Goal: Task Accomplishment & Management: Manage account settings

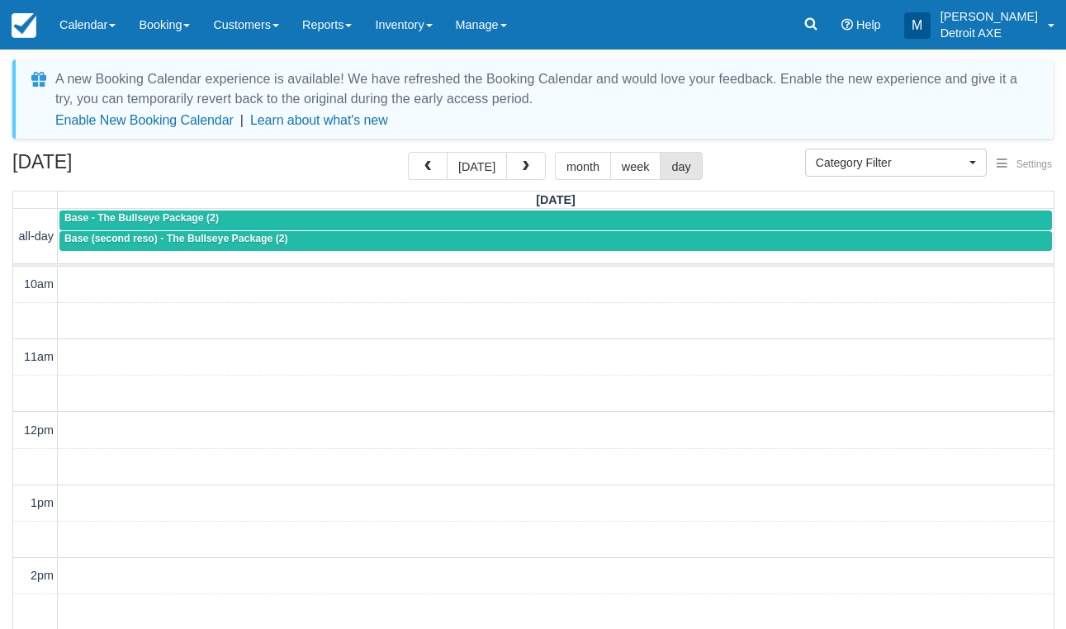
select select
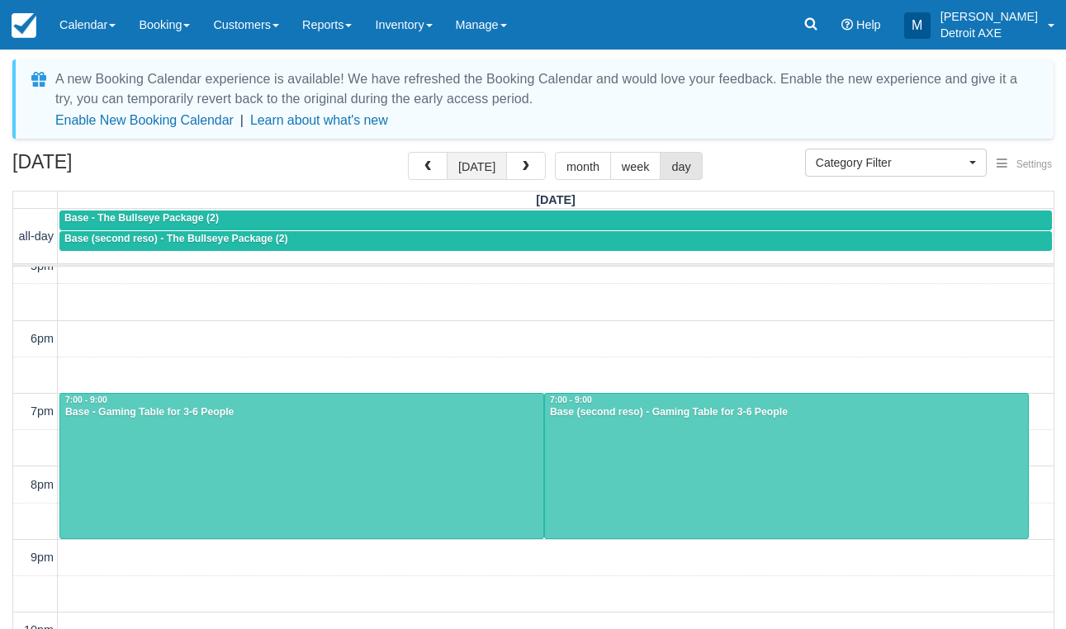
click at [494, 168] on button "today" at bounding box center [477, 166] width 60 height 28
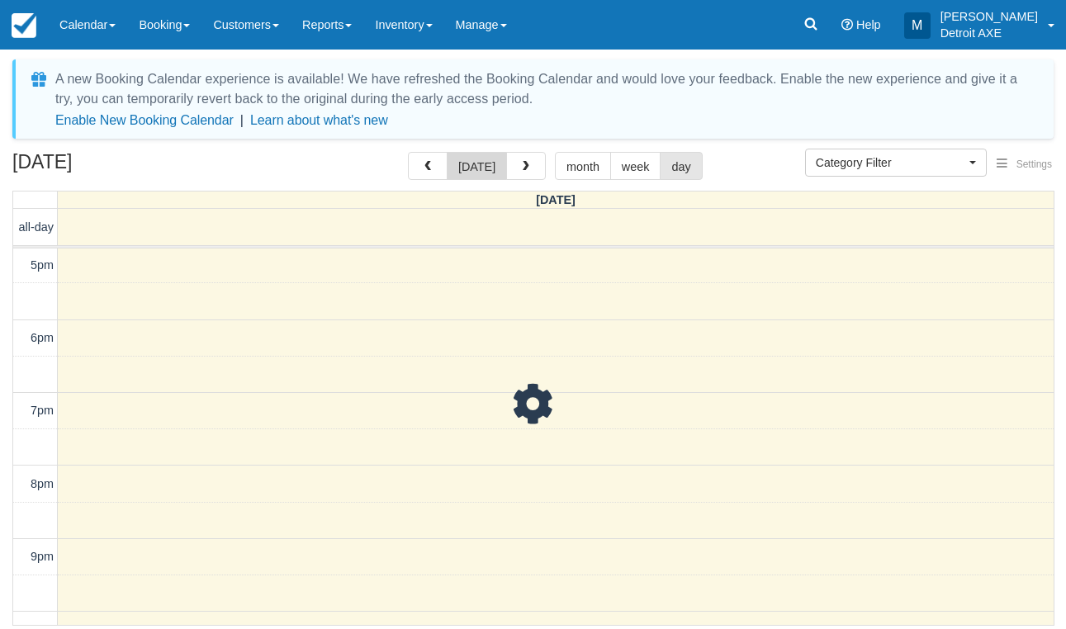
scroll to position [512, 0]
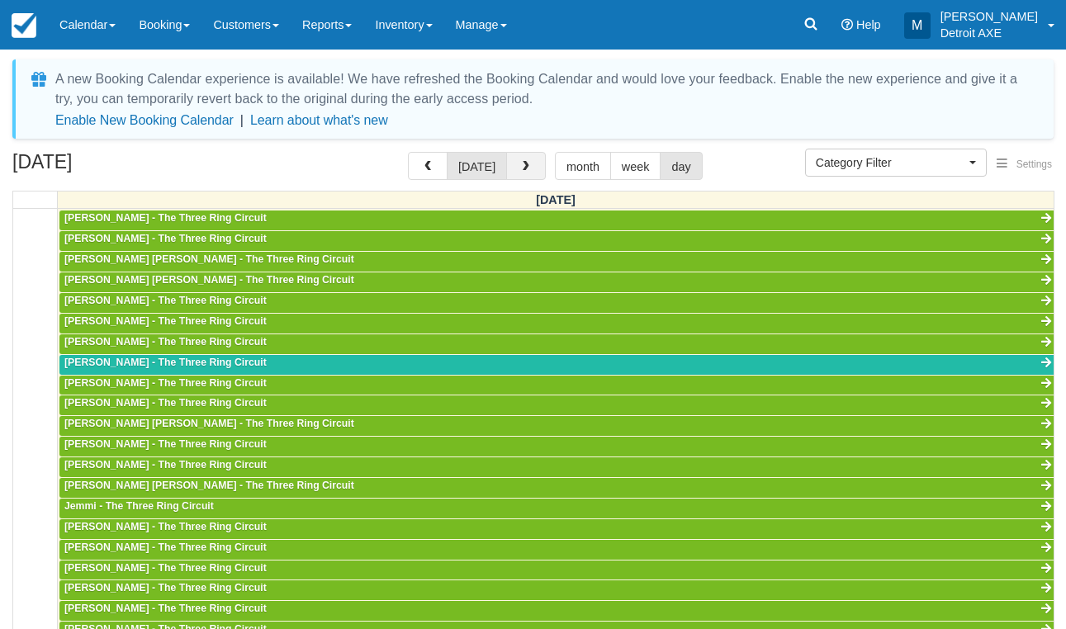
click at [530, 161] on button "button" at bounding box center [526, 166] width 40 height 28
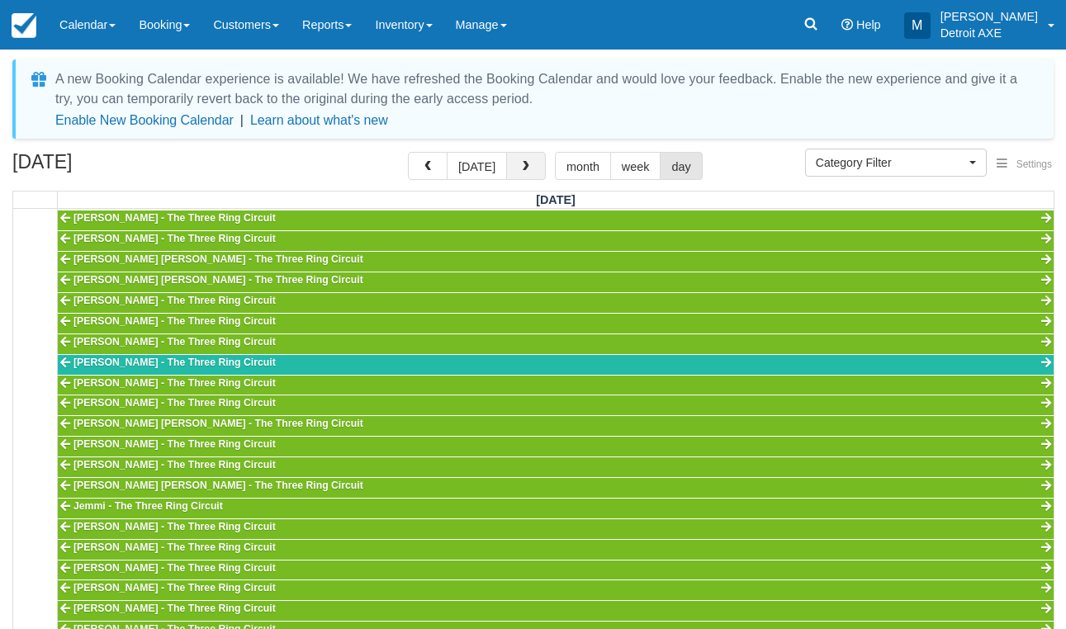
scroll to position [512, 0]
click at [530, 161] on button "button" at bounding box center [526, 166] width 40 height 28
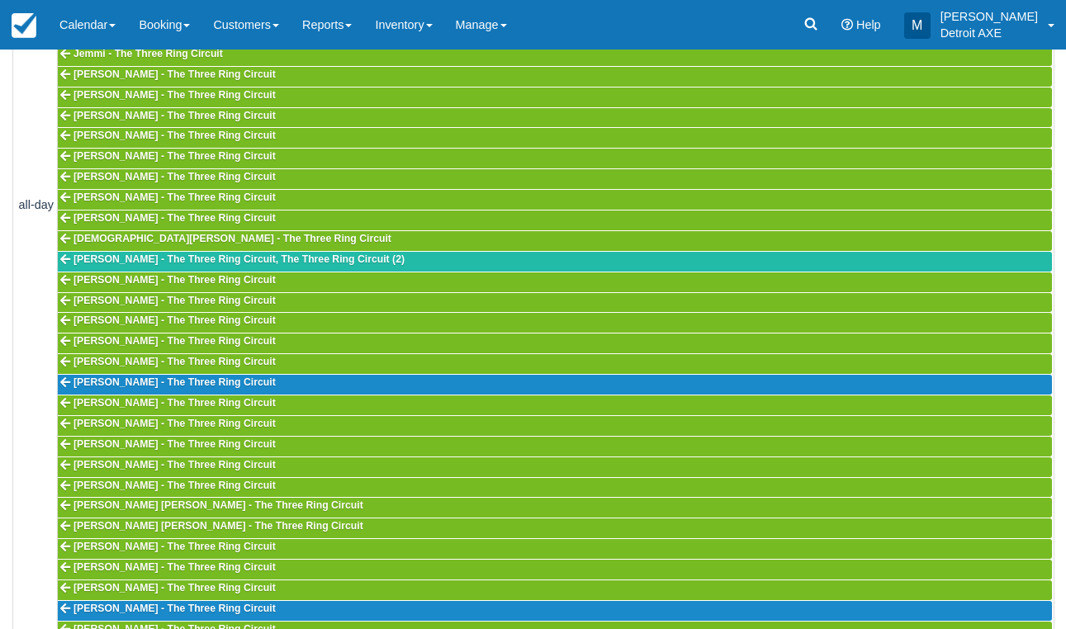
scroll to position [452, 0]
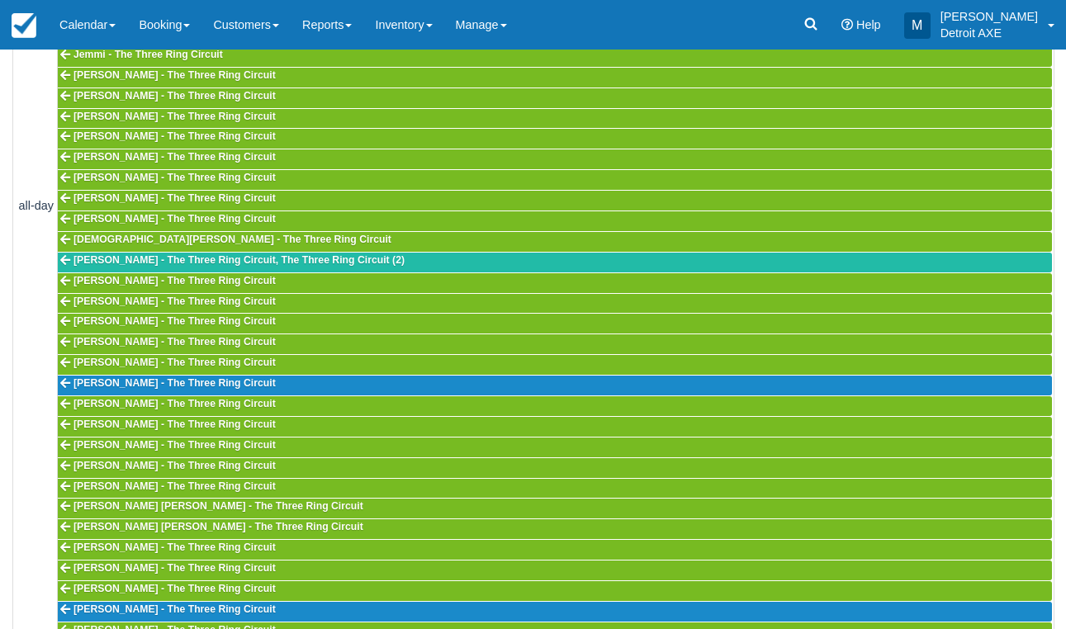
click at [164, 604] on span "Sean Coutts - The Three Ring Circuit" at bounding box center [175, 610] width 202 height 12
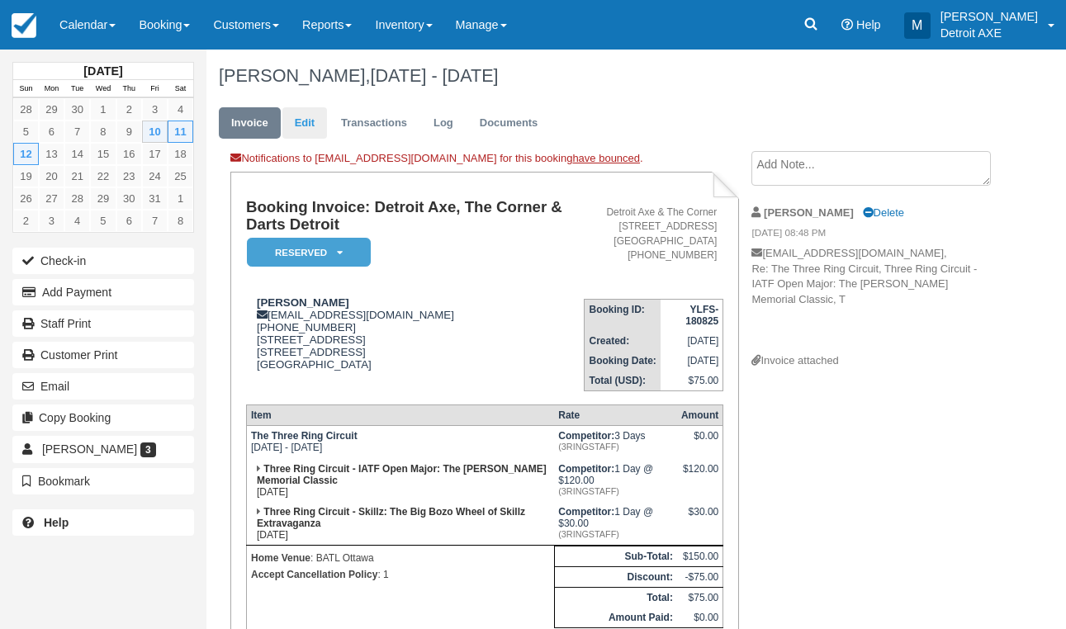
click at [304, 125] on link "Edit" at bounding box center [305, 123] width 45 height 32
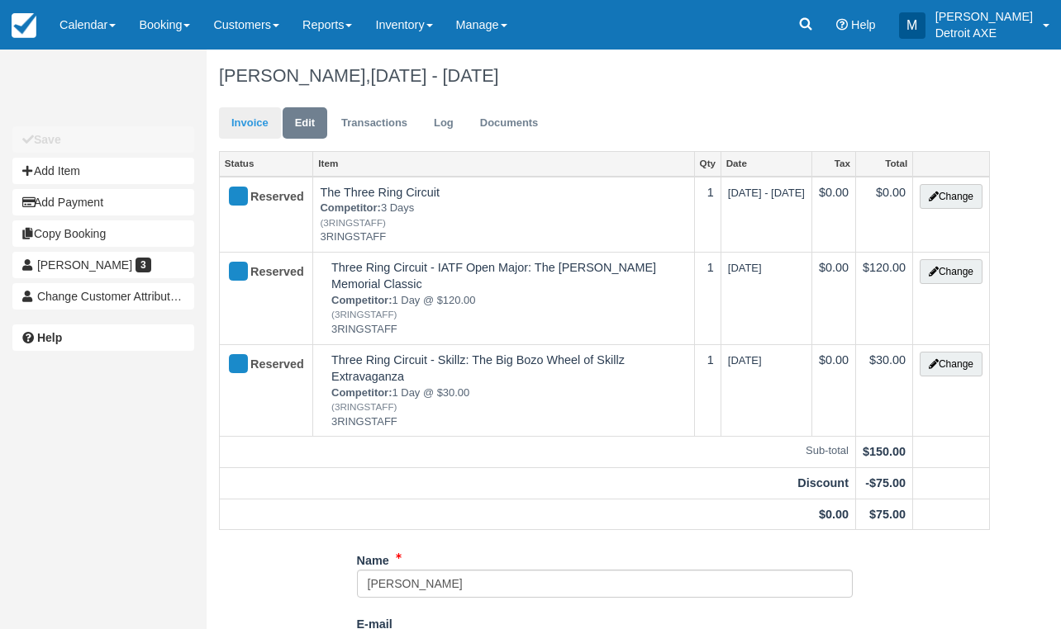
click at [258, 121] on link "Invoice" at bounding box center [250, 123] width 62 height 32
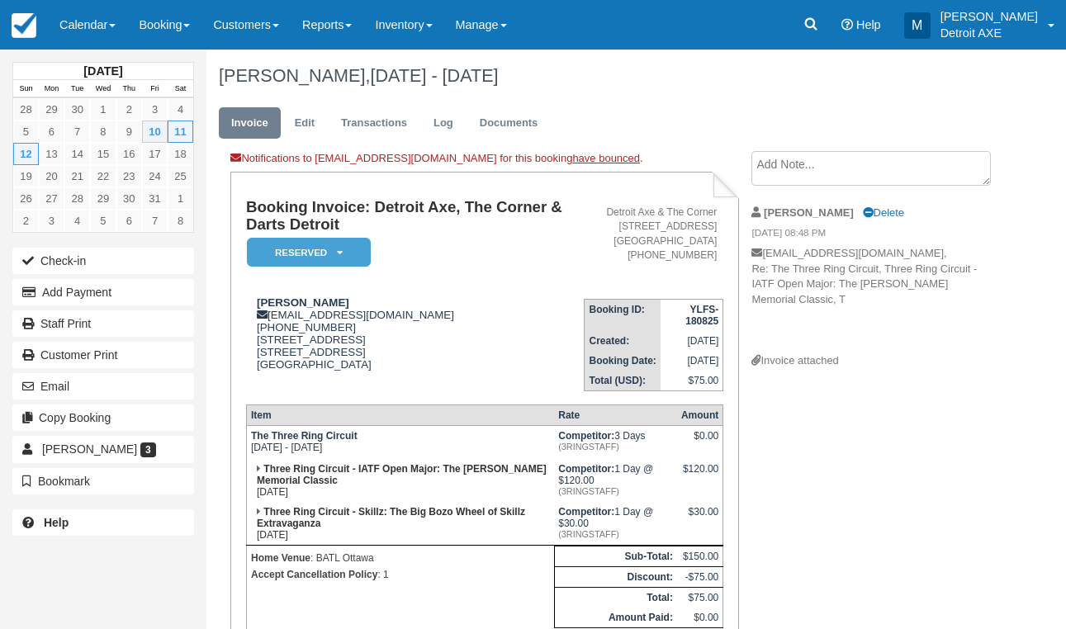
click at [300, 255] on em "Reserved" at bounding box center [309, 252] width 124 height 29
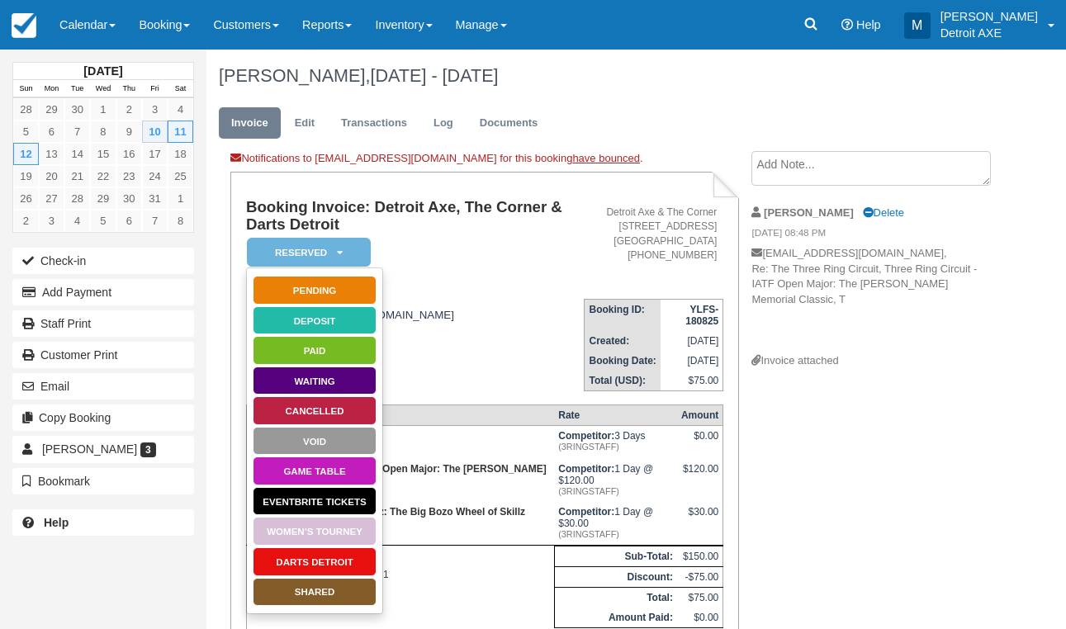
click at [325, 406] on link "Cancelled" at bounding box center [315, 411] width 124 height 29
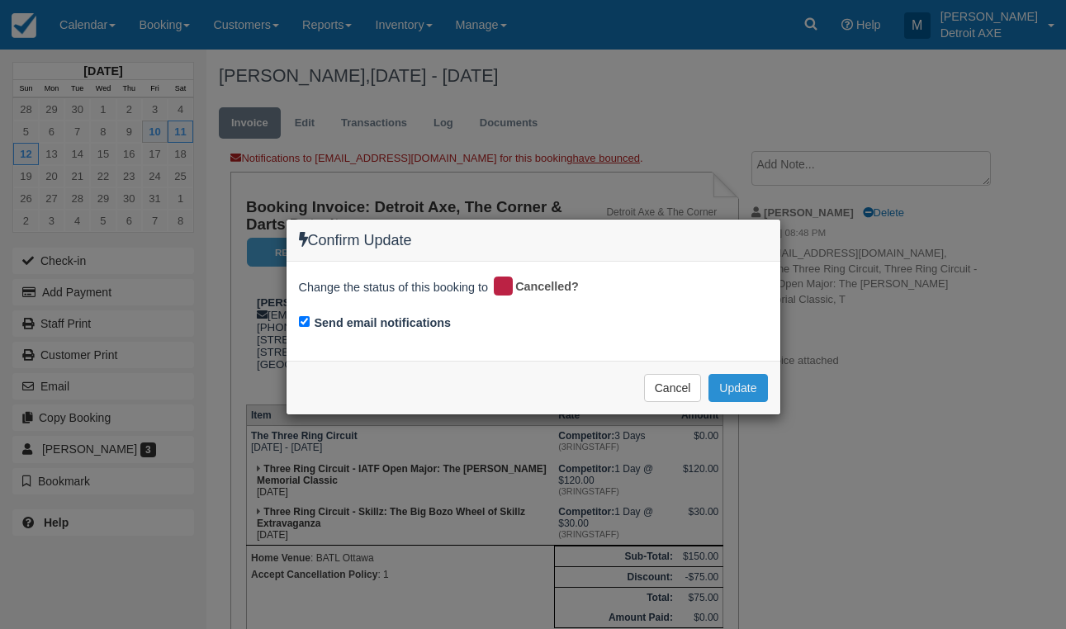
click at [732, 387] on button "Update" at bounding box center [738, 388] width 59 height 28
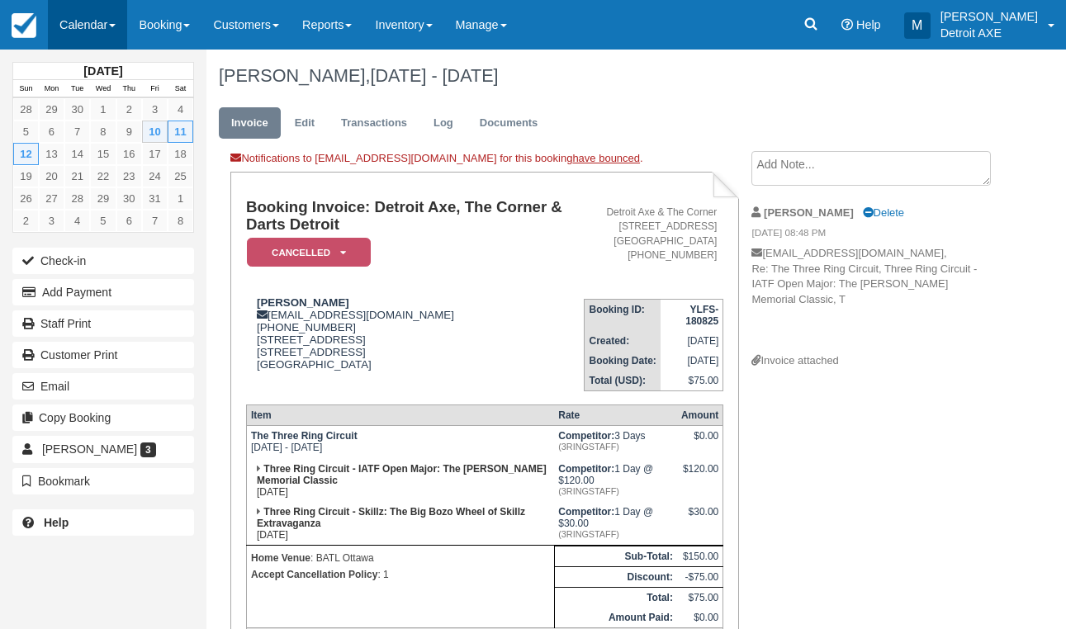
click at [98, 22] on link "Calendar" at bounding box center [87, 25] width 79 height 50
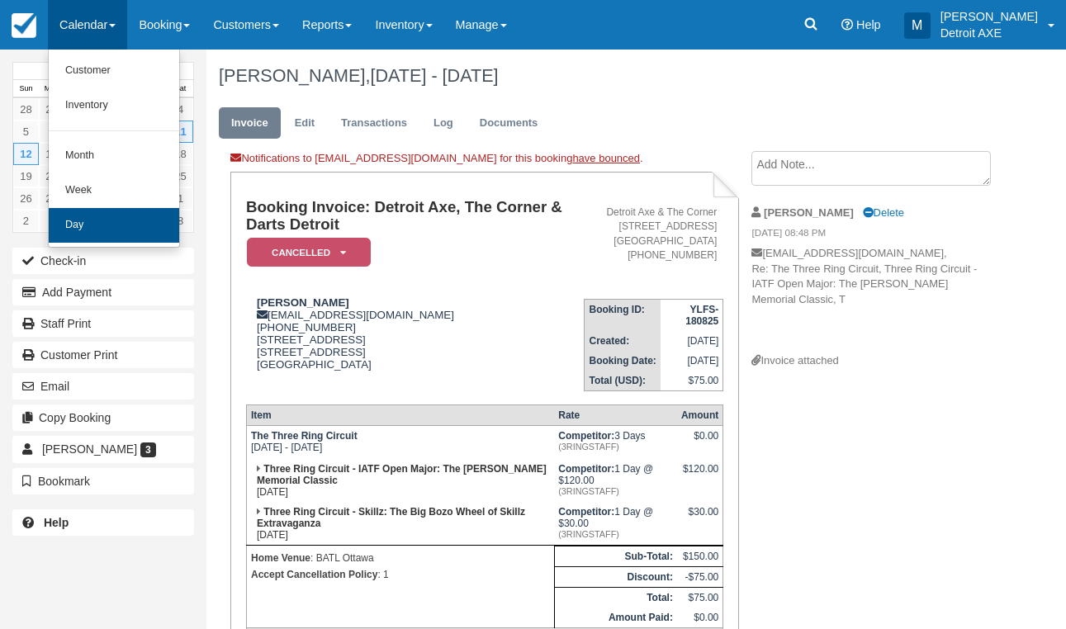
click at [149, 221] on link "Day" at bounding box center [114, 225] width 131 height 35
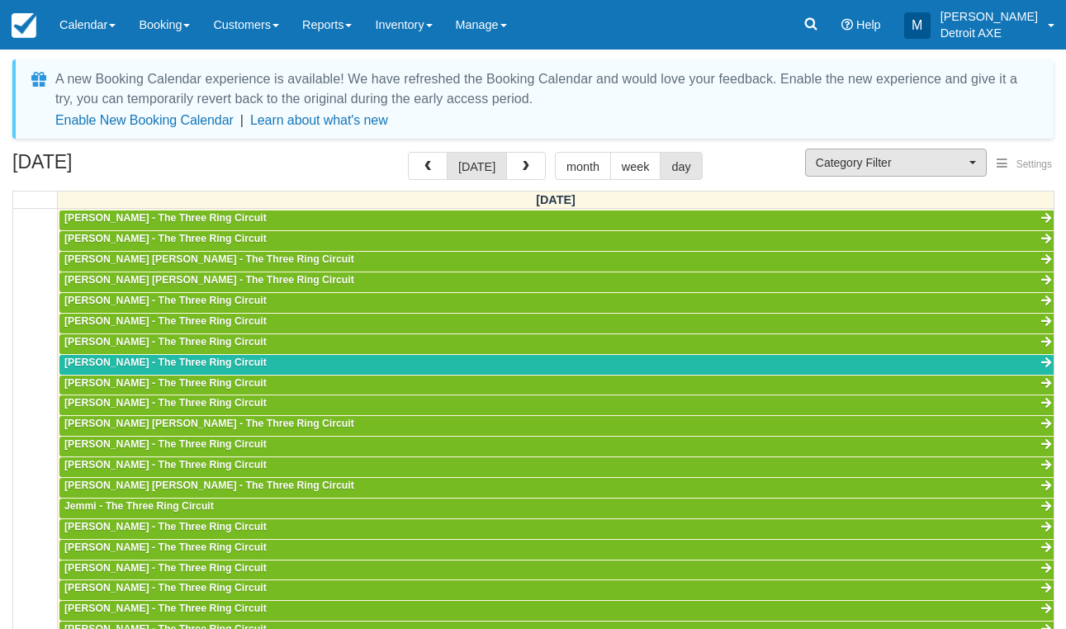
click at [876, 160] on span "Category Filter" at bounding box center [891, 162] width 150 height 17
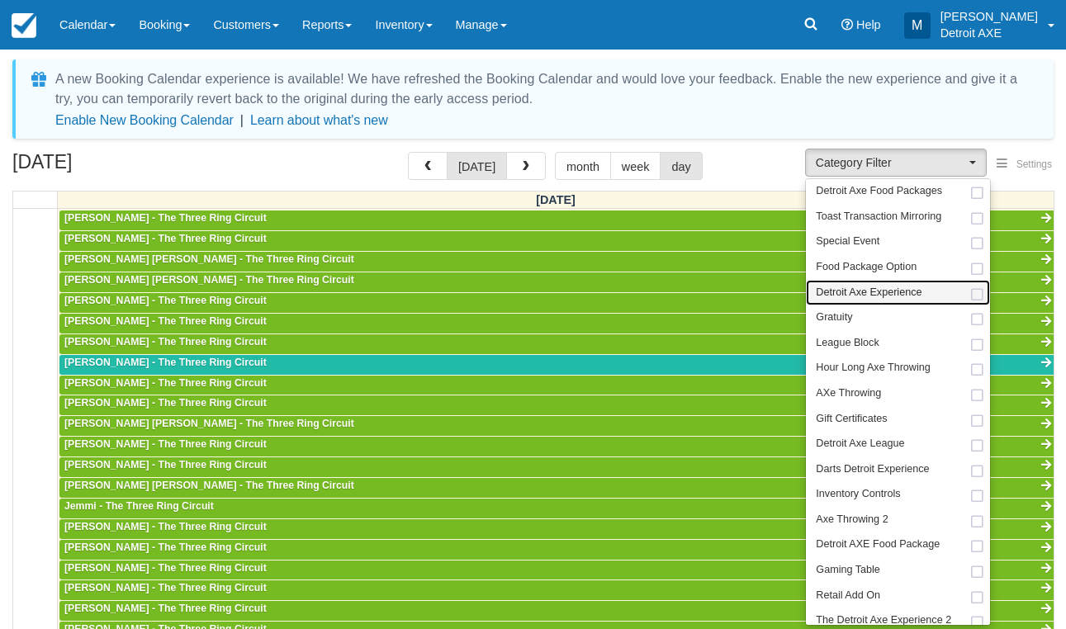
click at [886, 290] on span "Detroit Axe Experience" at bounding box center [869, 293] width 106 height 15
select select "14"
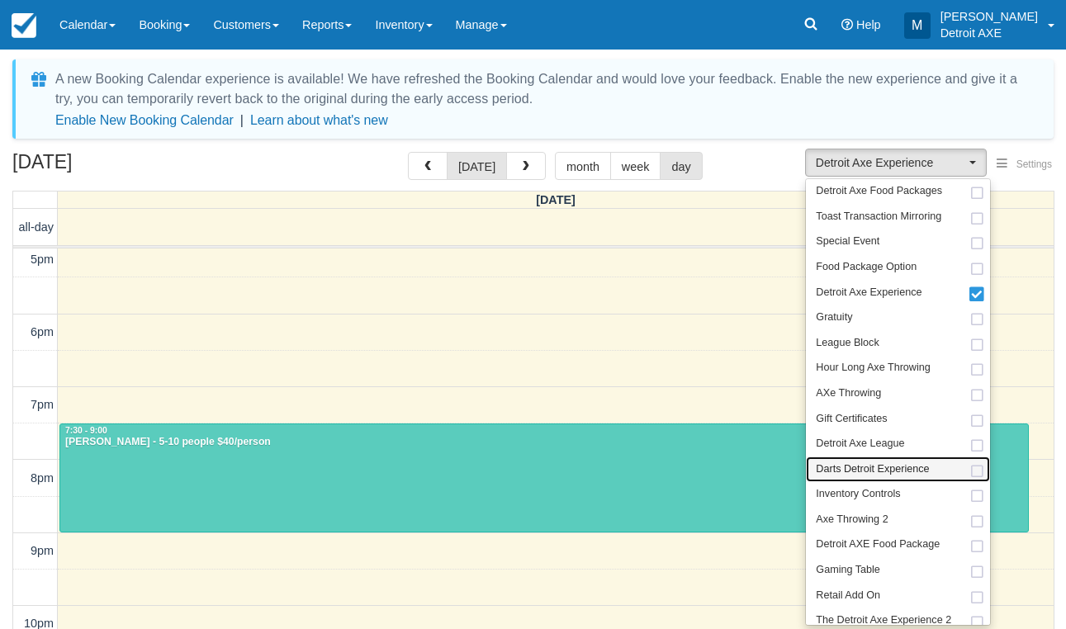
click at [871, 463] on span "Darts Detroit Experience" at bounding box center [872, 470] width 113 height 15
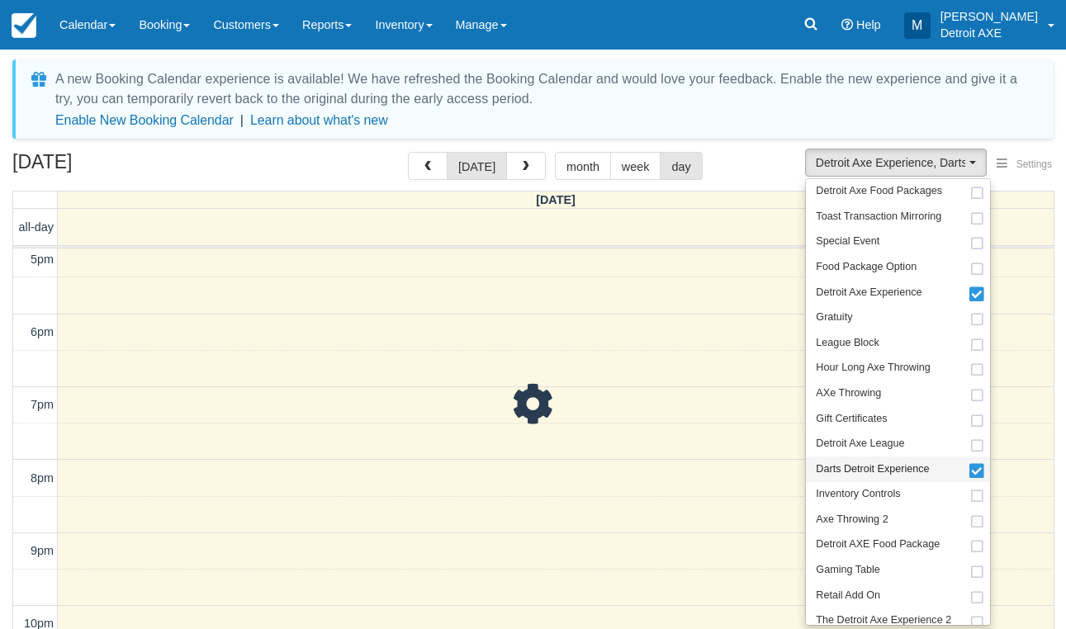
scroll to position [518, 0]
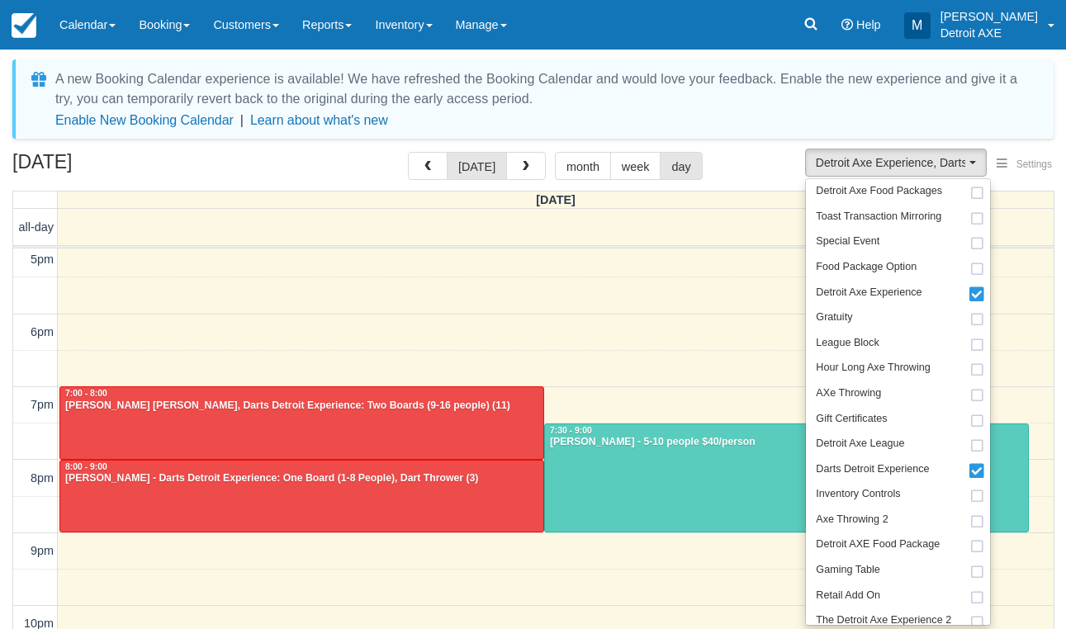
click at [261, 159] on div "October 10, 2025 today month week day" at bounding box center [533, 170] width 1042 height 36
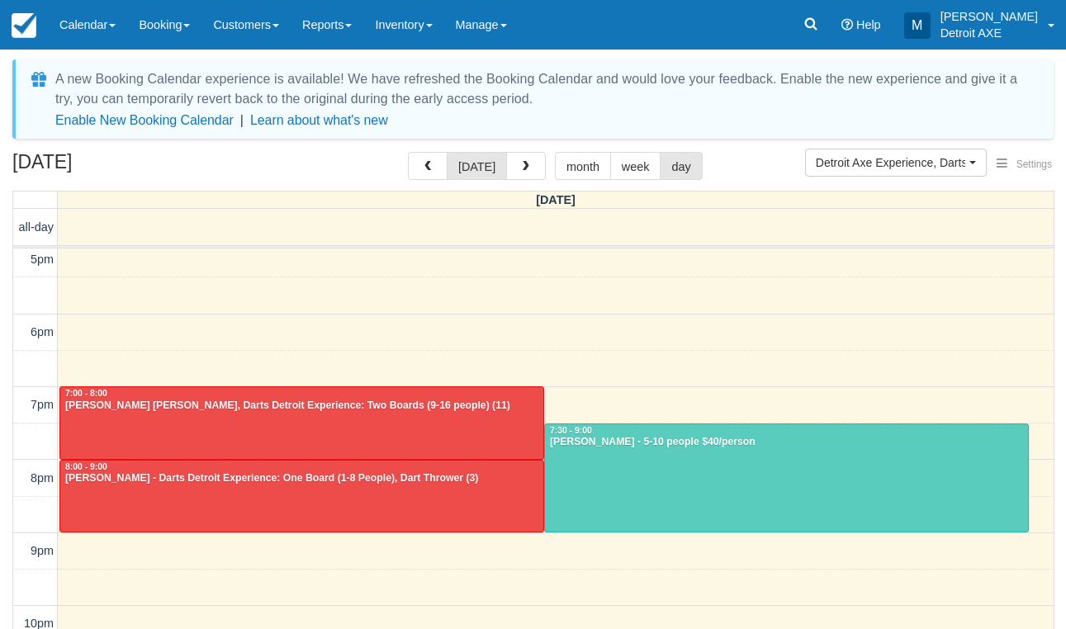
click at [214, 428] on div at bounding box center [301, 422] width 483 height 71
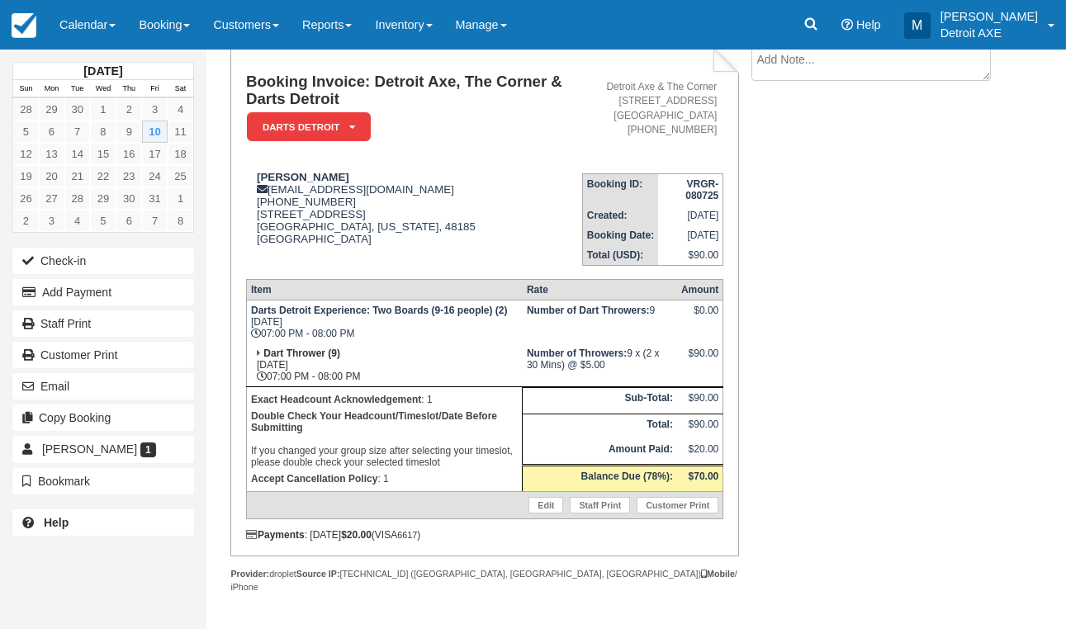
scroll to position [105, 0]
click at [111, 37] on link "Calendar" at bounding box center [87, 25] width 79 height 50
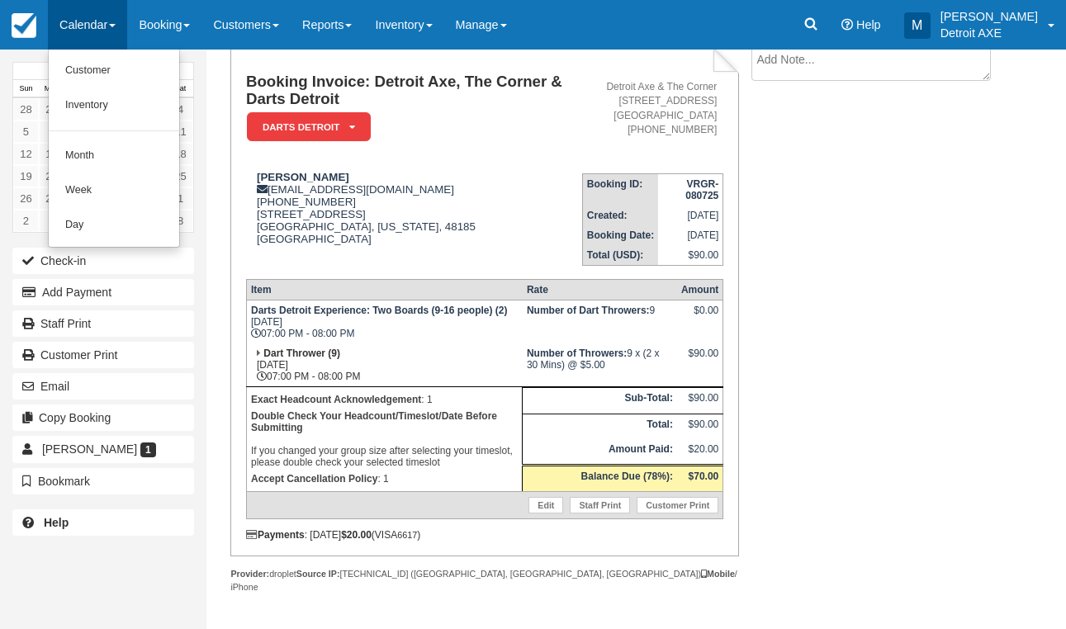
click at [82, 28] on link "Calendar" at bounding box center [87, 25] width 79 height 50
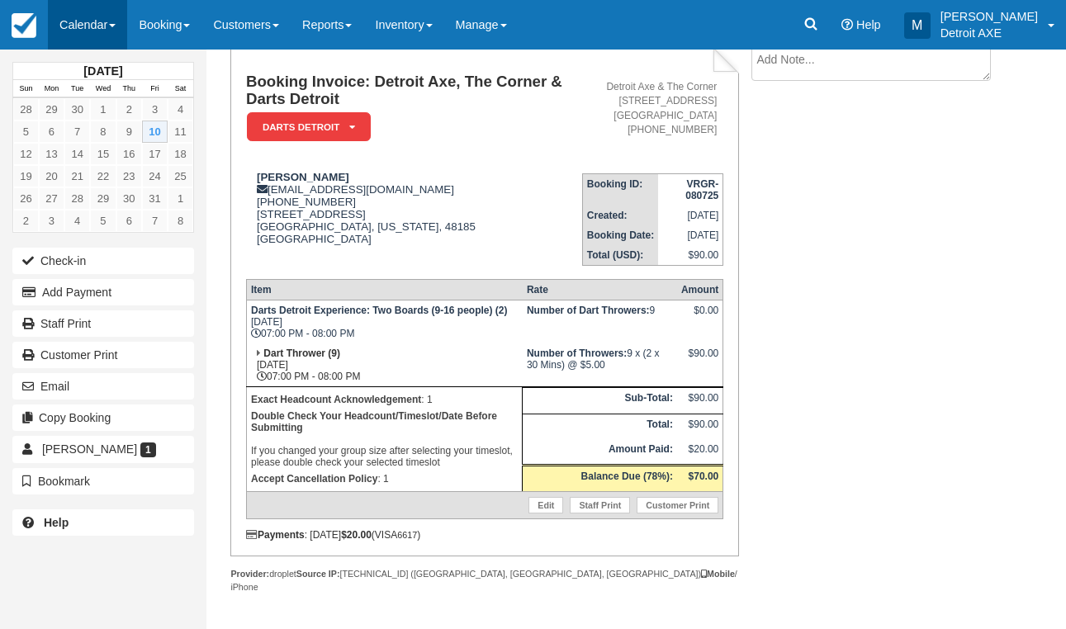
click at [82, 28] on link "Calendar" at bounding box center [87, 25] width 79 height 50
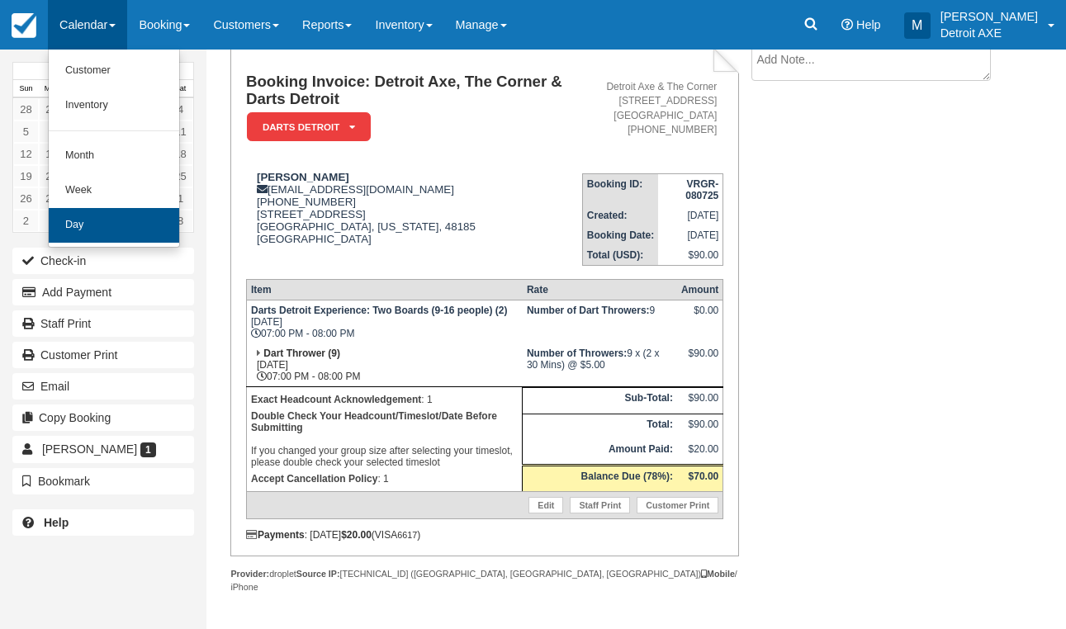
click at [124, 221] on link "Day" at bounding box center [114, 225] width 131 height 35
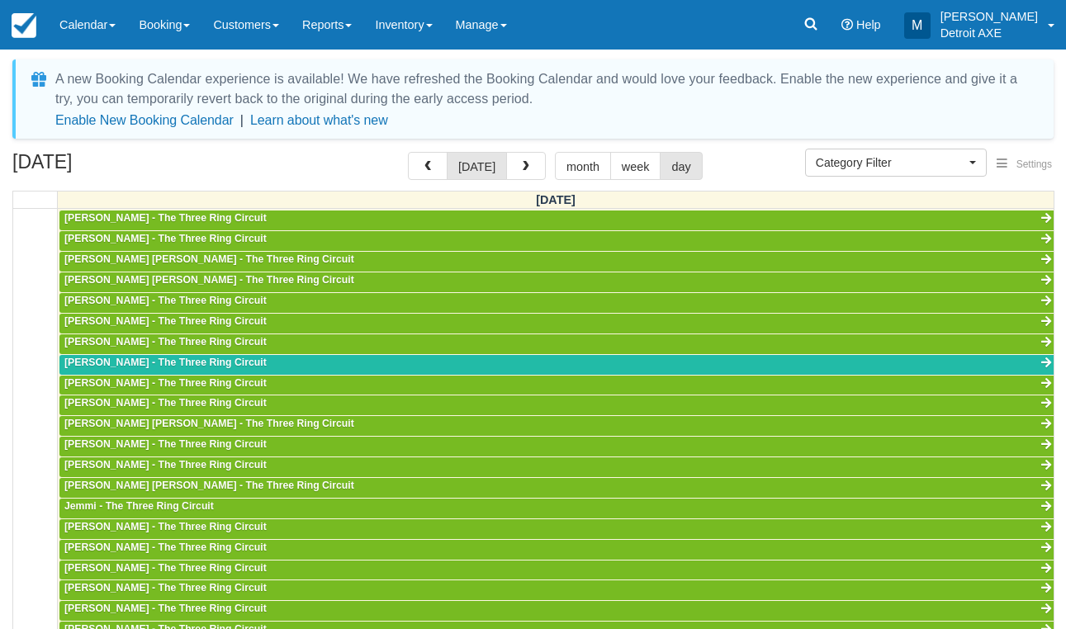
scroll to position [518, 0]
click at [521, 170] on span "button" at bounding box center [526, 167] width 12 height 12
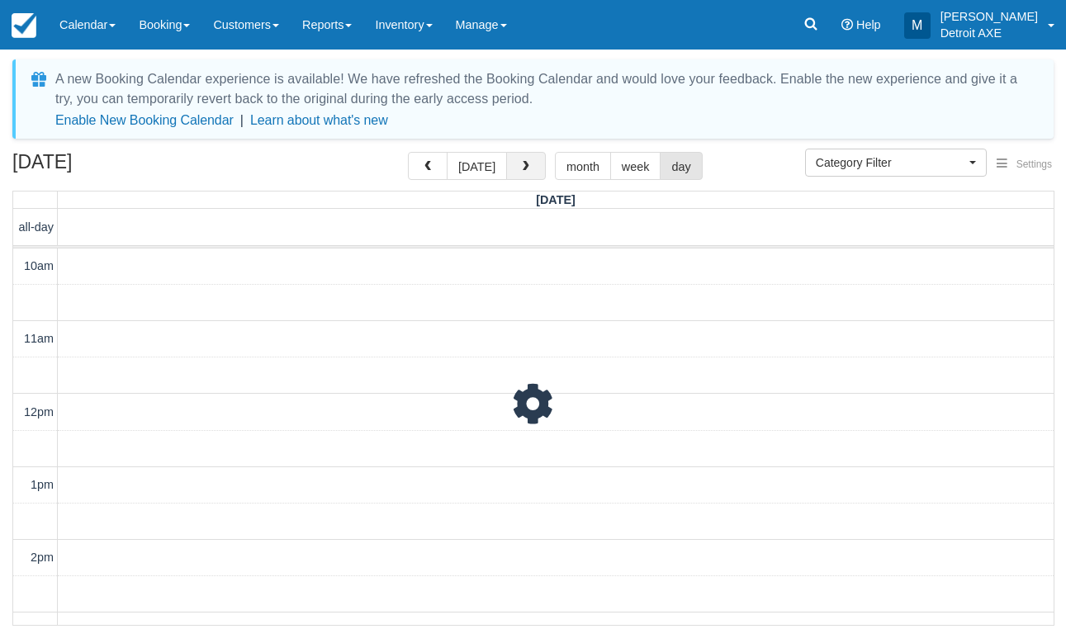
scroll to position [607, 0]
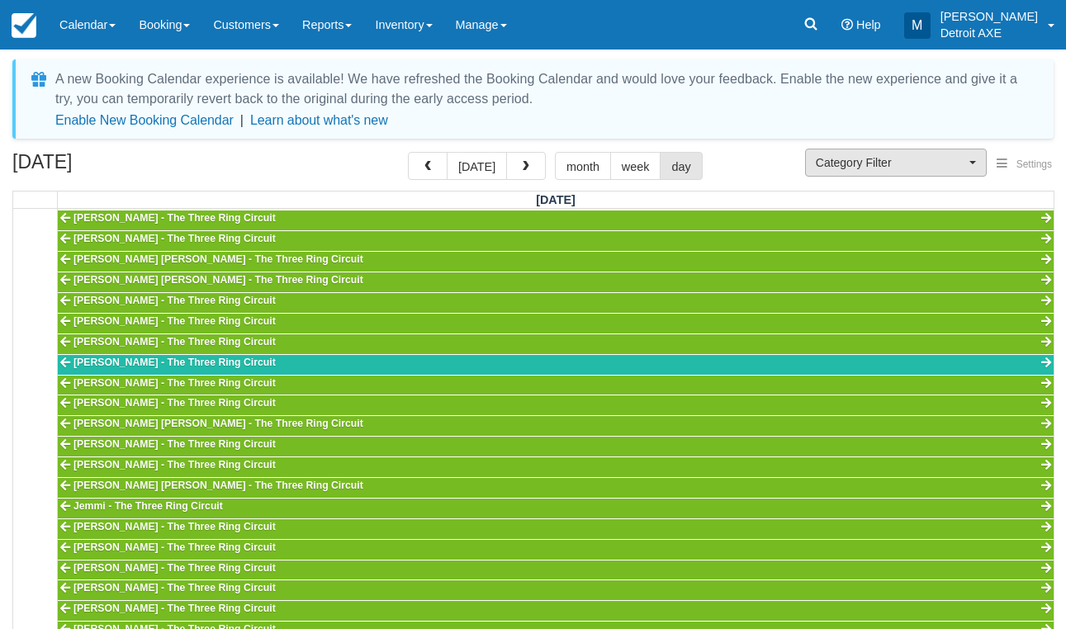
click at [881, 166] on span "Category Filter" at bounding box center [891, 162] width 150 height 17
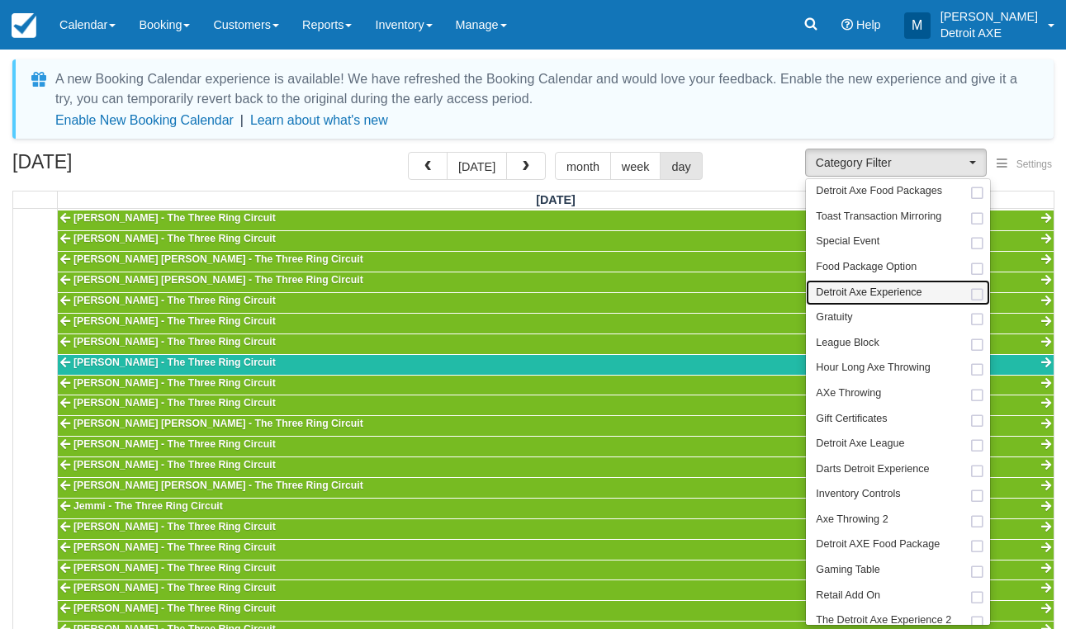
click at [880, 289] on span "Detroit Axe Experience" at bounding box center [869, 293] width 106 height 15
select select "14"
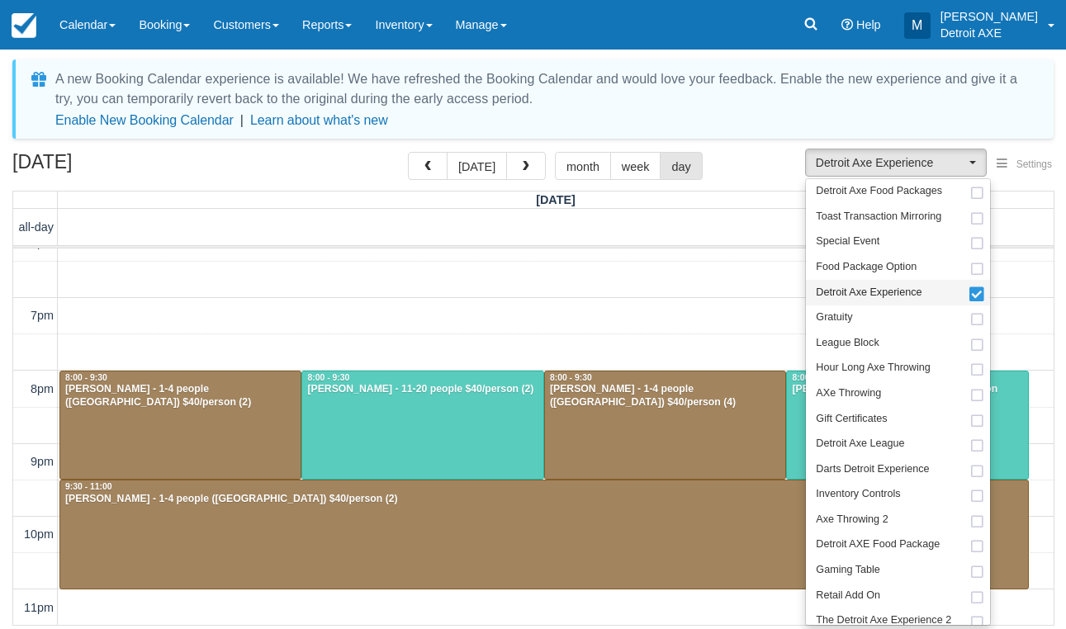
scroll to position [607, 0]
click at [732, 167] on div "October 11, 2025 today month week day" at bounding box center [533, 170] width 1042 height 36
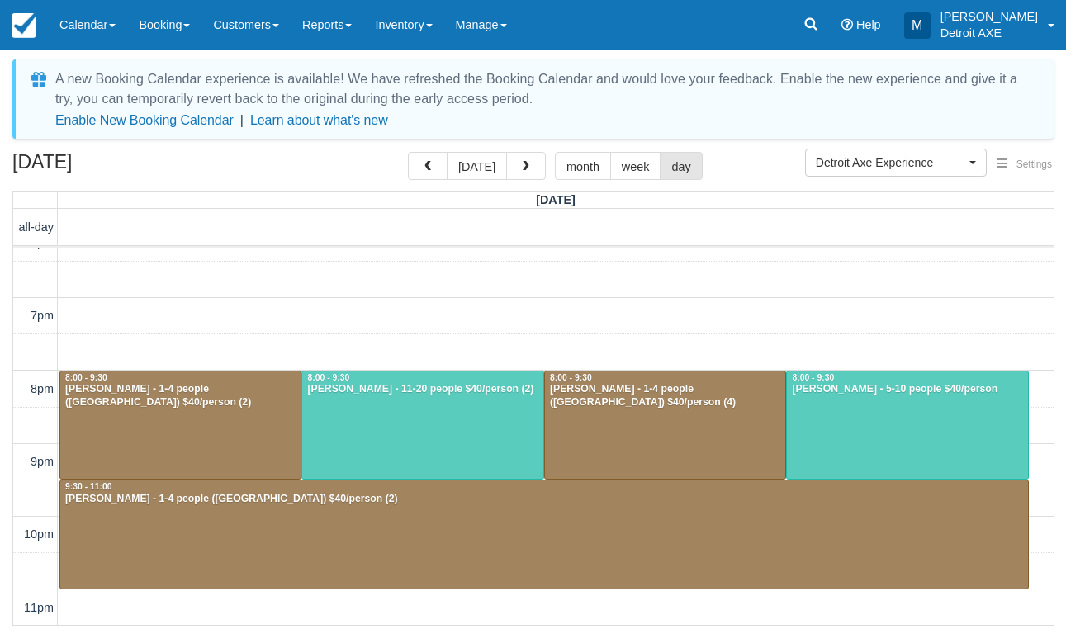
click at [555, 356] on div "10am 11am 12pm 1pm 2pm 3pm 4pm 5pm 6pm 7pm 8pm 9pm 10pm 11pm 8:00 - 9:30 Jeffre…" at bounding box center [533, 133] width 1041 height 985
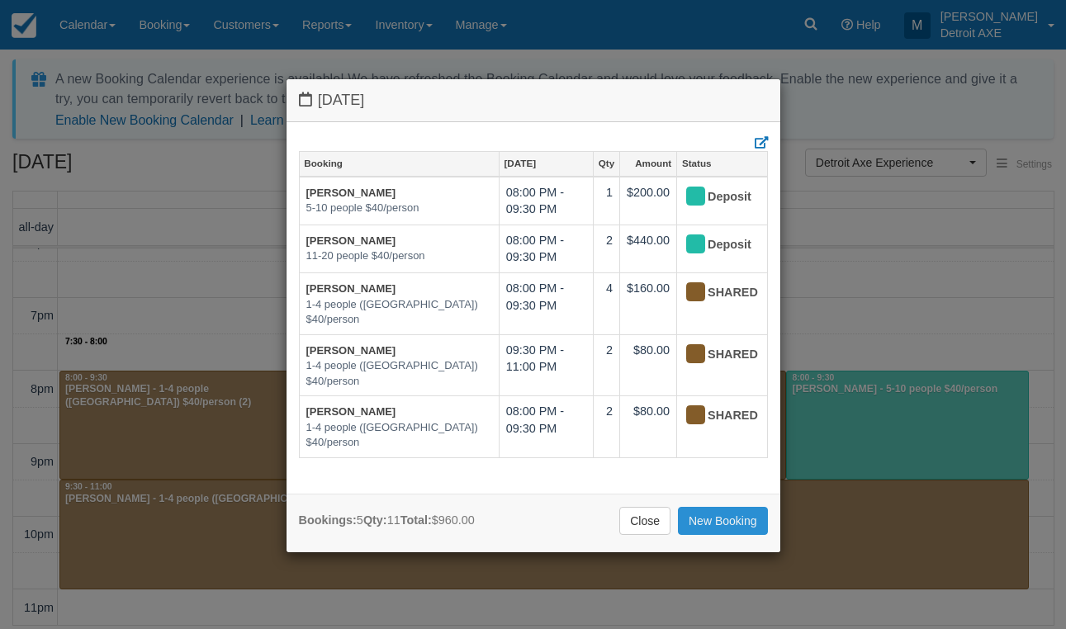
click at [720, 530] on link "New Booking" at bounding box center [723, 521] width 90 height 28
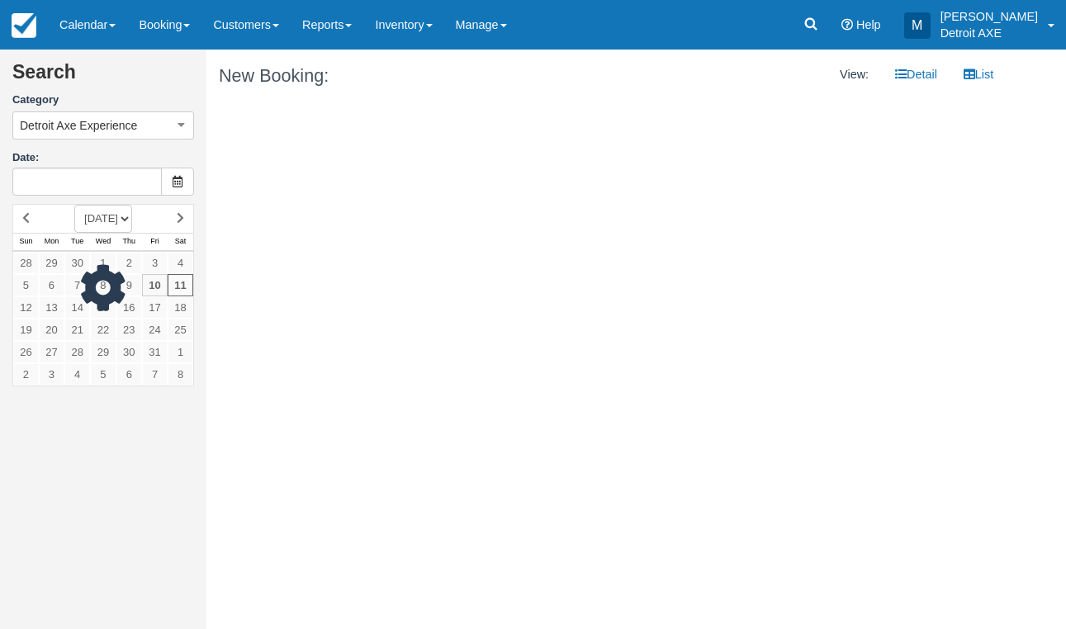
type input "[DATE]"
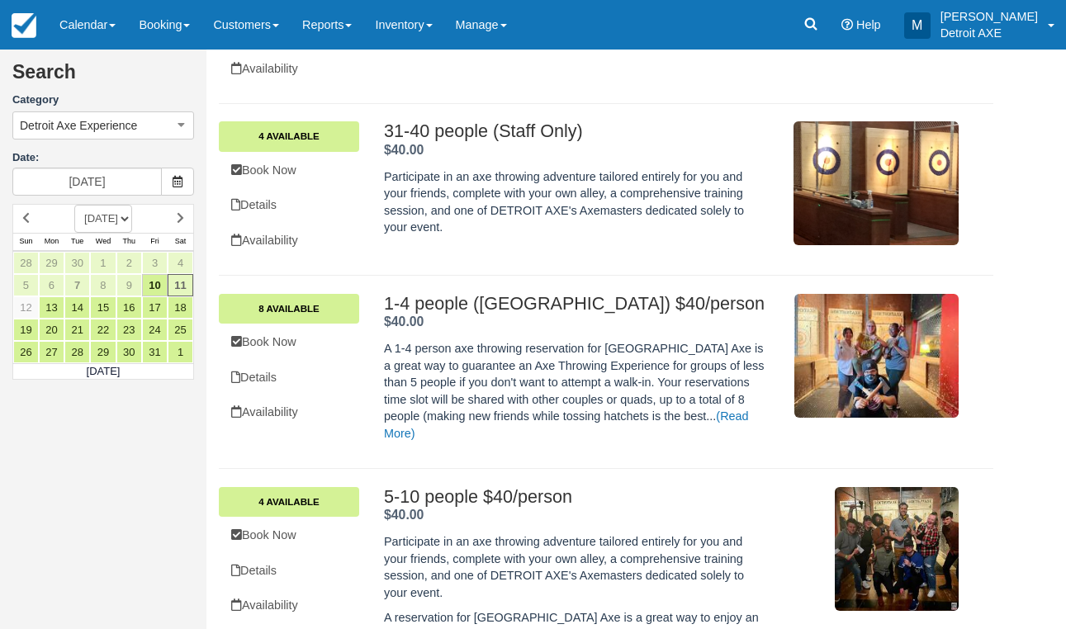
scroll to position [236, 0]
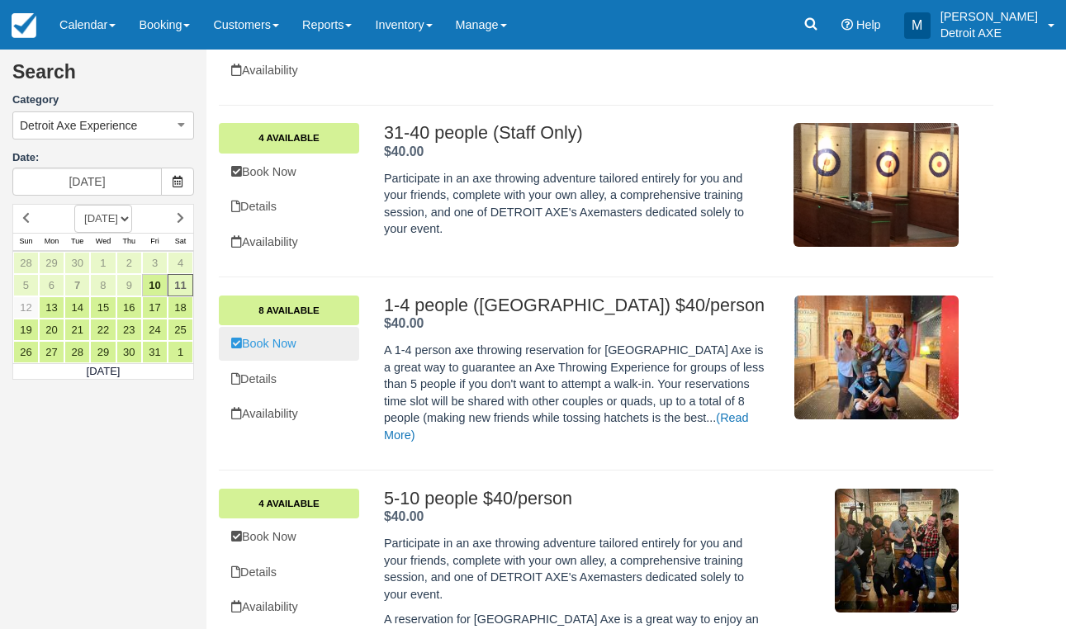
click at [338, 337] on link "Book Now" at bounding box center [289, 344] width 140 height 34
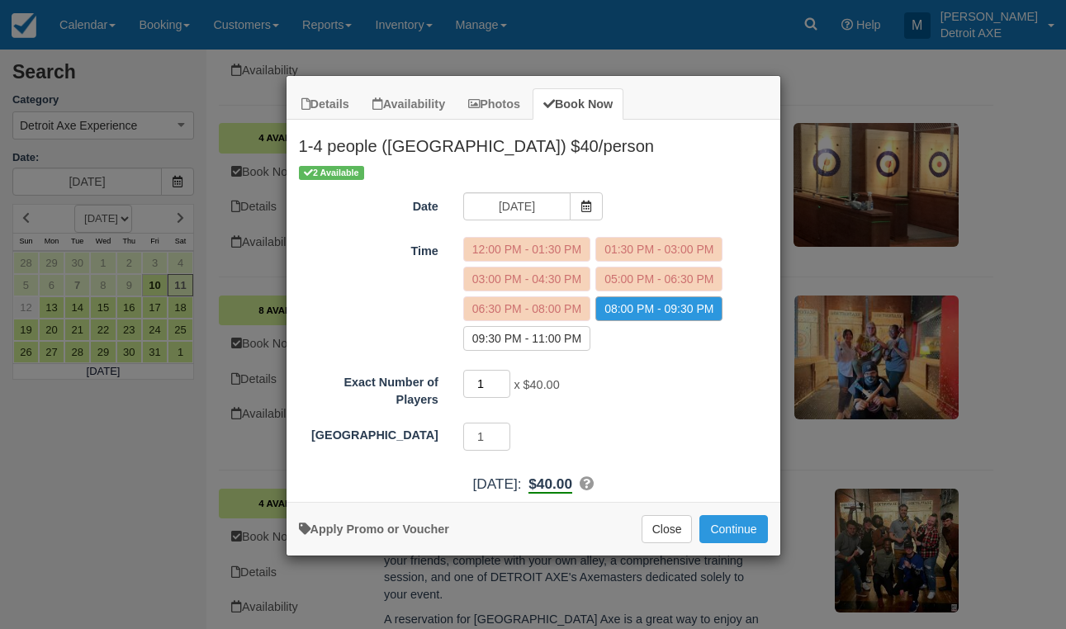
type input "2"
click at [506, 376] on input "2" at bounding box center [487, 384] width 48 height 28
click at [715, 522] on button "Continue" at bounding box center [734, 529] width 68 height 28
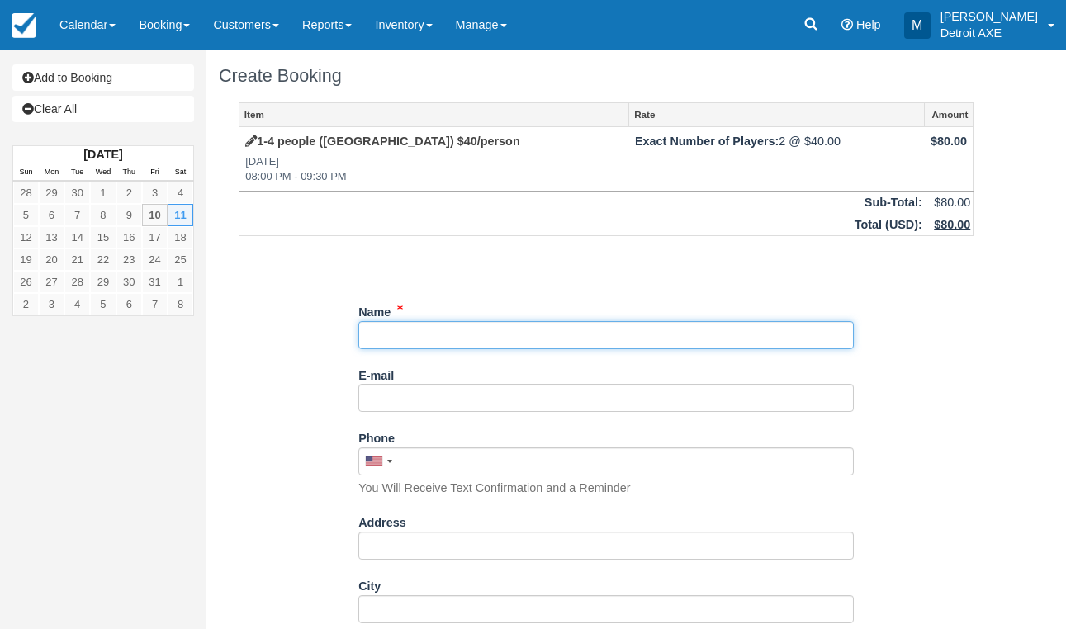
click at [423, 336] on input "Name" at bounding box center [607, 335] width 496 height 28
type input "Matthew Klann"
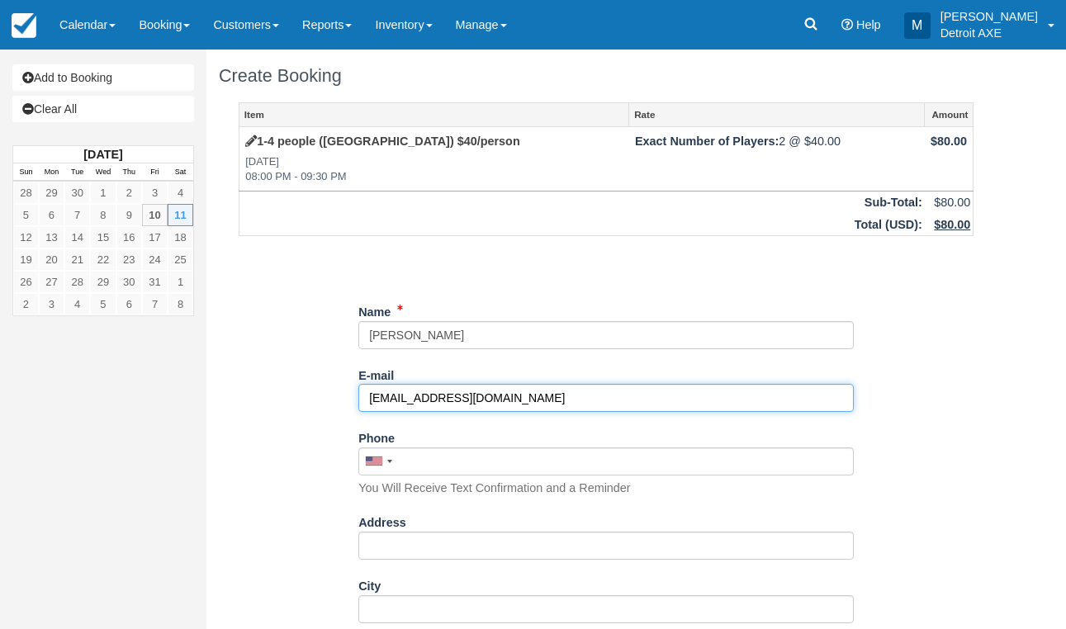
type input "klannmatt@rocketmail.com"
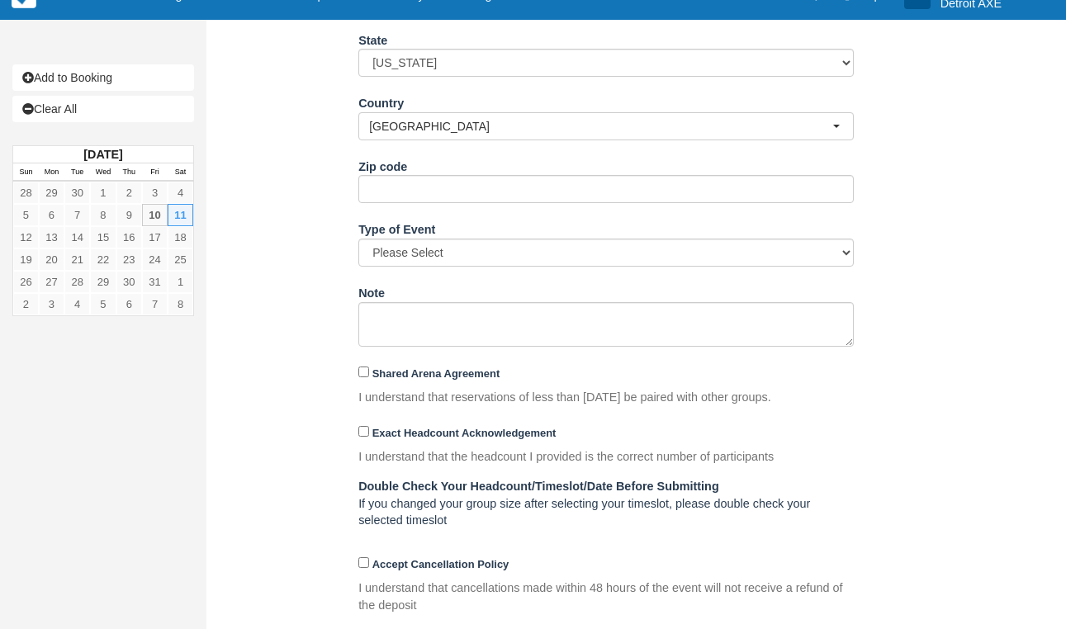
scroll to position [610, 0]
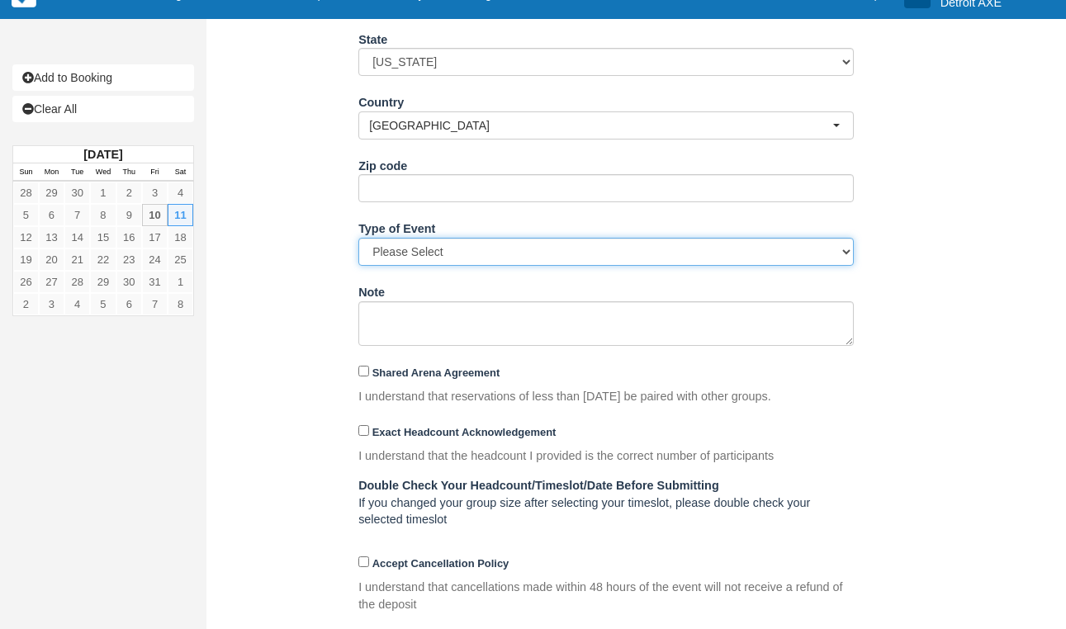
type input "(517) 331-7189"
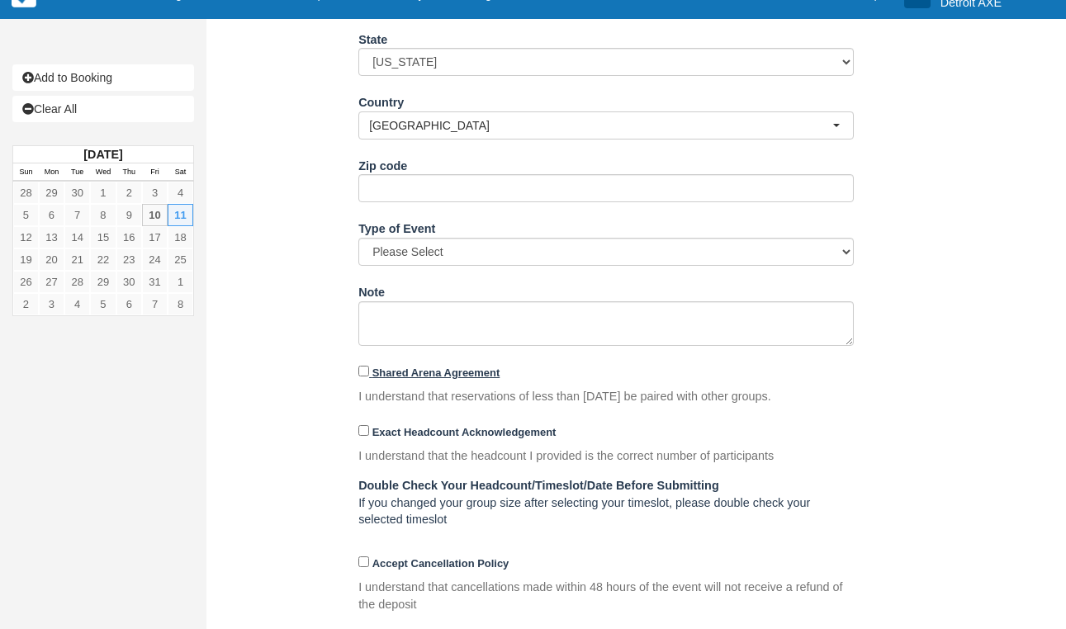
click at [375, 367] on strong "Shared Arena Agreement" at bounding box center [437, 373] width 128 height 12
click at [369, 366] on input "Shared Arena Agreement" at bounding box center [364, 371] width 11 height 11
checkbox input "true"
click at [360, 425] on input "Exact Headcount Acknowledgement" at bounding box center [364, 430] width 11 height 11
checkbox input "true"
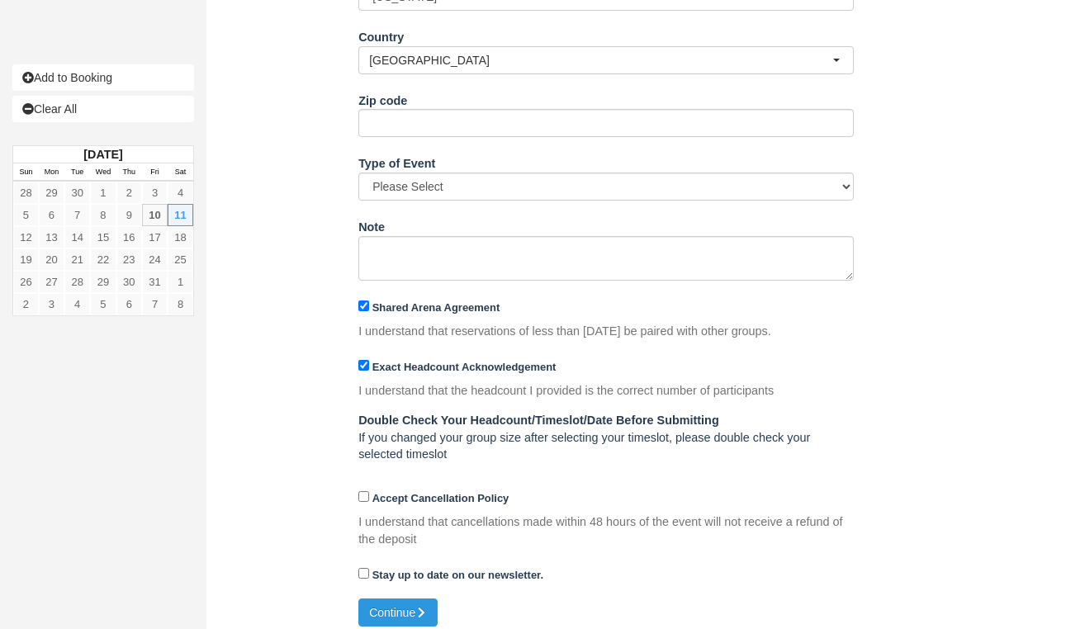
scroll to position [675, 0]
click at [368, 492] on input "Accept Cancellation Policy" at bounding box center [364, 497] width 11 height 11
checkbox input "true"
click at [415, 600] on button "Continue" at bounding box center [398, 614] width 79 height 28
type input "+15173317189"
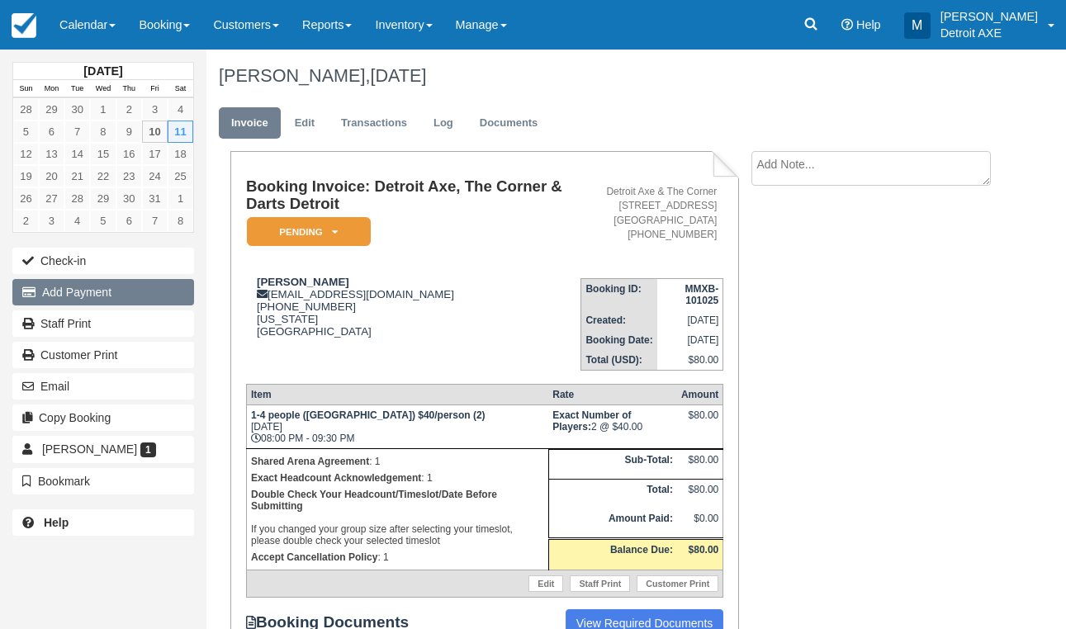
click at [76, 283] on button "Add Payment" at bounding box center [103, 292] width 182 height 26
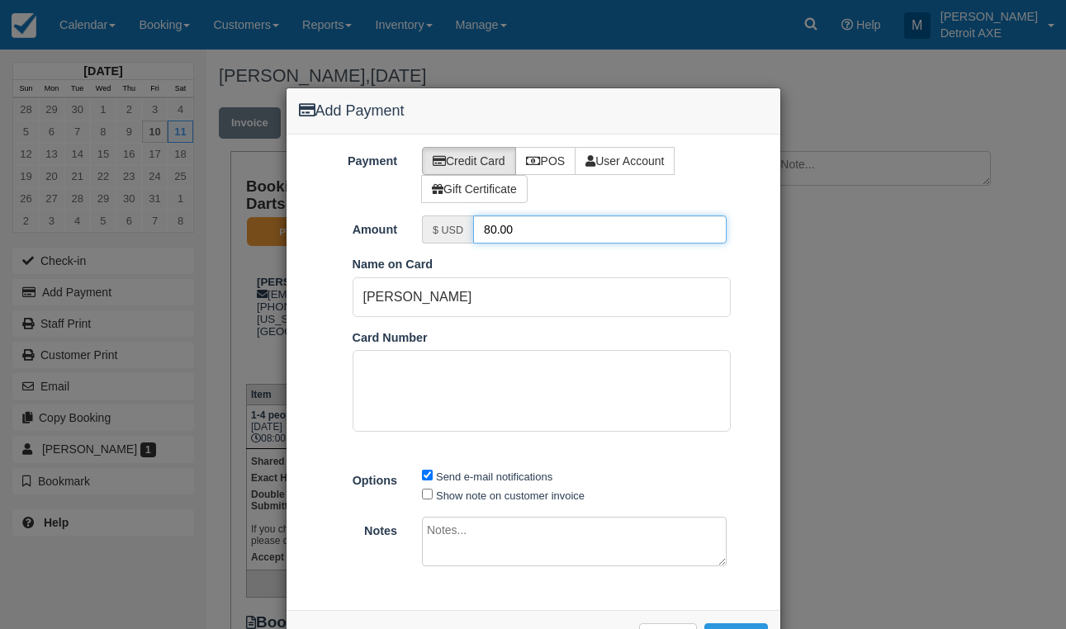
click at [489, 235] on input "80.00" at bounding box center [600, 230] width 254 height 28
type input "20.00"
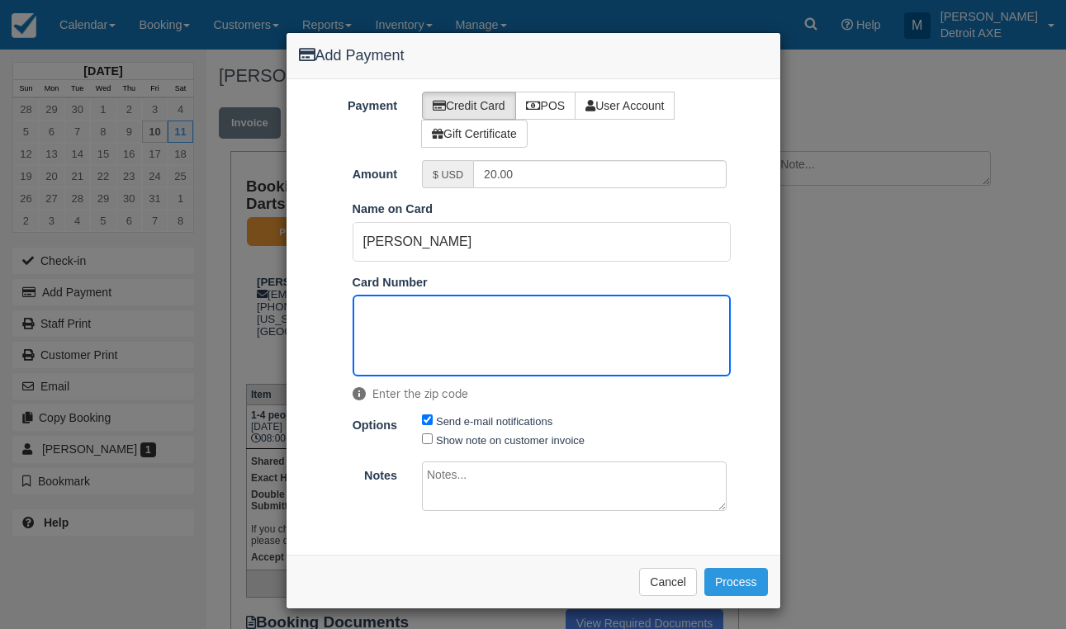
scroll to position [55, 0]
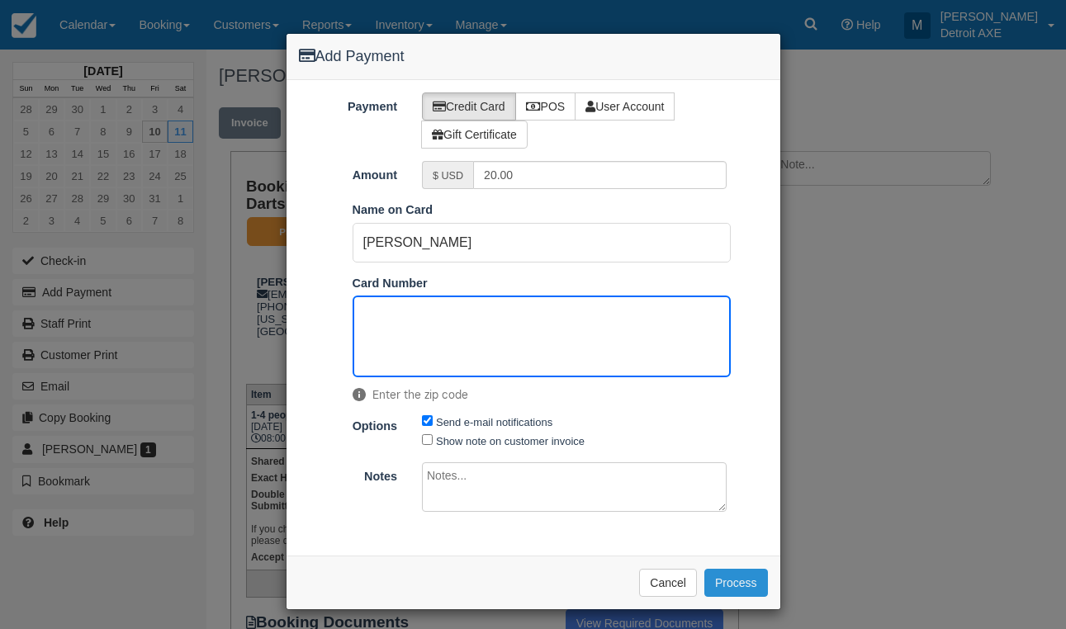
click at [736, 569] on button "Process" at bounding box center [737, 583] width 64 height 28
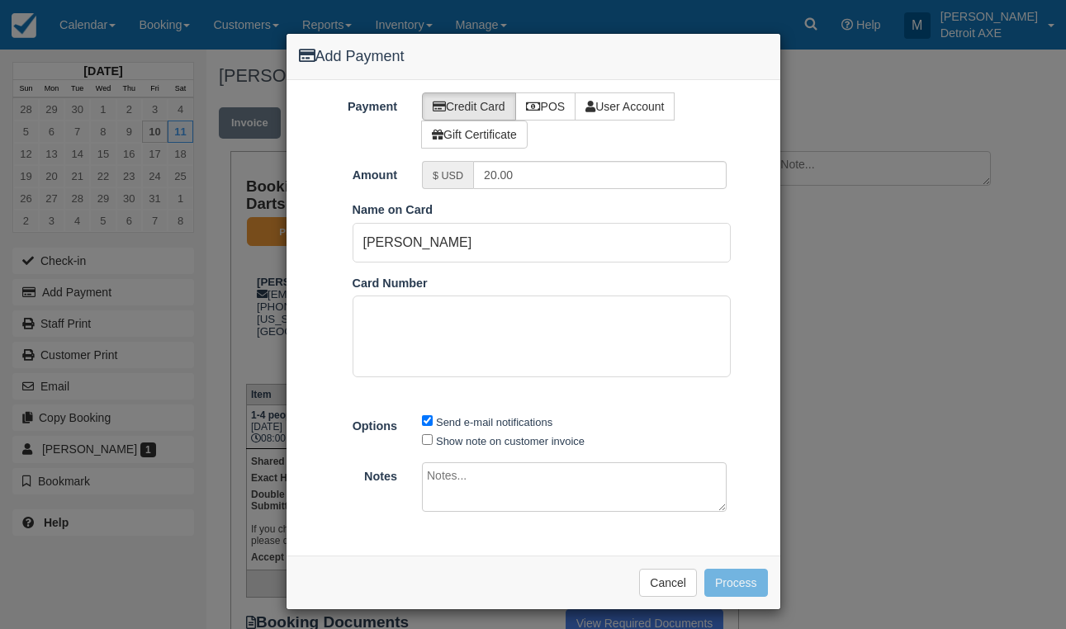
scroll to position [54, 0]
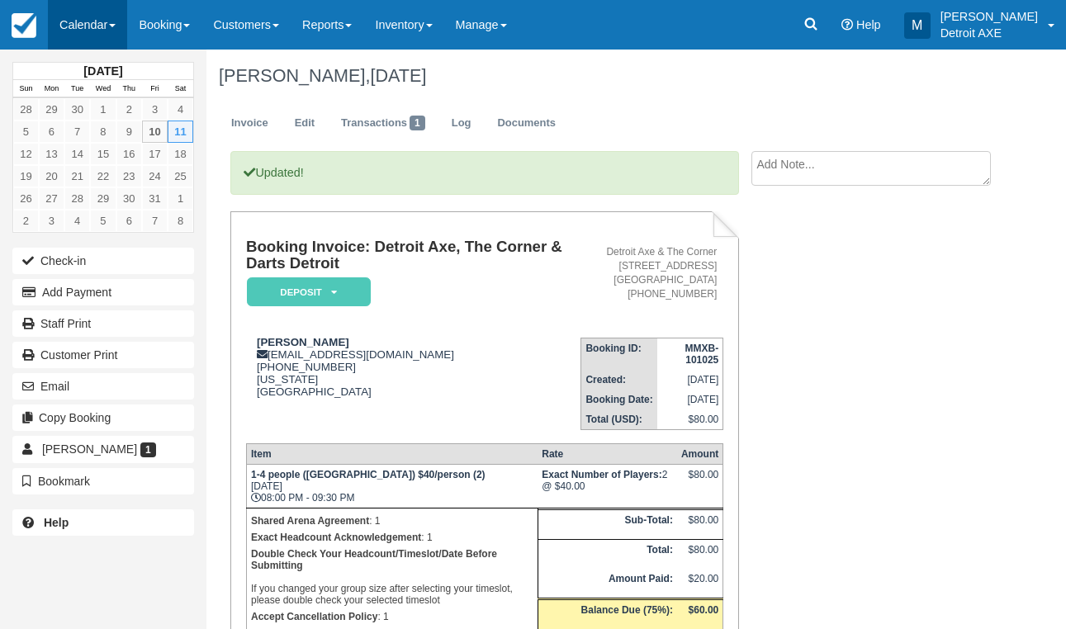
click at [110, 32] on link "Calendar" at bounding box center [87, 25] width 79 height 50
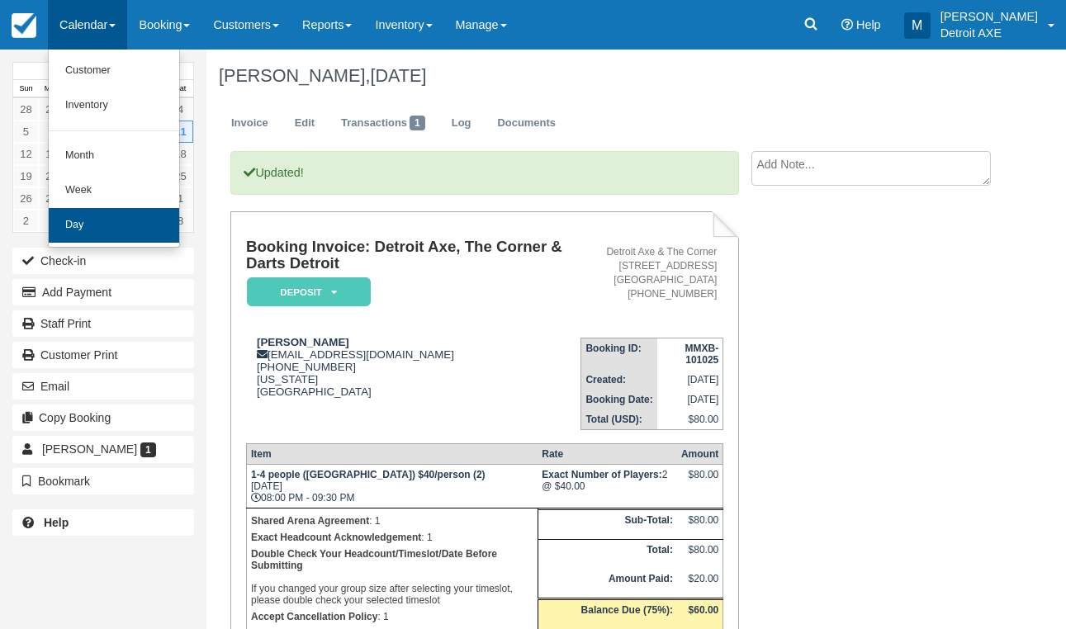
click at [133, 224] on link "Day" at bounding box center [114, 225] width 131 height 35
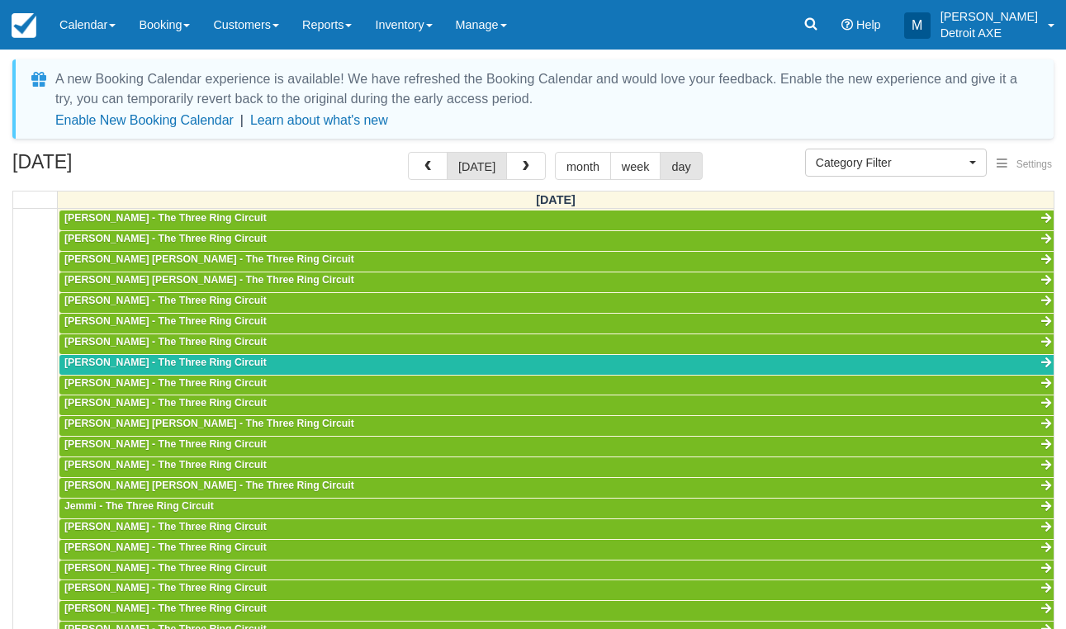
scroll to position [518, 0]
click at [525, 170] on span "button" at bounding box center [526, 167] width 12 height 12
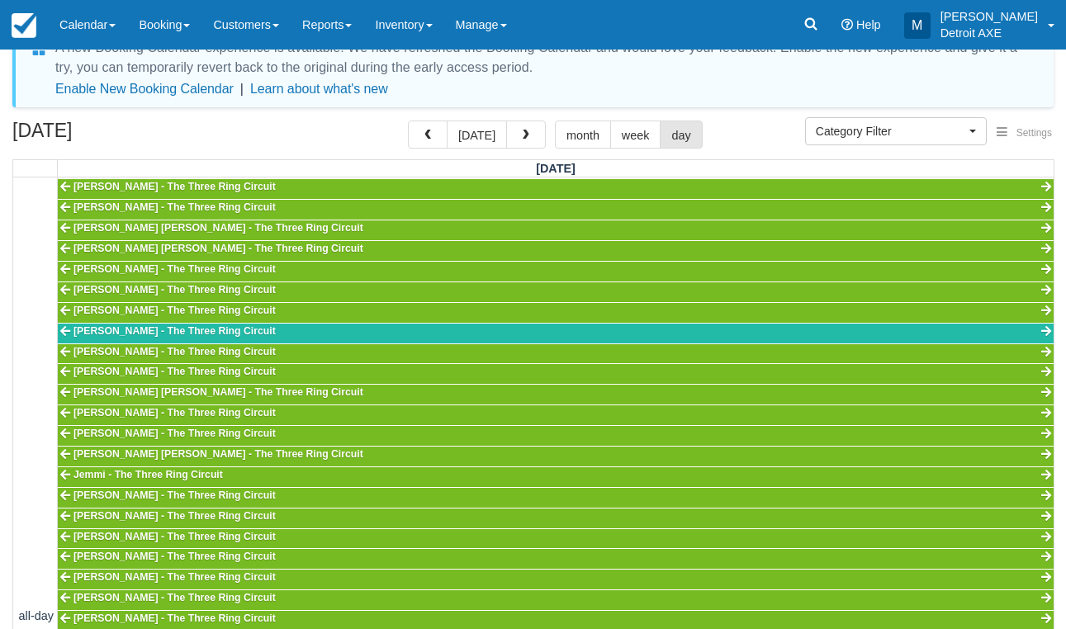
scroll to position [32, 0]
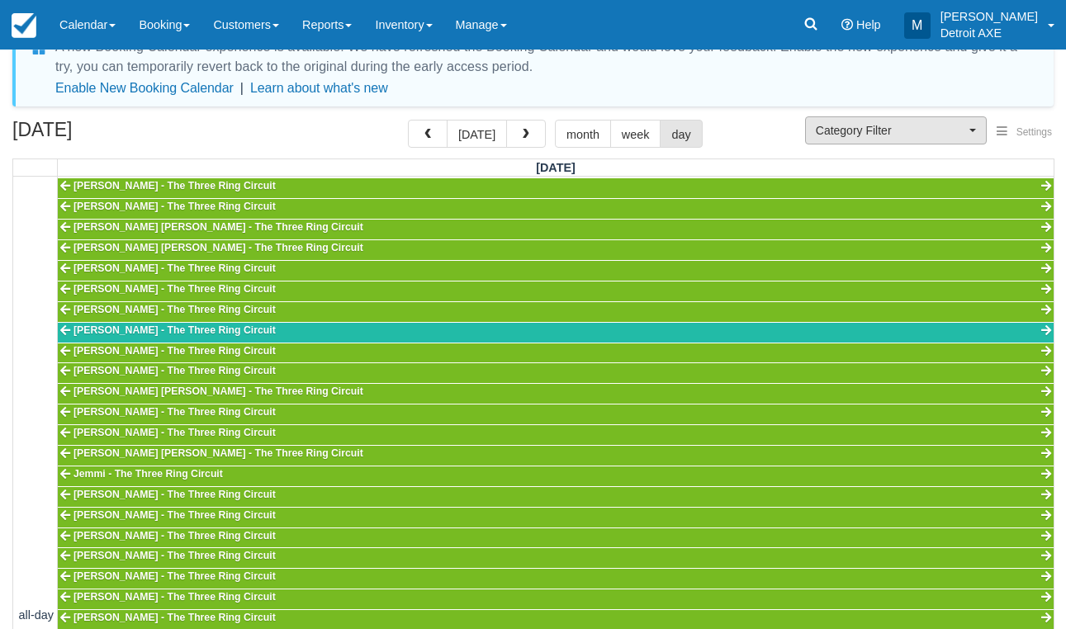
click at [905, 119] on button "Category Filter" at bounding box center [896, 130] width 182 height 28
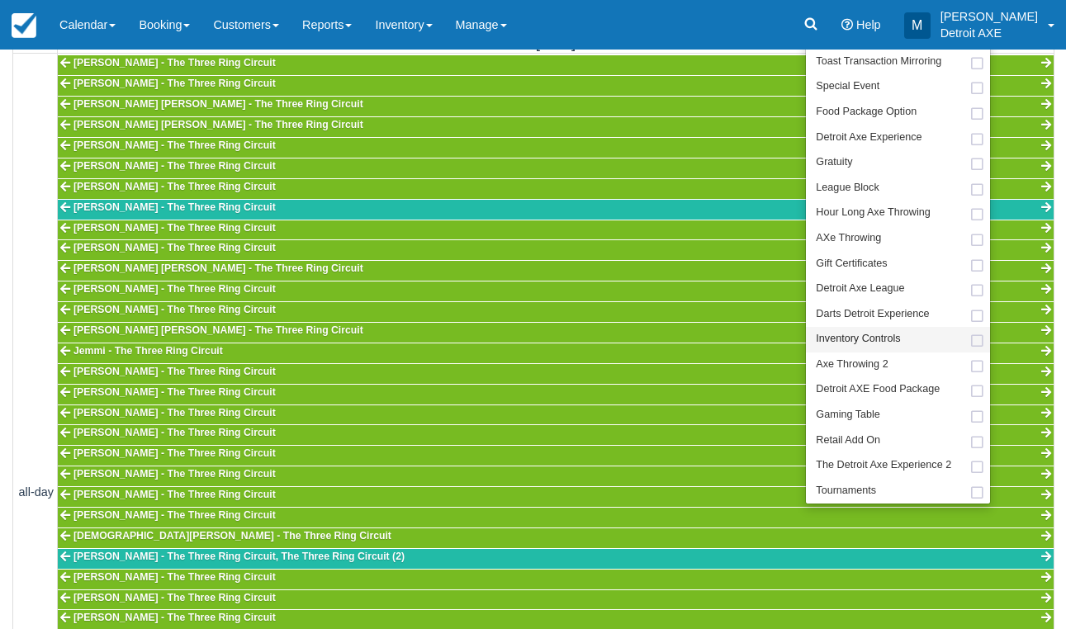
scroll to position [168, 0]
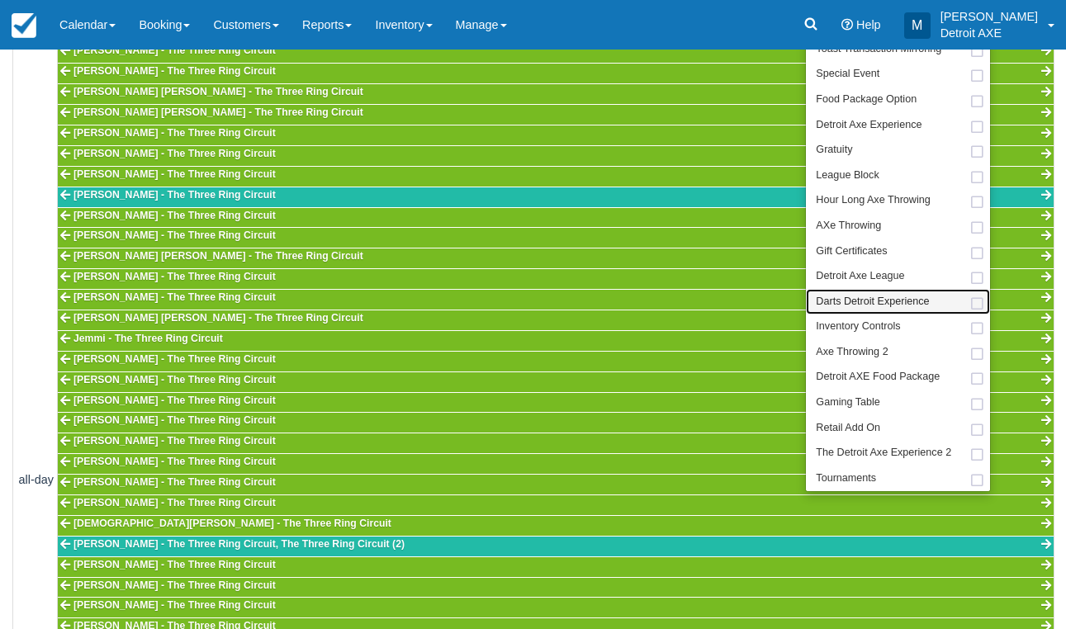
click at [900, 295] on span "Darts Detroit Experience" at bounding box center [872, 302] width 113 height 15
select select "52"
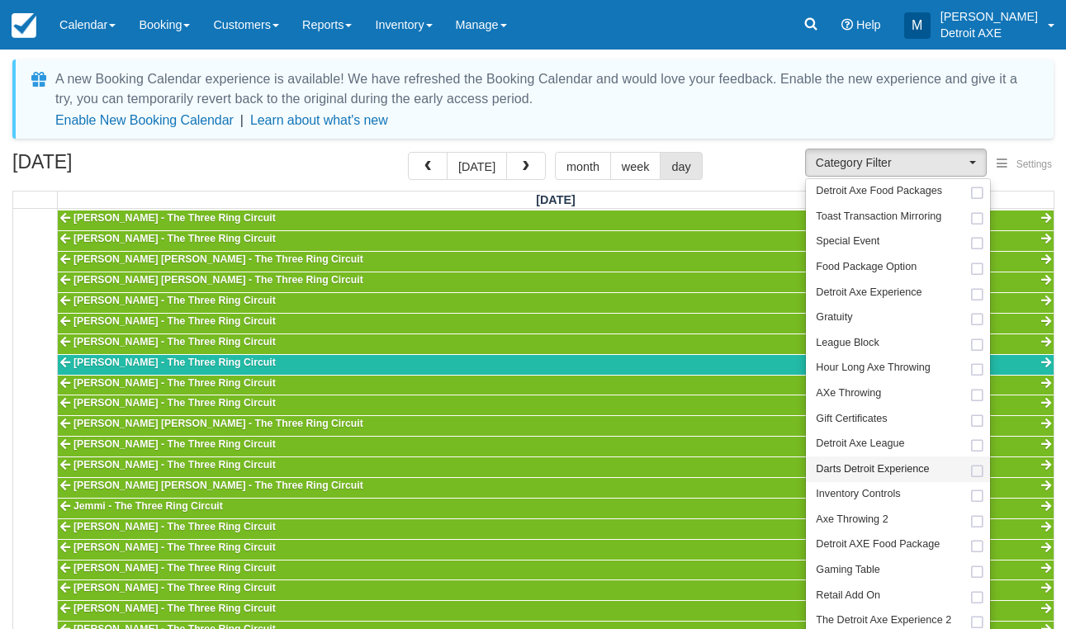
scroll to position [607, 0]
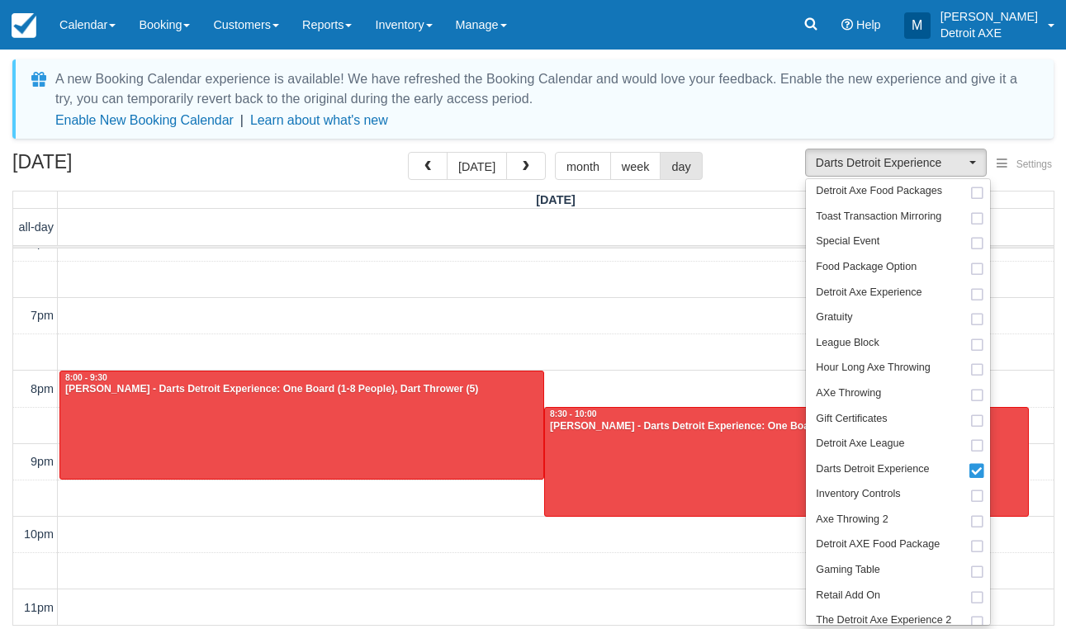
click at [265, 179] on div "October 11, 2025 today month week day" at bounding box center [533, 170] width 1042 height 36
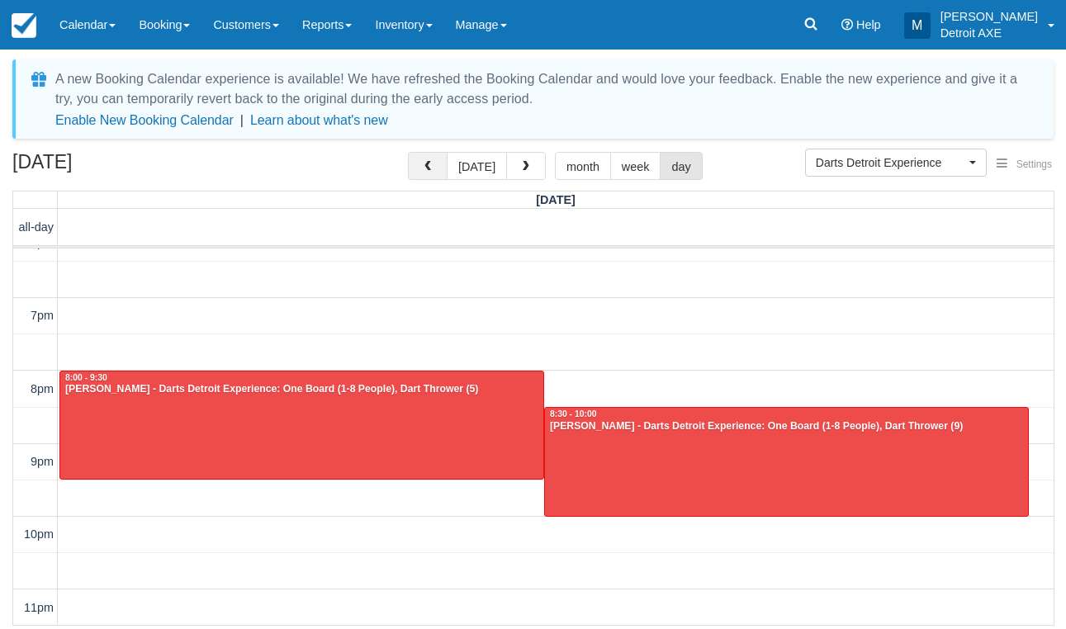
click at [433, 162] on span "button" at bounding box center [428, 167] width 12 height 12
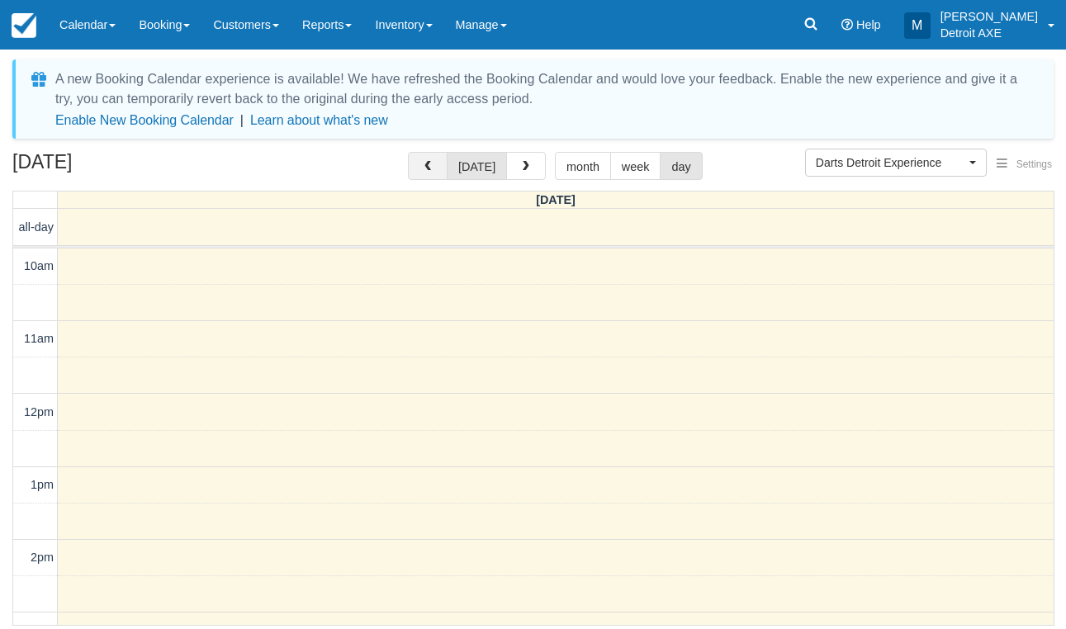
scroll to position [607, 0]
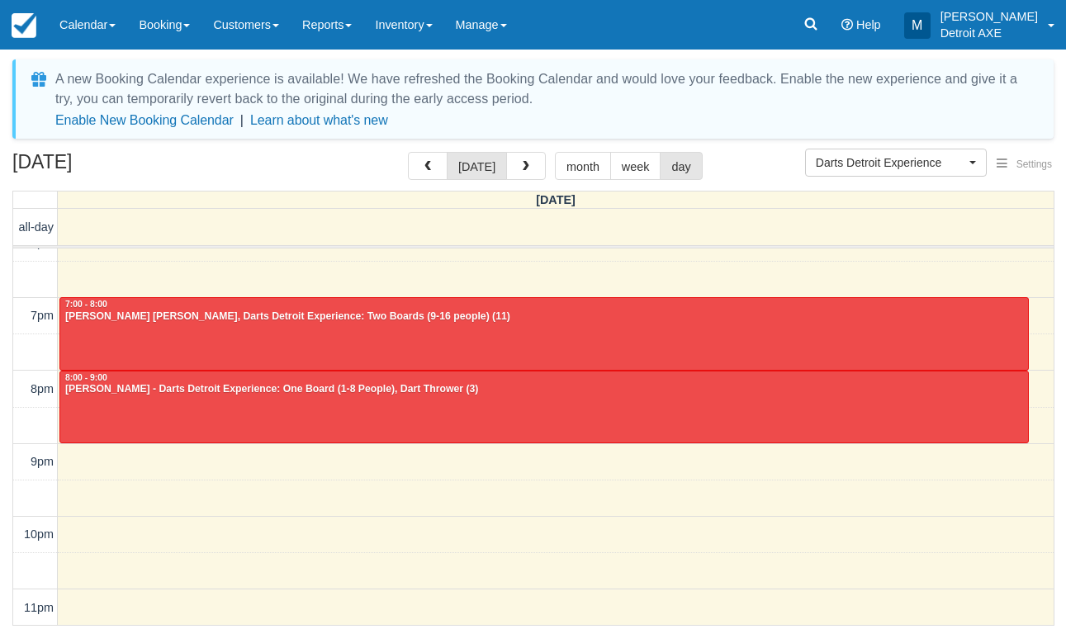
click at [361, 349] on div at bounding box center [544, 333] width 968 height 71
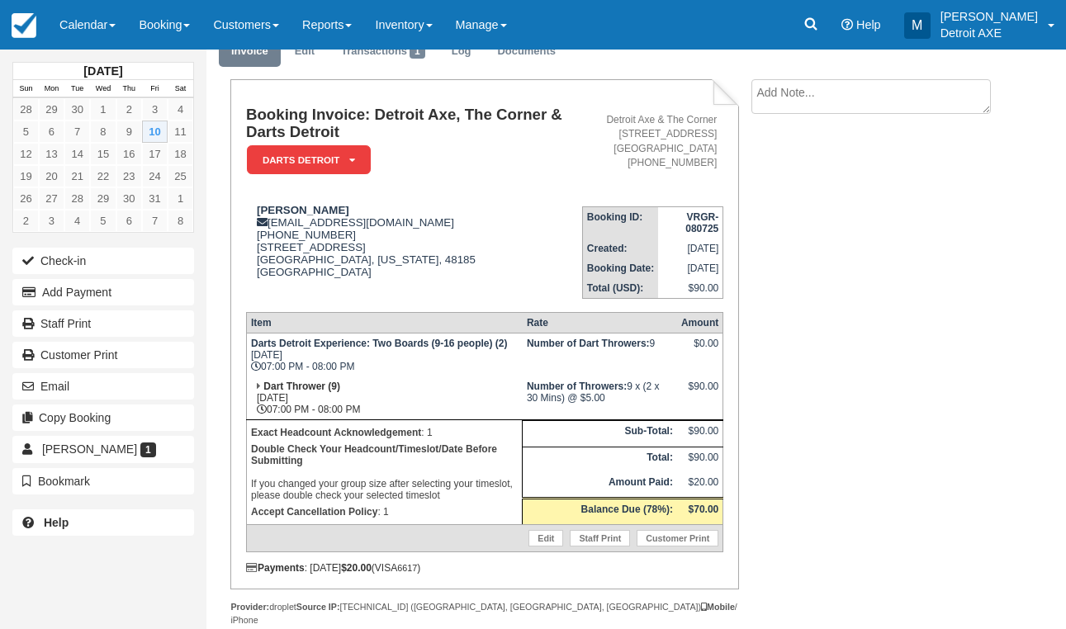
scroll to position [81, 0]
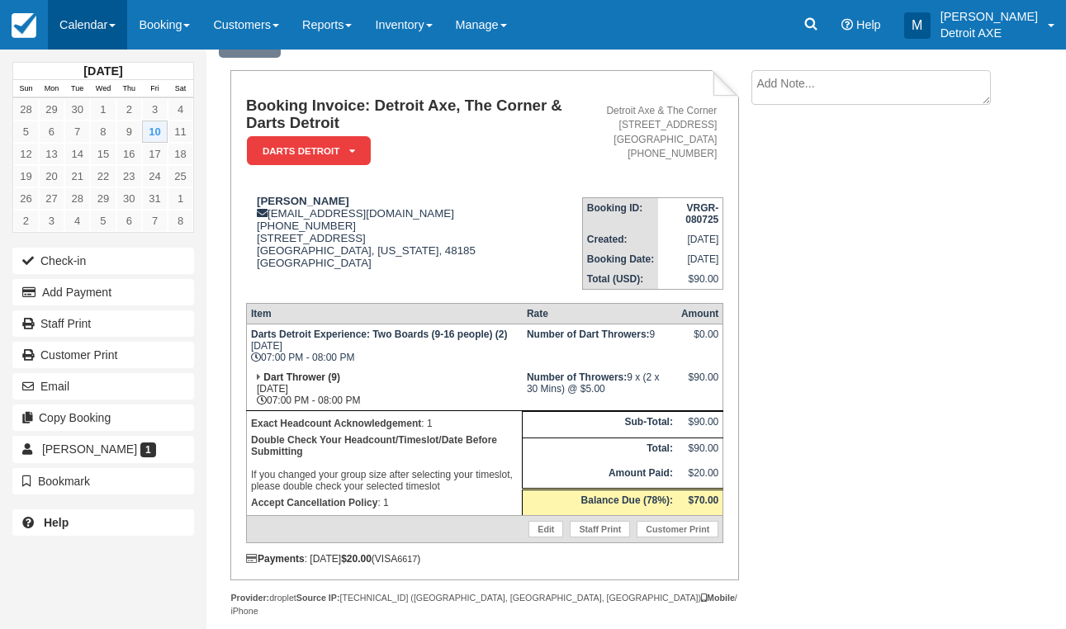
click at [77, 34] on link "Calendar" at bounding box center [87, 25] width 79 height 50
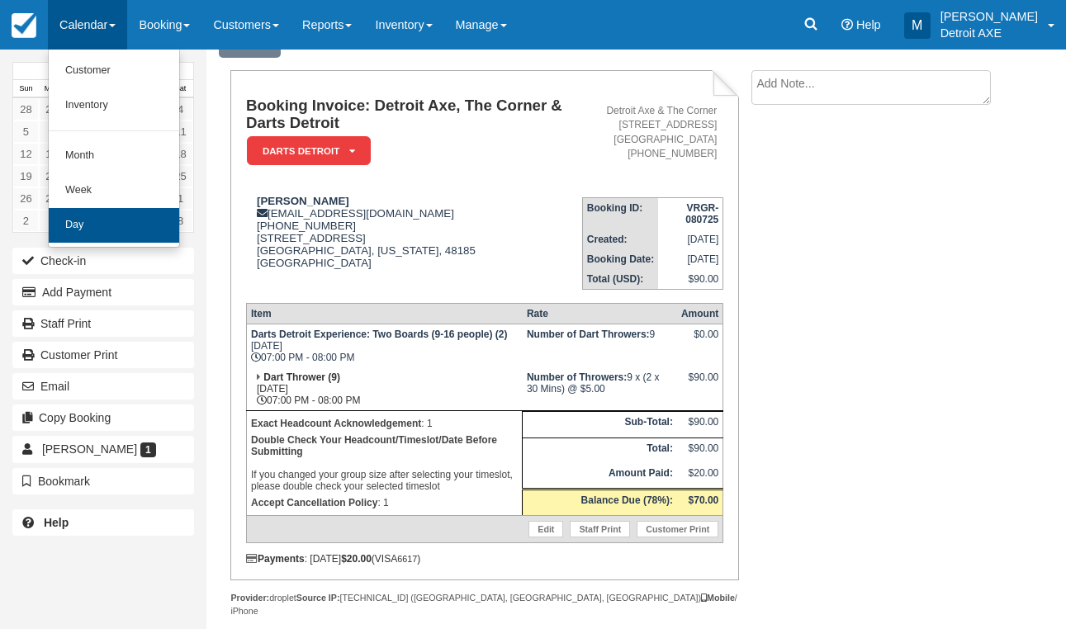
click at [102, 221] on link "Day" at bounding box center [114, 225] width 131 height 35
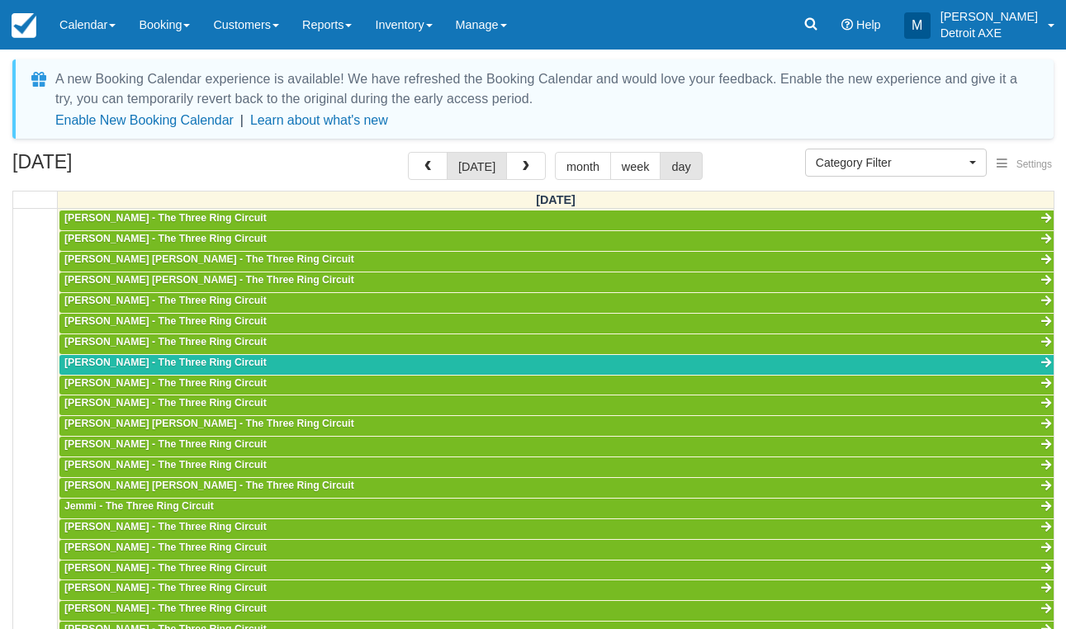
scroll to position [518, 0]
click at [919, 168] on span "Category Filter" at bounding box center [891, 162] width 150 height 17
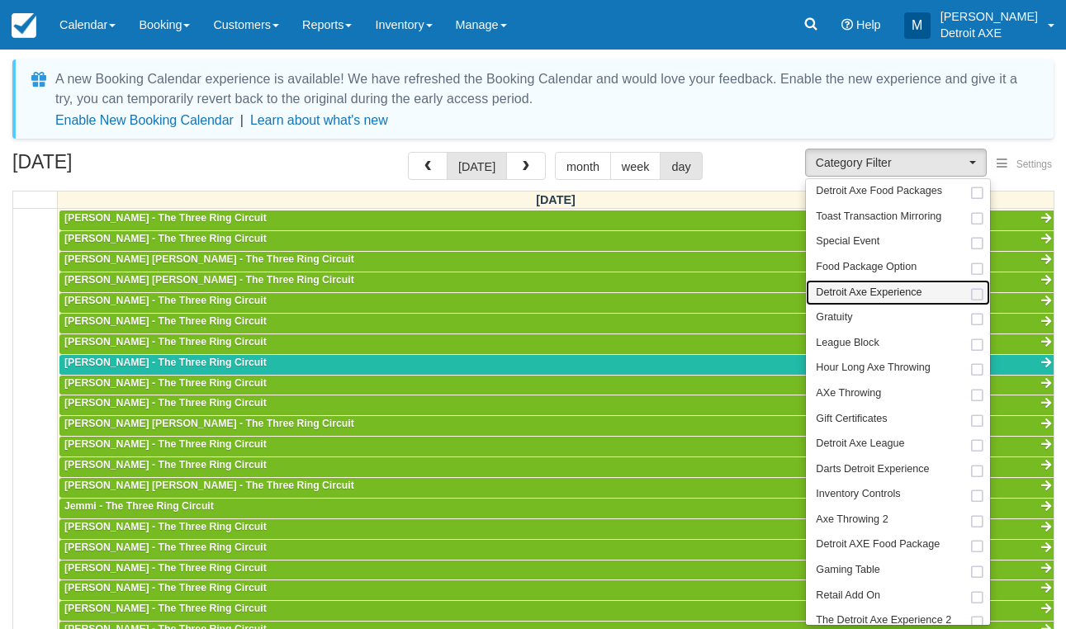
click at [906, 286] on span "Detroit Axe Experience" at bounding box center [869, 293] width 106 height 15
select select "14"
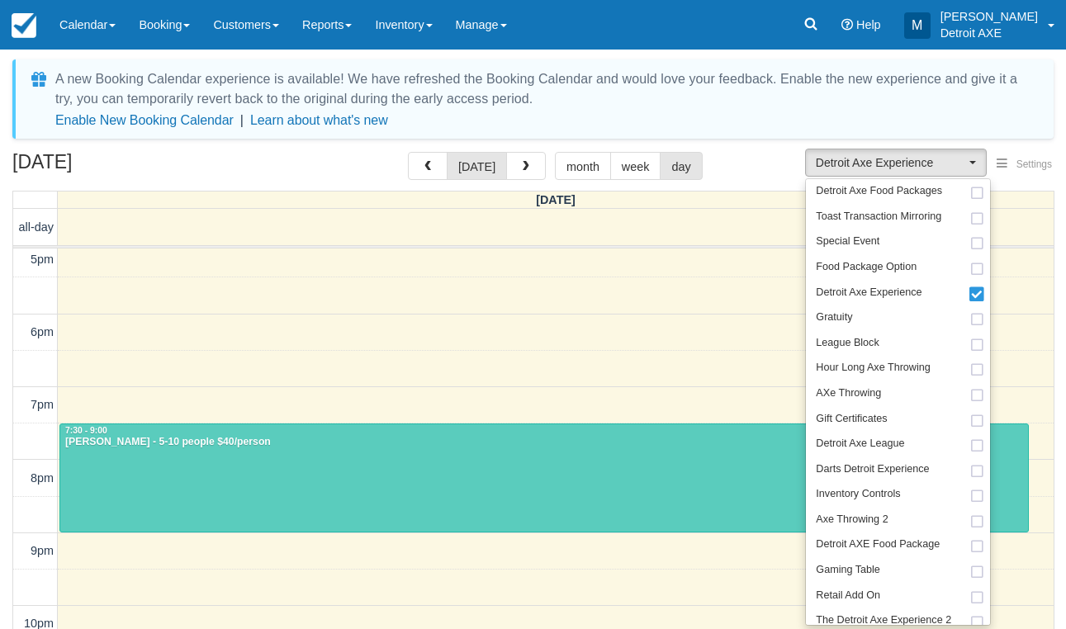
scroll to position [518, 0]
click at [384, 439] on div "Anne Dillon - 5-10 people $40/person" at bounding box center [544, 442] width 960 height 13
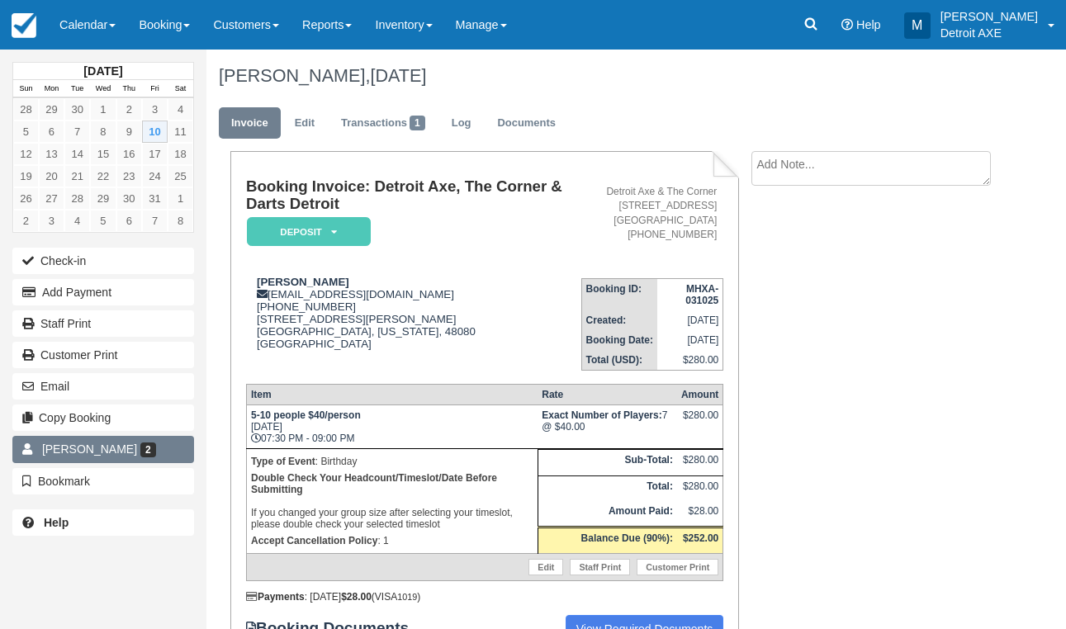
click at [122, 454] on link "[PERSON_NAME] 2" at bounding box center [103, 449] width 182 height 26
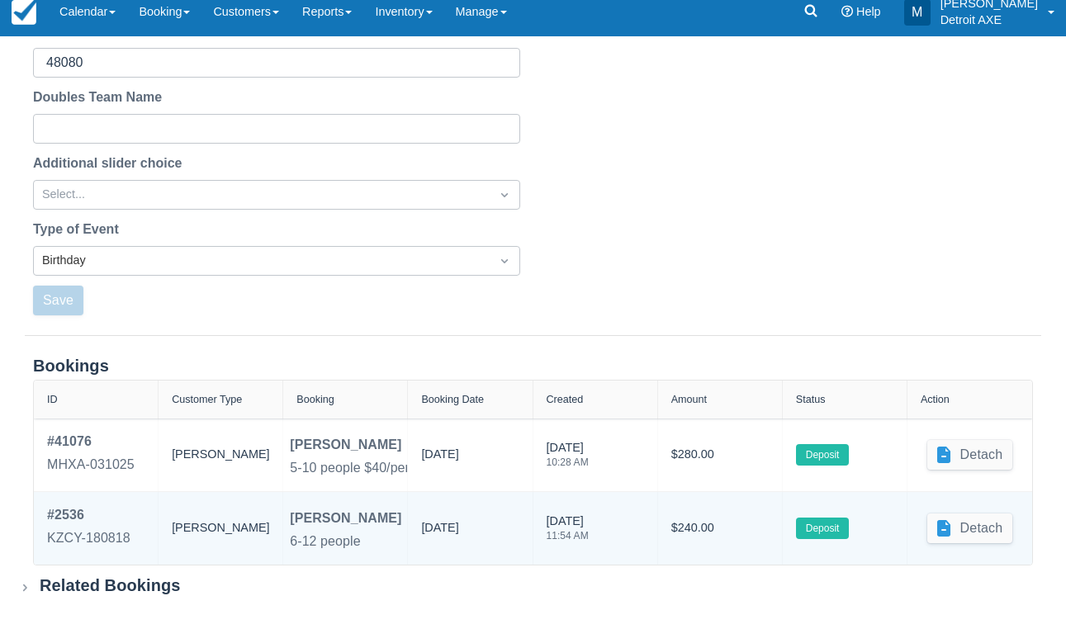
scroll to position [592, 0]
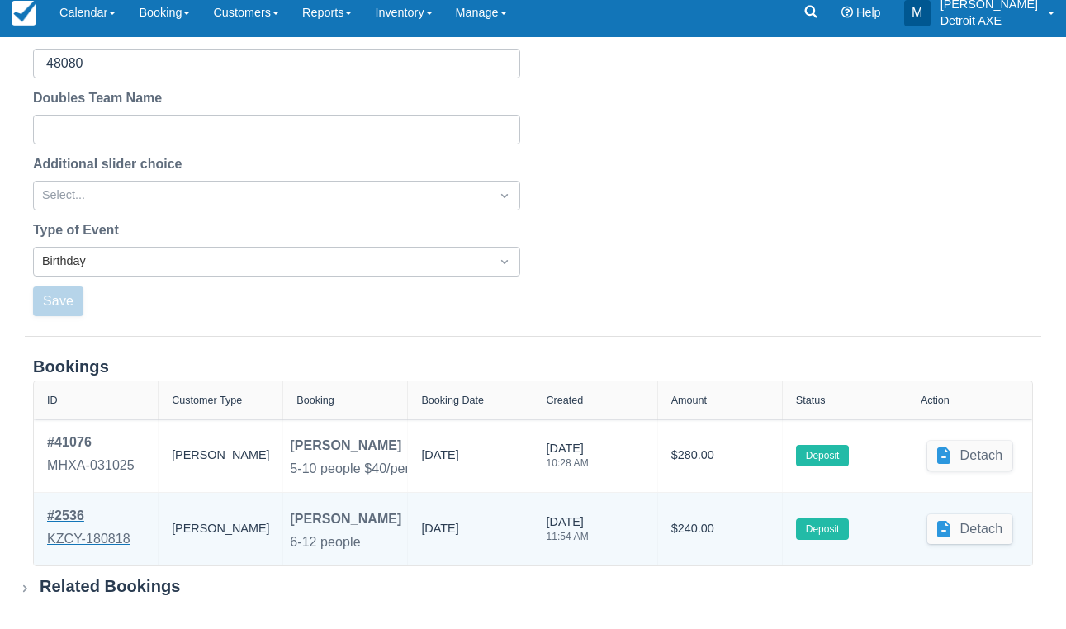
click at [78, 514] on div "# 2536" at bounding box center [88, 516] width 83 height 20
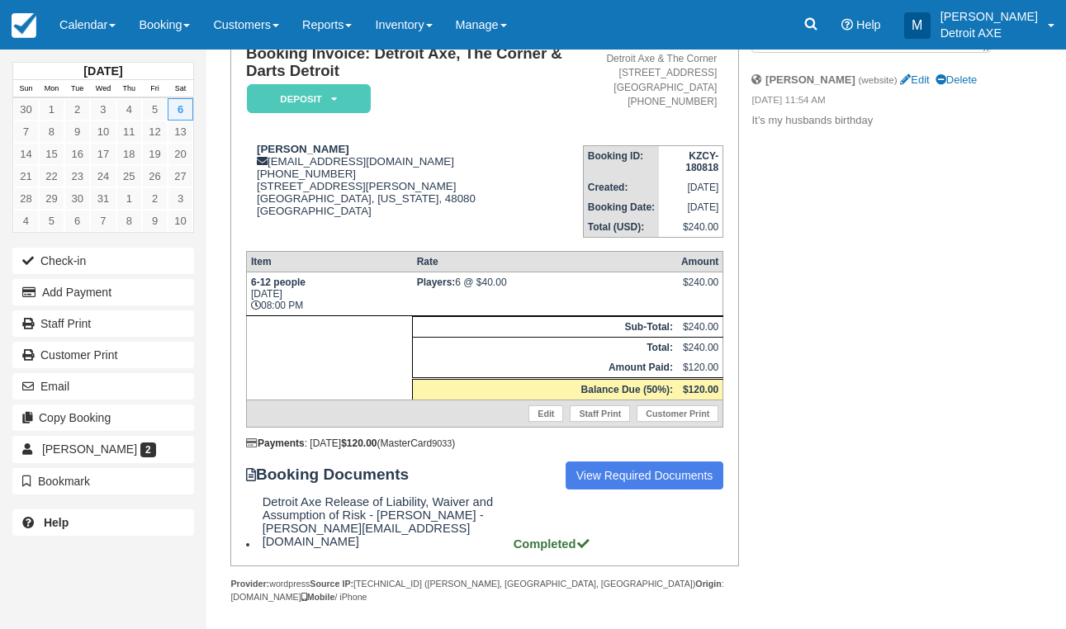
scroll to position [131, 0]
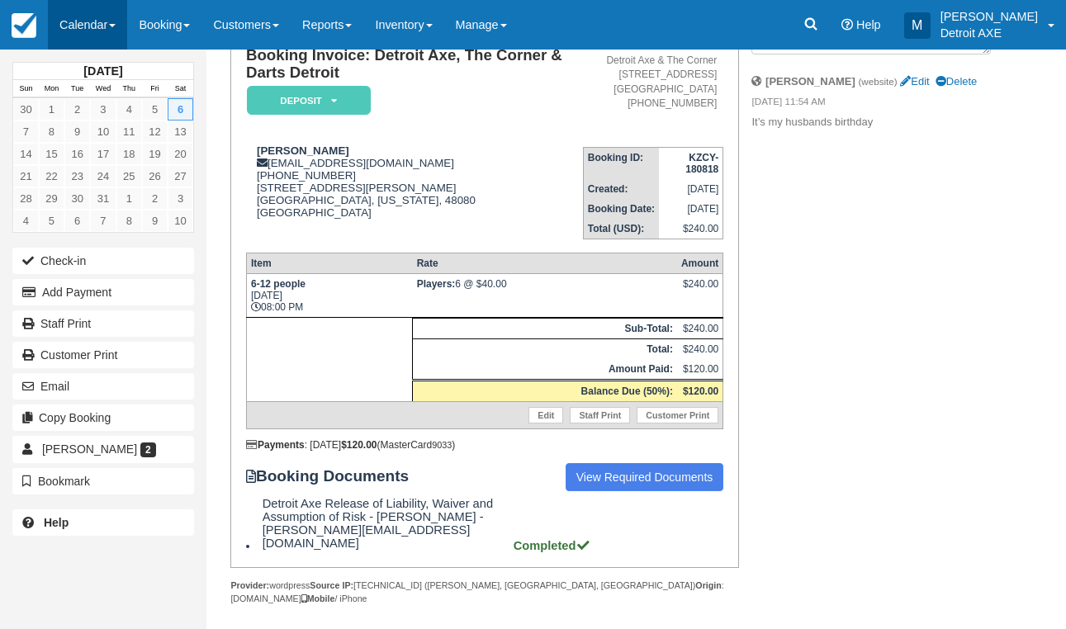
click at [81, 33] on link "Calendar" at bounding box center [87, 25] width 79 height 50
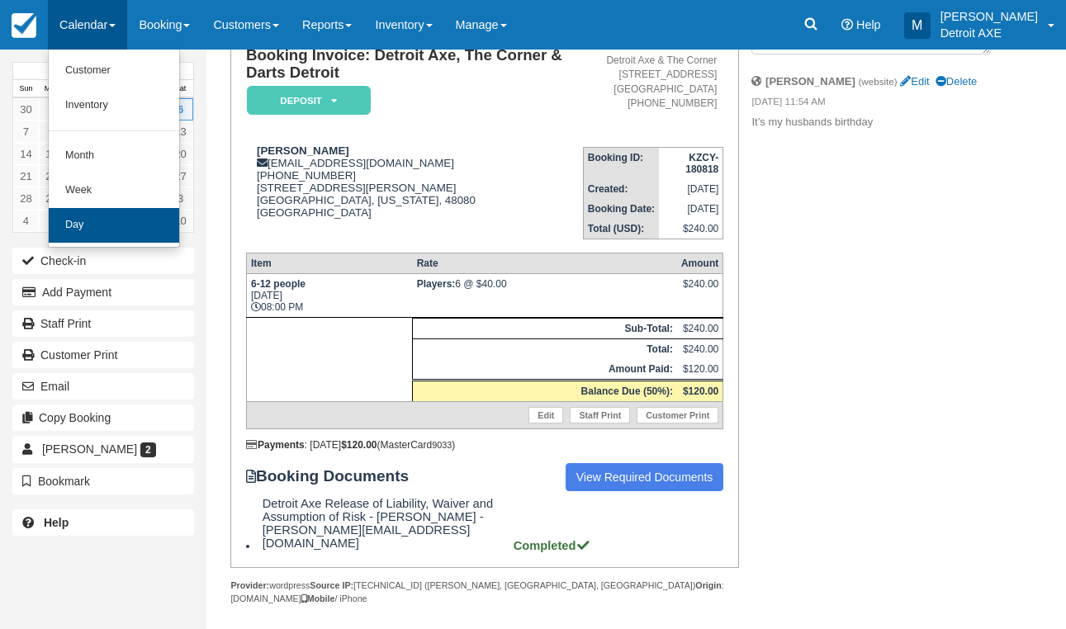
click at [98, 217] on link "Day" at bounding box center [114, 225] width 131 height 35
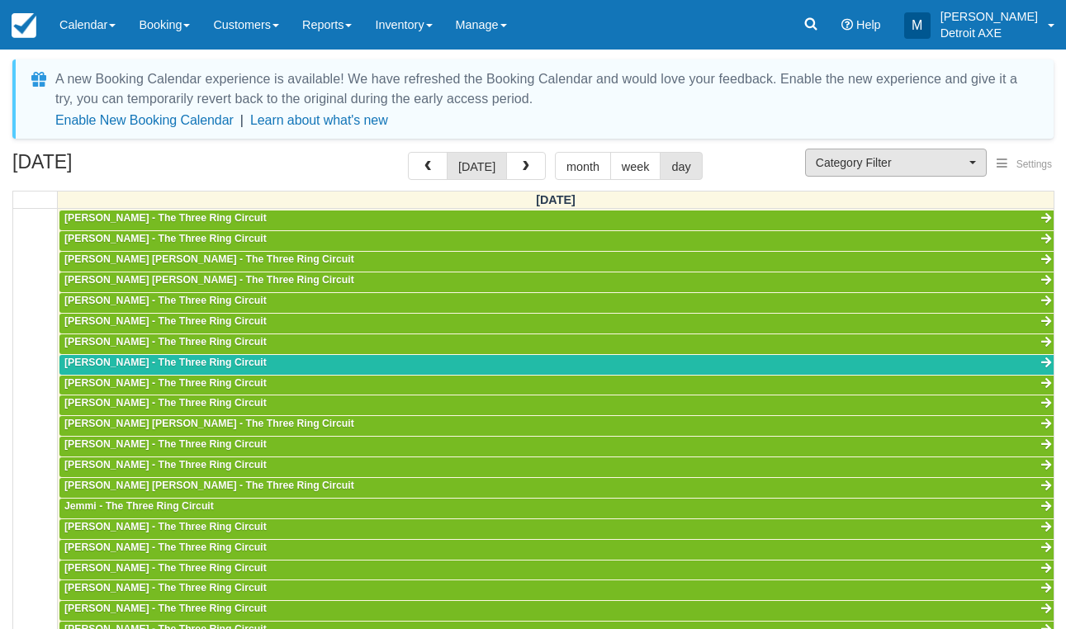
click at [861, 164] on span "Category Filter" at bounding box center [891, 162] width 150 height 17
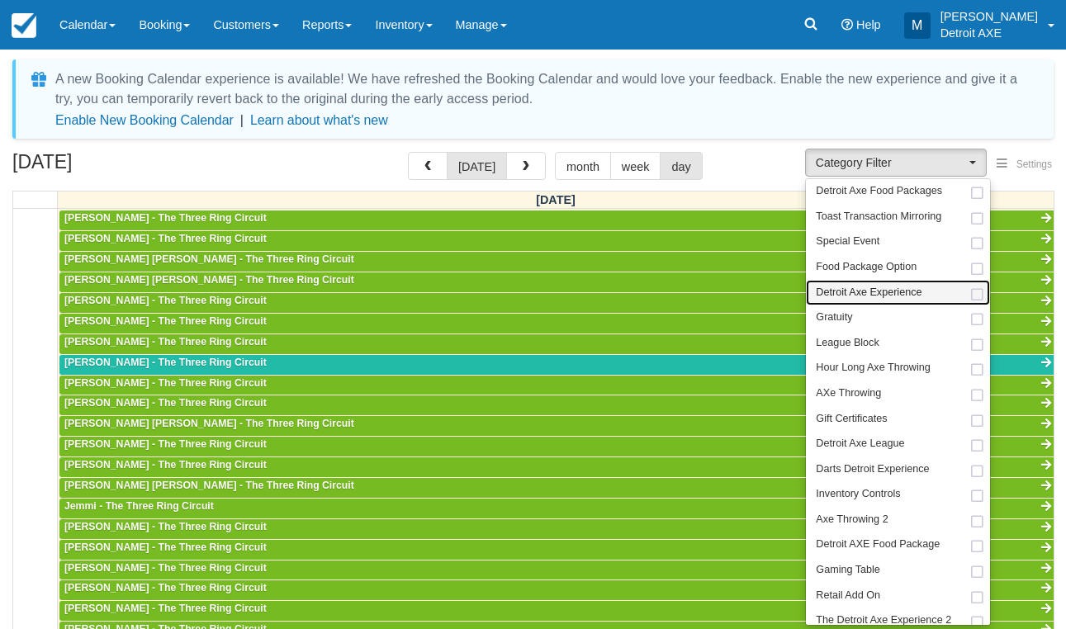
click at [867, 288] on span "Detroit Axe Experience" at bounding box center [869, 293] width 106 height 15
select select "14"
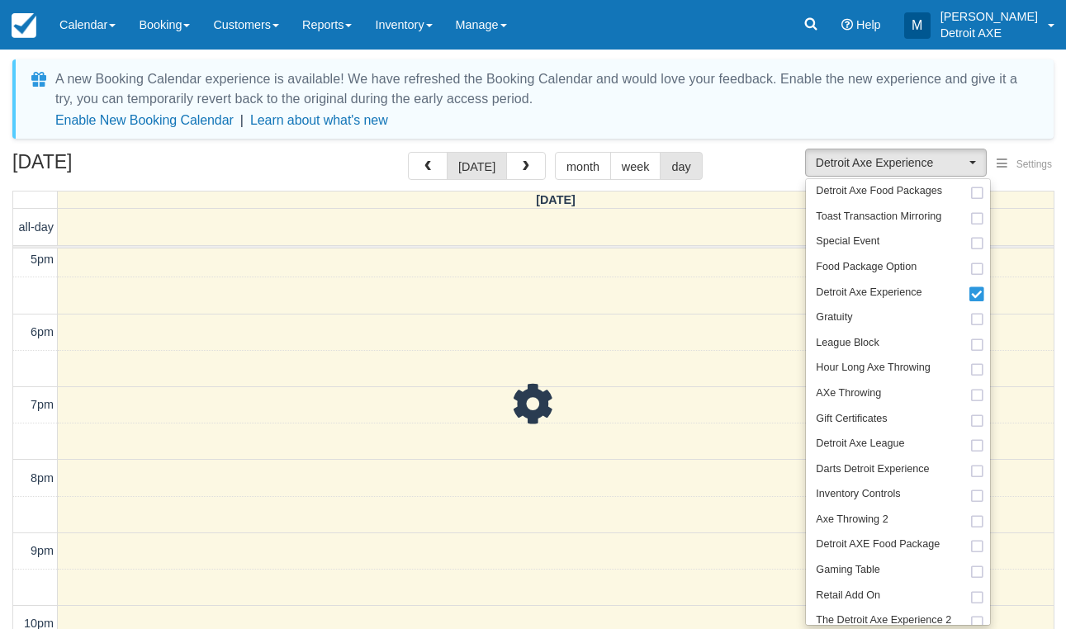
scroll to position [518, 0]
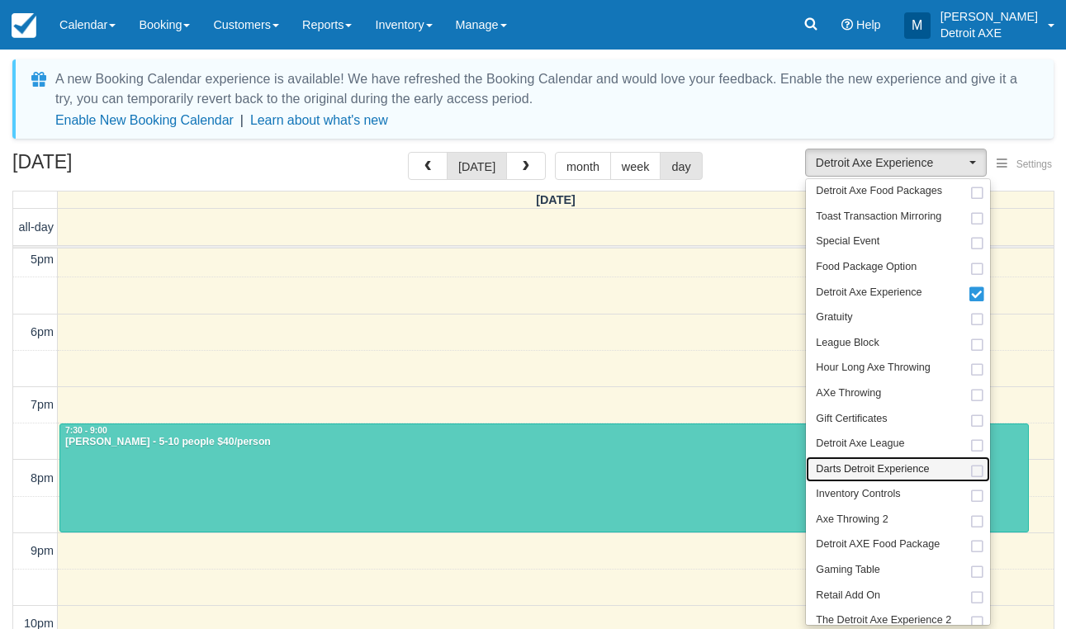
click at [910, 463] on span "Darts Detroit Experience" at bounding box center [872, 470] width 113 height 15
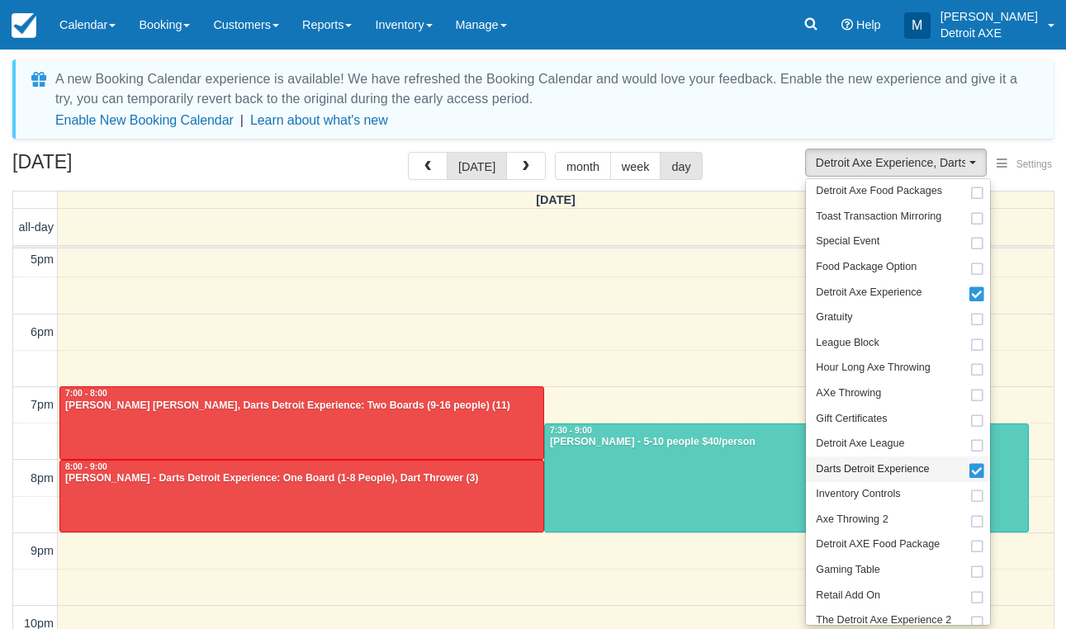
scroll to position [518, 0]
click at [633, 463] on div at bounding box center [786, 479] width 483 height 108
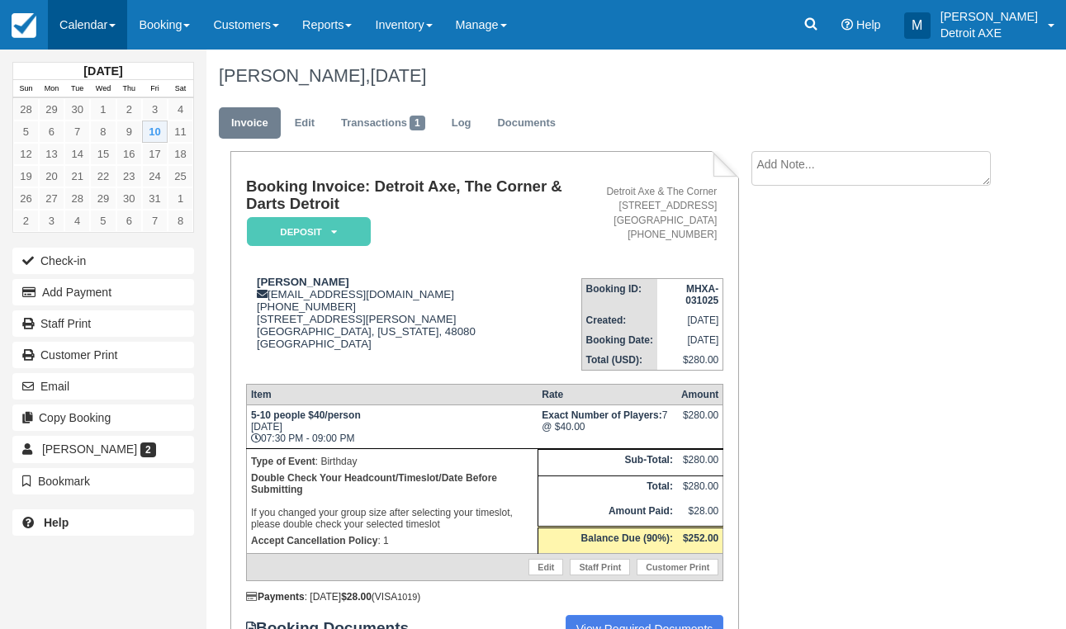
click at [83, 19] on link "Calendar" at bounding box center [87, 25] width 79 height 50
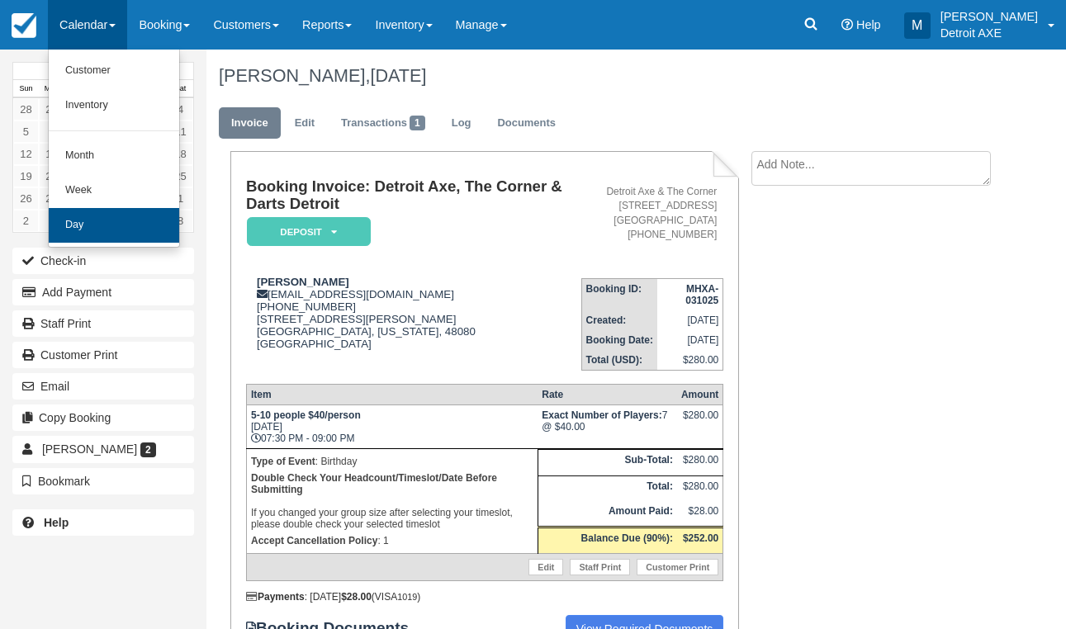
click at [121, 216] on link "Day" at bounding box center [114, 225] width 131 height 35
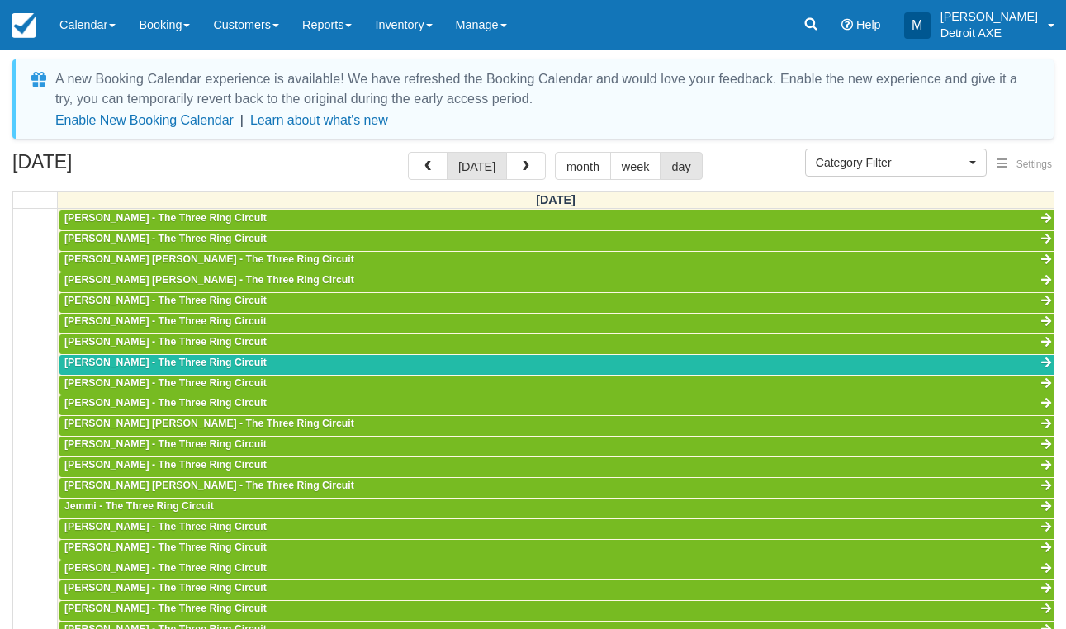
scroll to position [518, 0]
click at [520, 169] on span "button" at bounding box center [526, 167] width 12 height 12
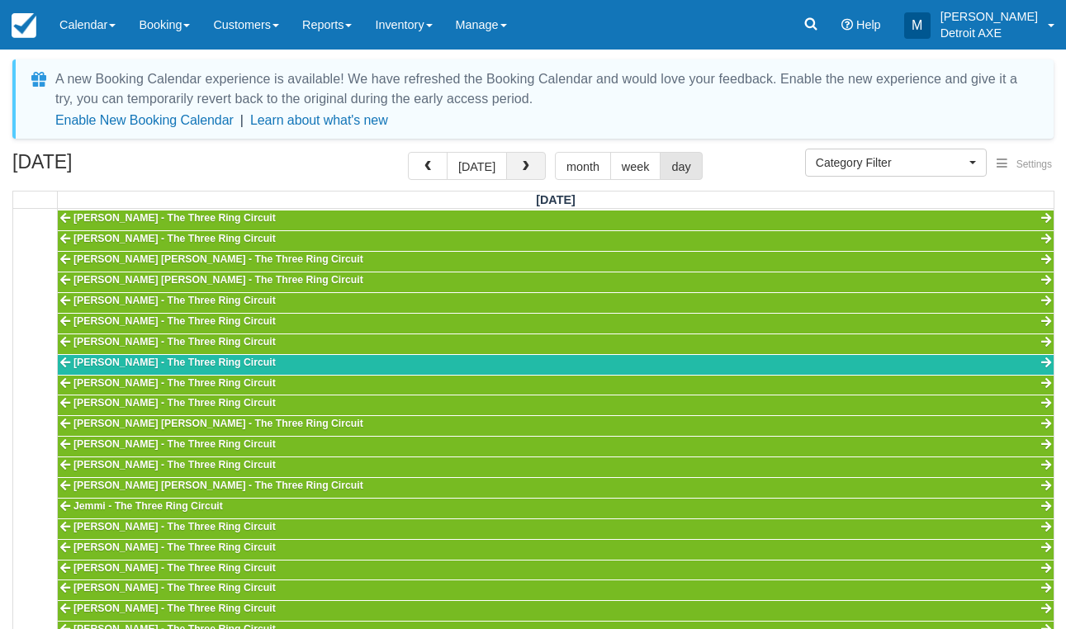
scroll to position [607, 0]
click at [843, 163] on span "Category Filter" at bounding box center [891, 162] width 150 height 17
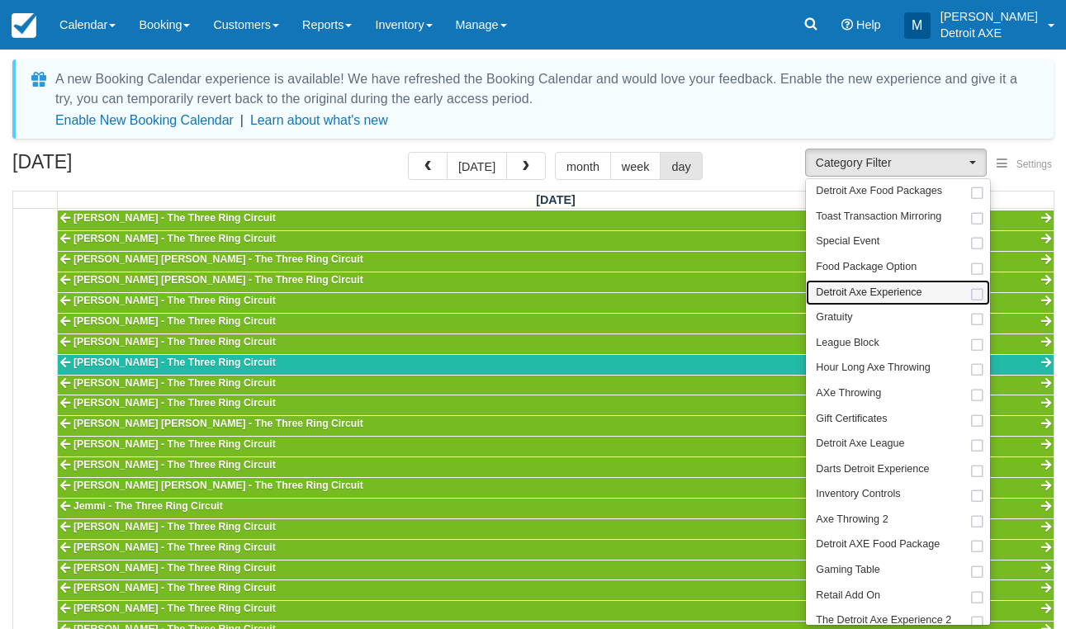
click at [877, 293] on span "Detroit Axe Experience" at bounding box center [869, 293] width 106 height 15
select select "14"
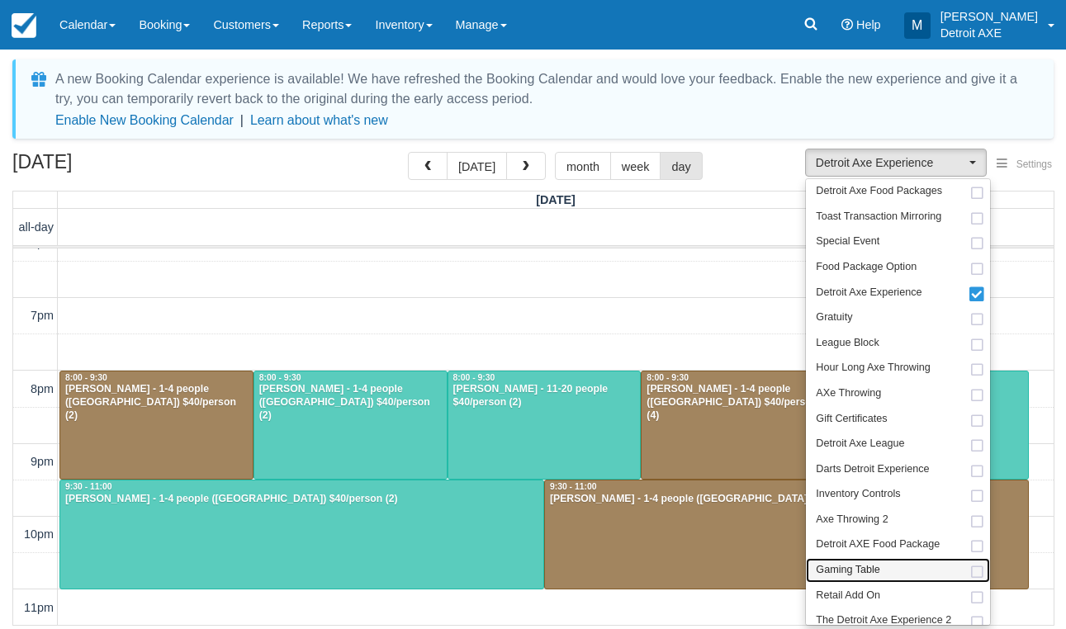
click at [874, 563] on span "Gaming Table" at bounding box center [848, 570] width 64 height 15
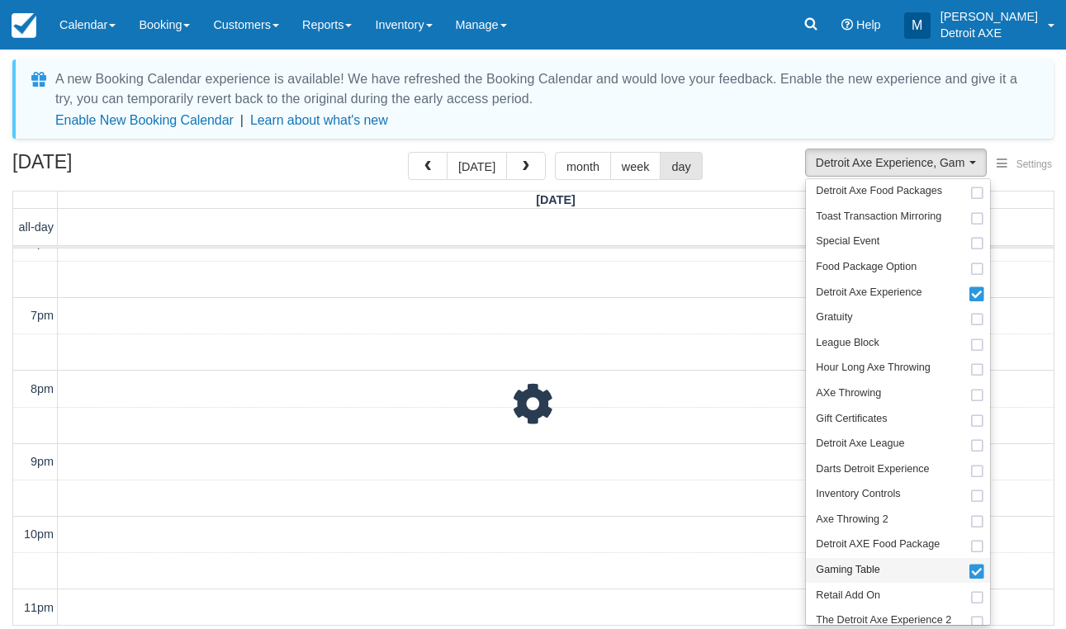
scroll to position [607, 0]
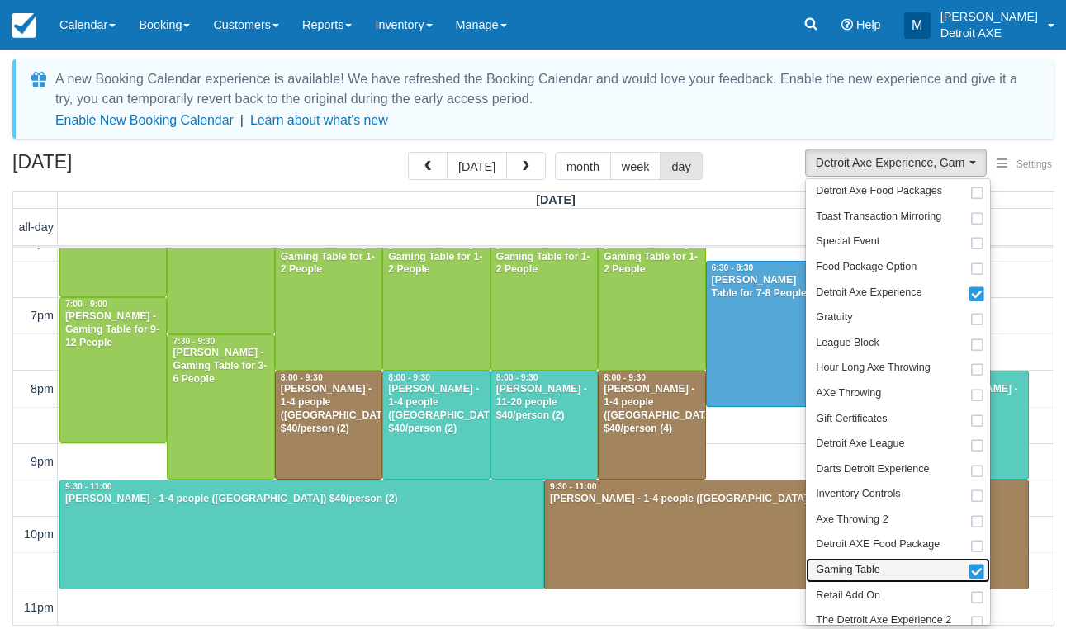
click at [876, 563] on span "Gaming Table" at bounding box center [848, 570] width 64 height 15
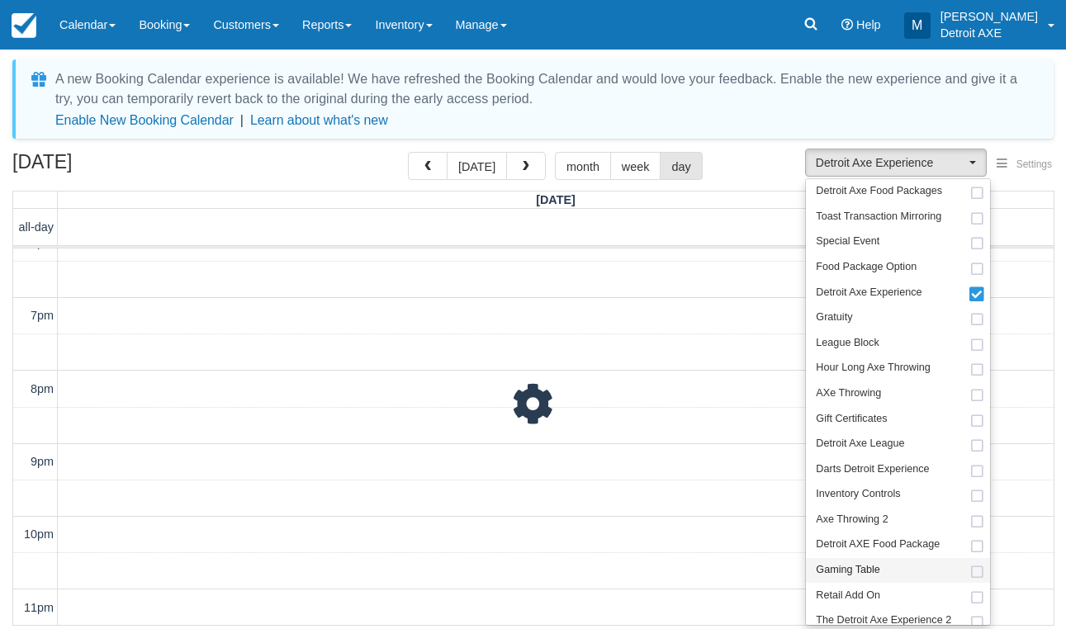
scroll to position [607, 0]
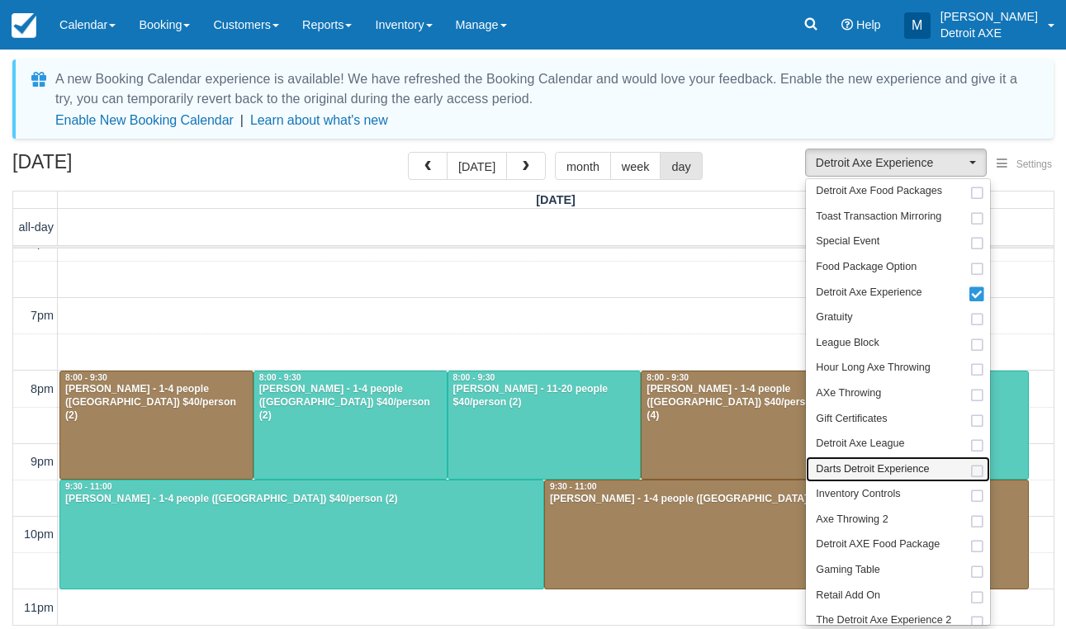
click at [876, 463] on span "Darts Detroit Experience" at bounding box center [872, 470] width 113 height 15
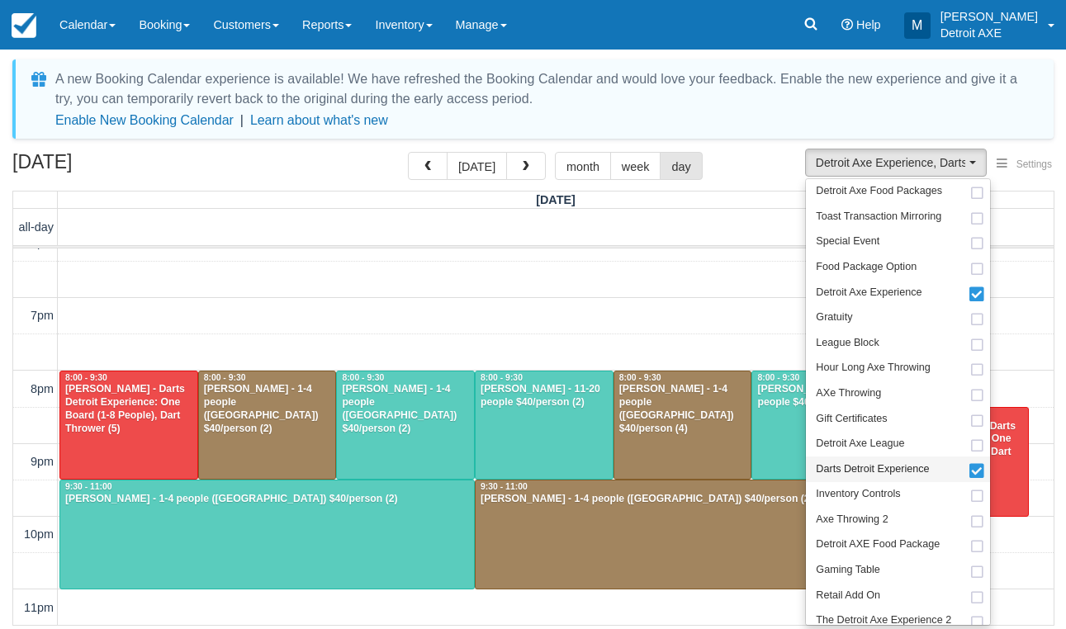
scroll to position [607, 0]
click at [444, 165] on button "button" at bounding box center [428, 166] width 40 height 28
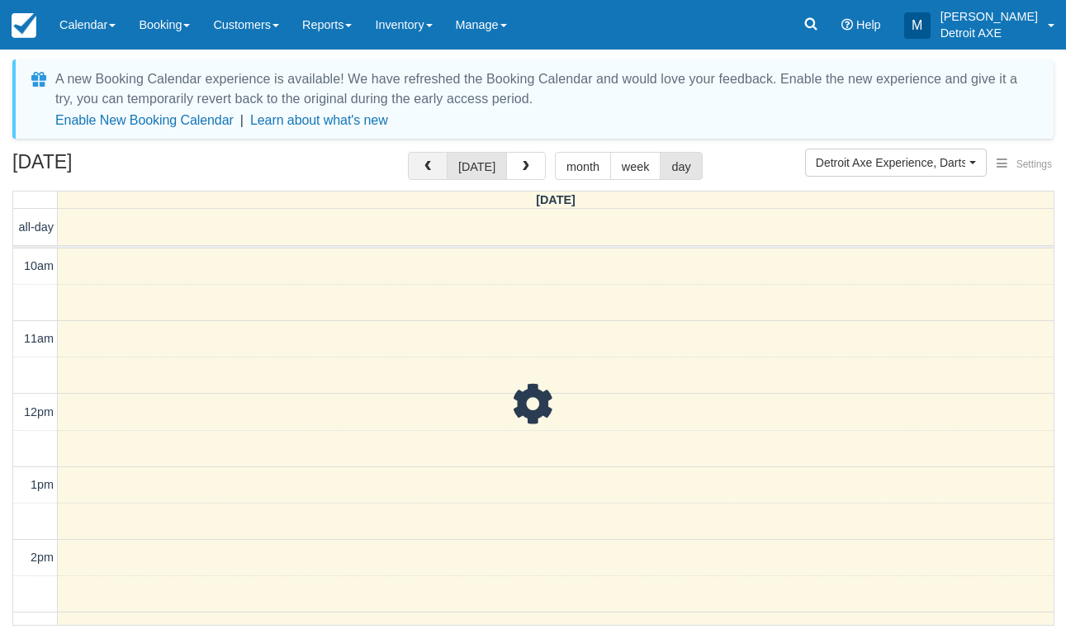
scroll to position [607, 0]
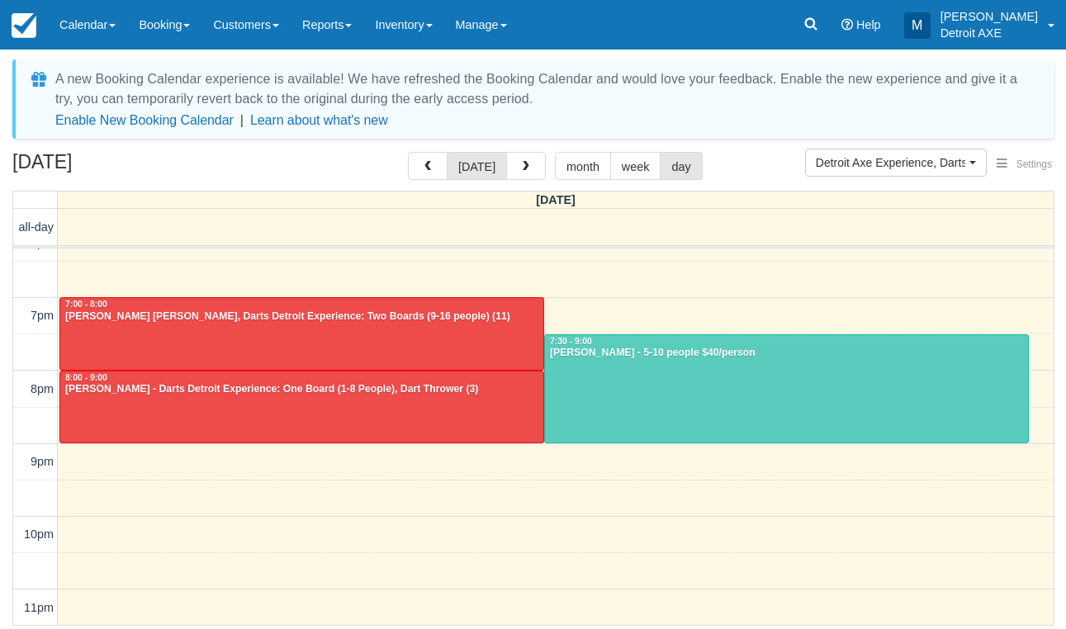
click at [358, 398] on div at bounding box center [301, 407] width 483 height 71
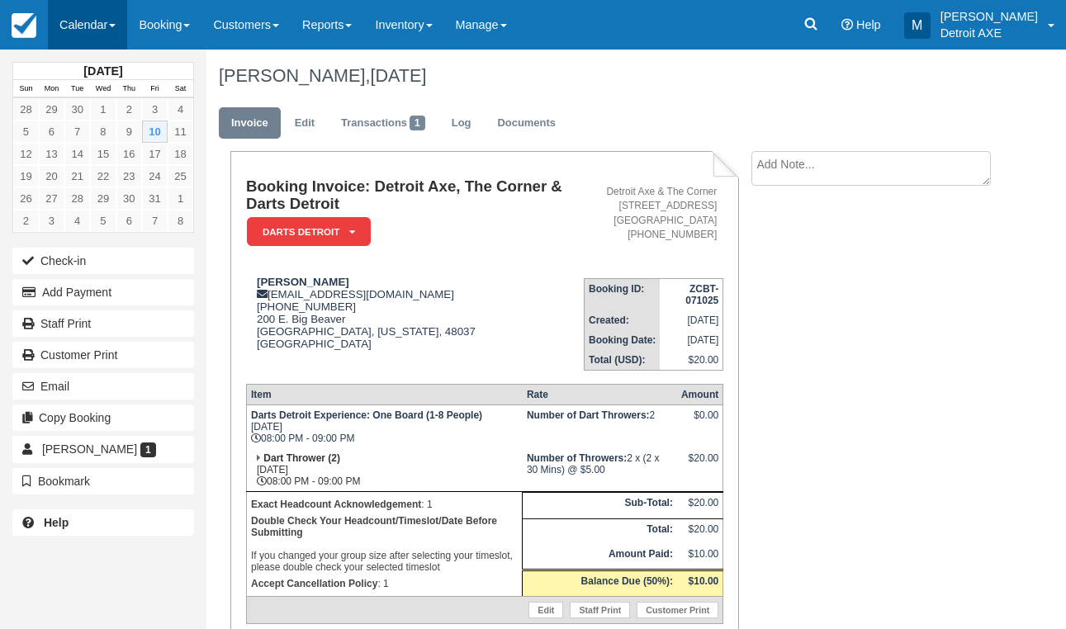
click at [89, 27] on link "Calendar" at bounding box center [87, 25] width 79 height 50
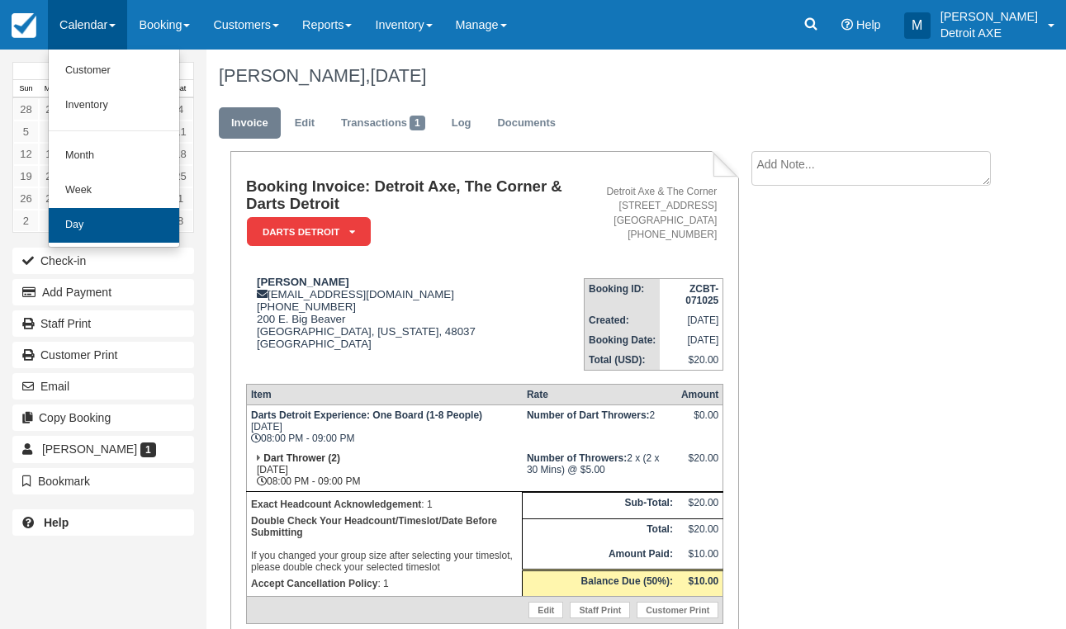
click at [147, 227] on link "Day" at bounding box center [114, 225] width 131 height 35
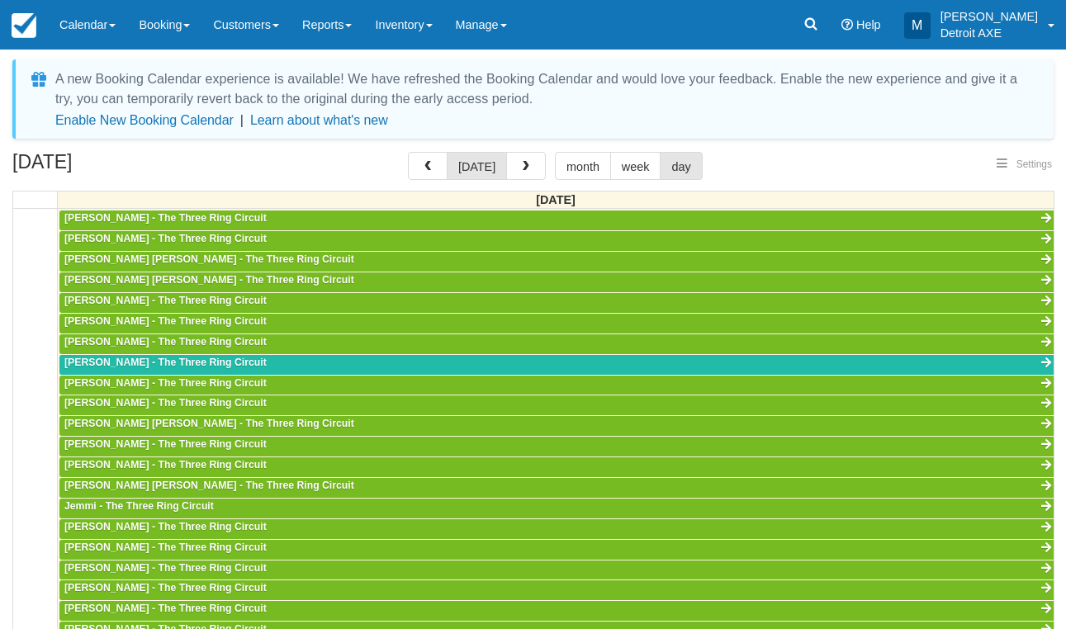
select select
click at [525, 169] on span "button" at bounding box center [526, 167] width 12 height 12
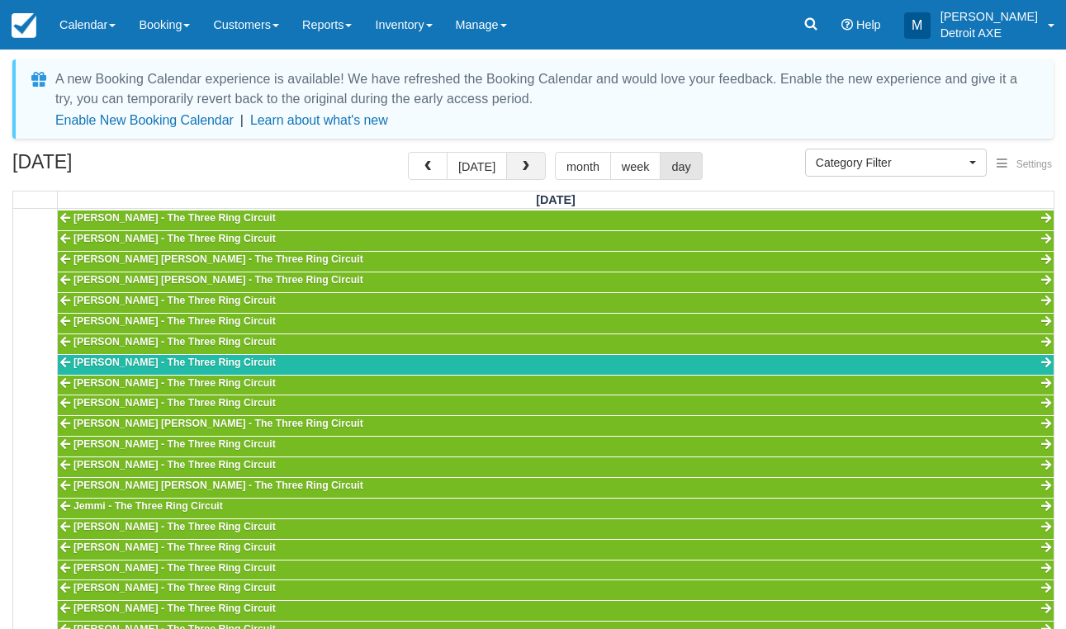
scroll to position [607, 0]
click at [912, 172] on button "Category Filter" at bounding box center [896, 163] width 182 height 28
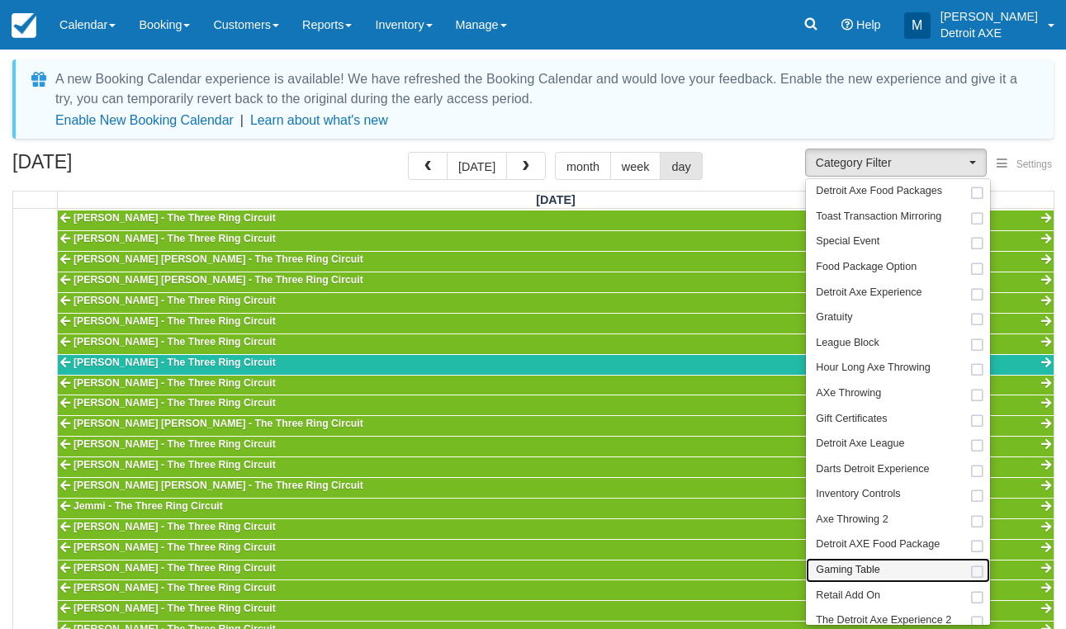
click at [855, 563] on span "Gaming Table" at bounding box center [848, 570] width 64 height 15
select select "6"
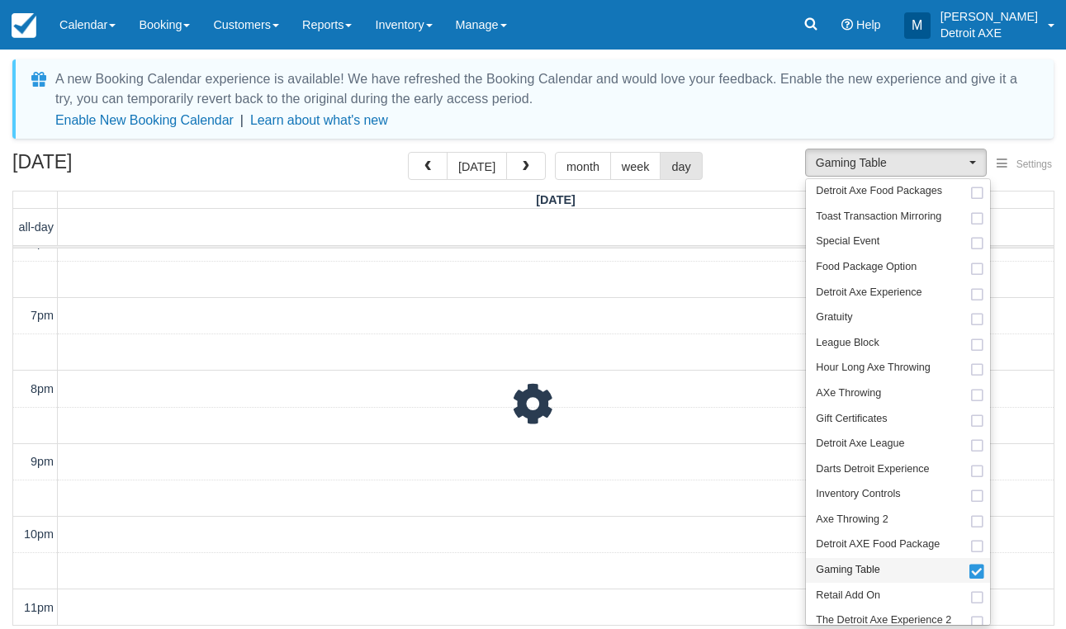
scroll to position [607, 0]
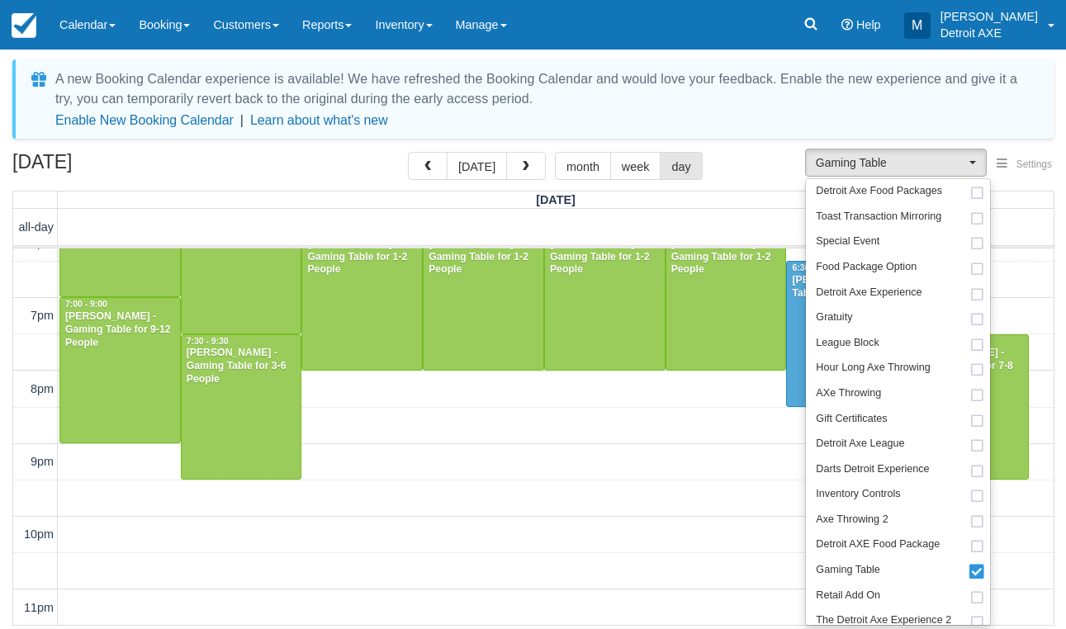
click at [357, 182] on div "October 11, 2025 today month week day" at bounding box center [533, 170] width 1042 height 36
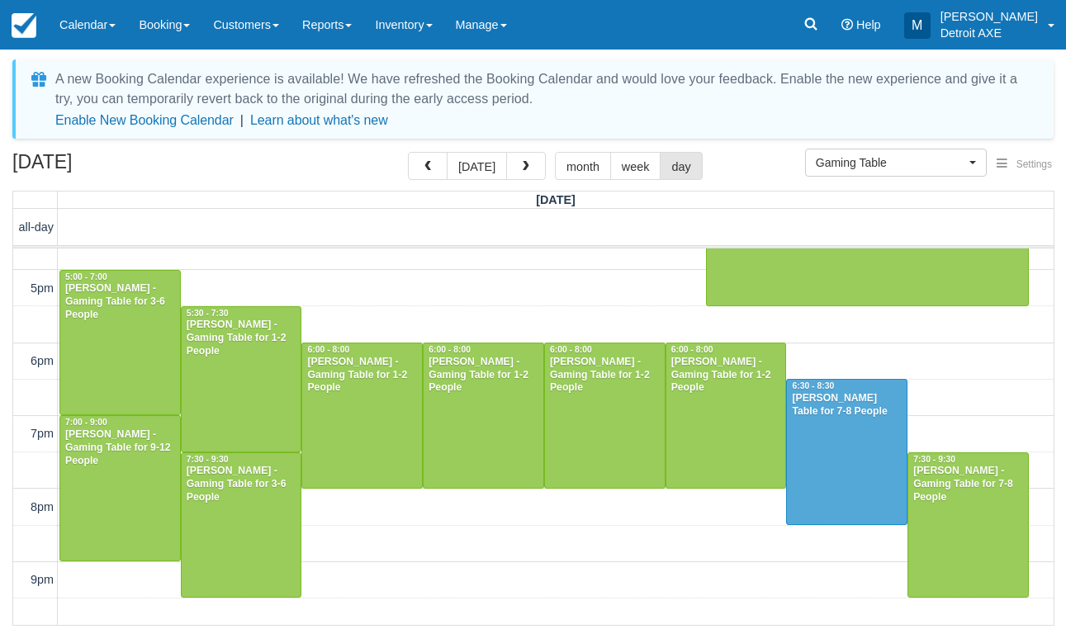
scroll to position [482, 0]
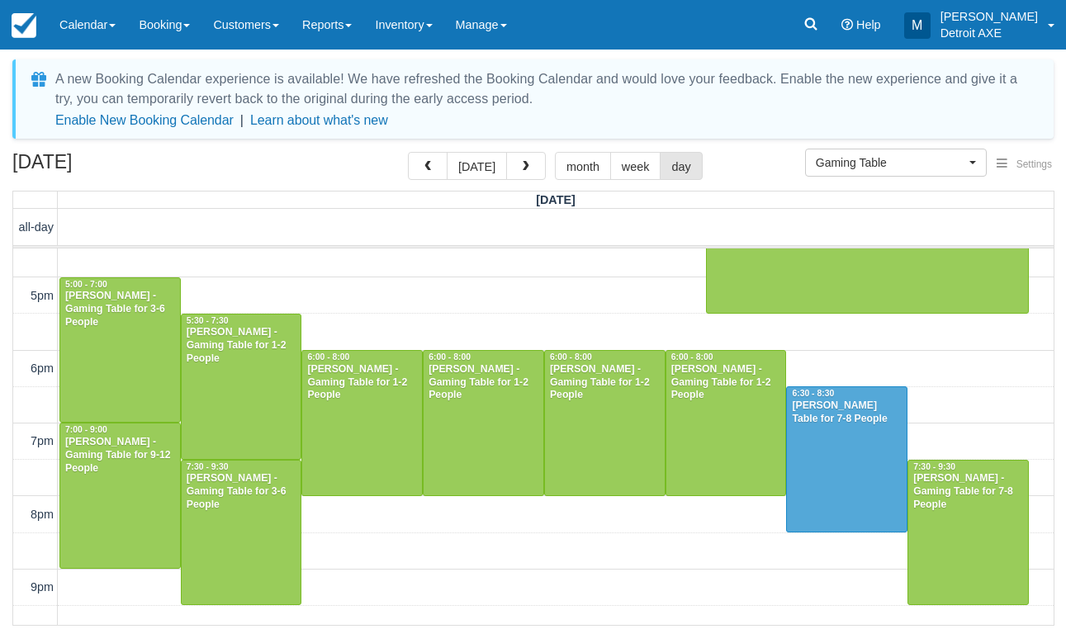
click at [380, 430] on div at bounding box center [362, 423] width 120 height 145
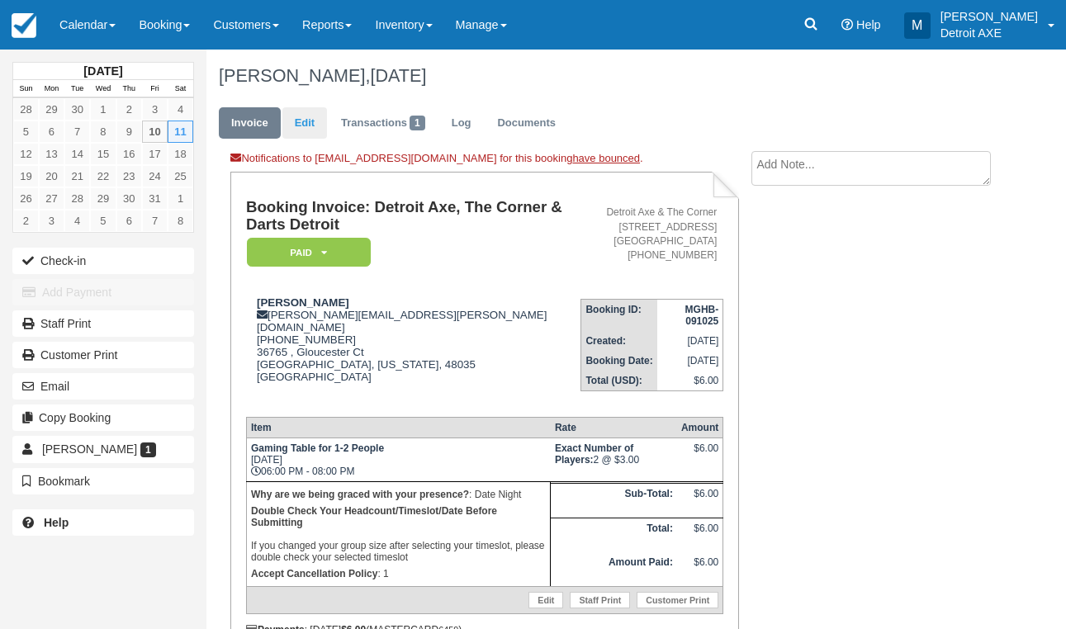
click at [310, 118] on link "Edit" at bounding box center [305, 123] width 45 height 32
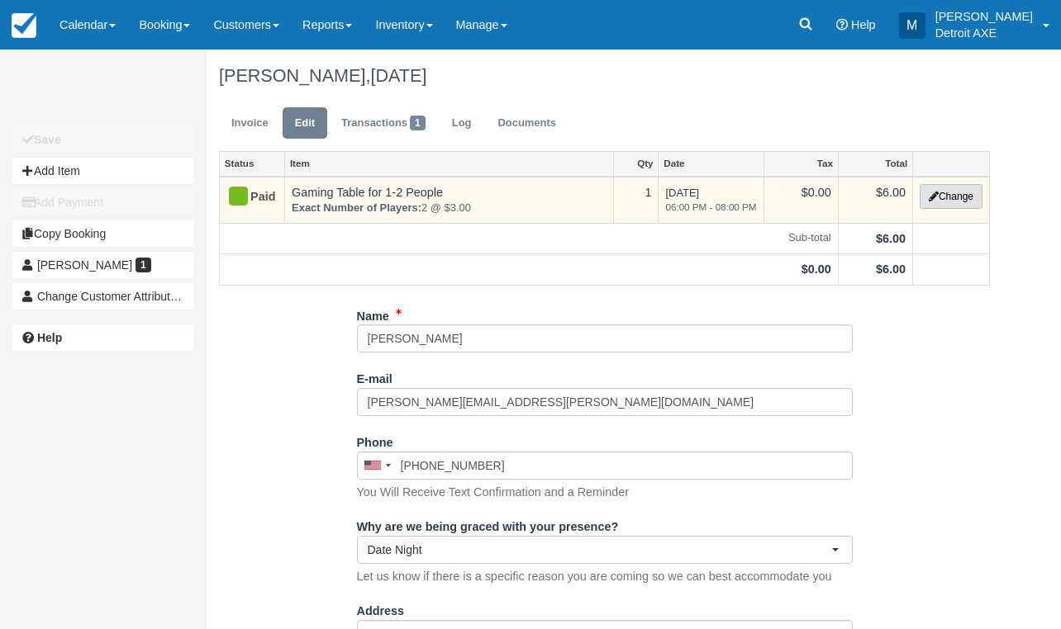
click at [976, 195] on button "Change" at bounding box center [950, 196] width 63 height 25
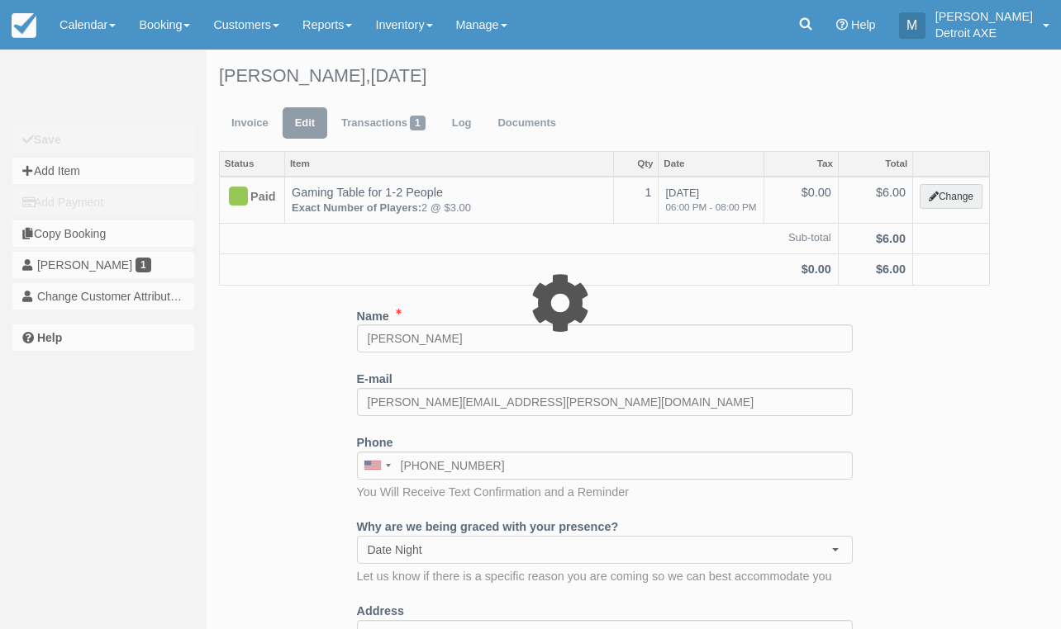
select select "6"
type input "6.00"
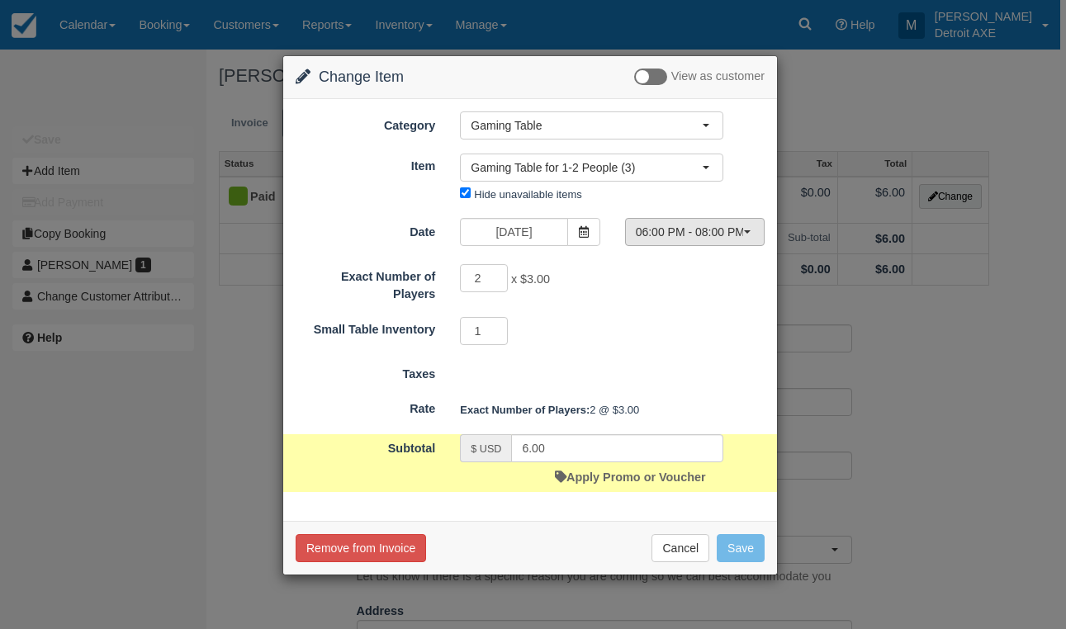
click at [705, 224] on button "06:00 PM - 08:00 PM" at bounding box center [695, 232] width 140 height 28
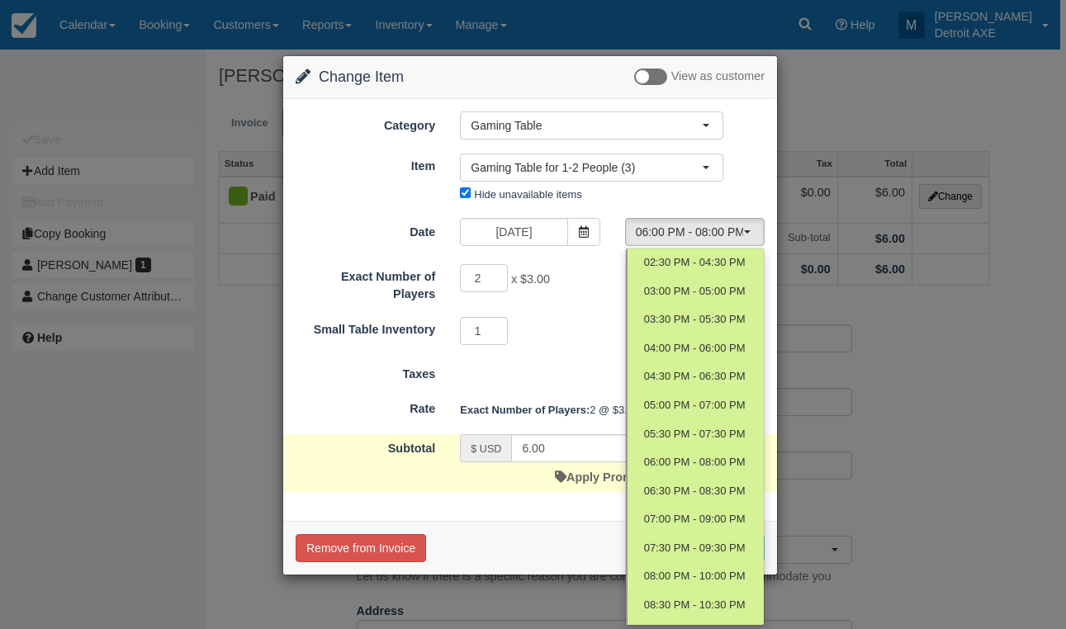
click at [745, 176] on div "Item Nothing selected Gaming Table for 1-2 People (3) Dining Room Buyout Gaming…" at bounding box center [530, 179] width 494 height 55
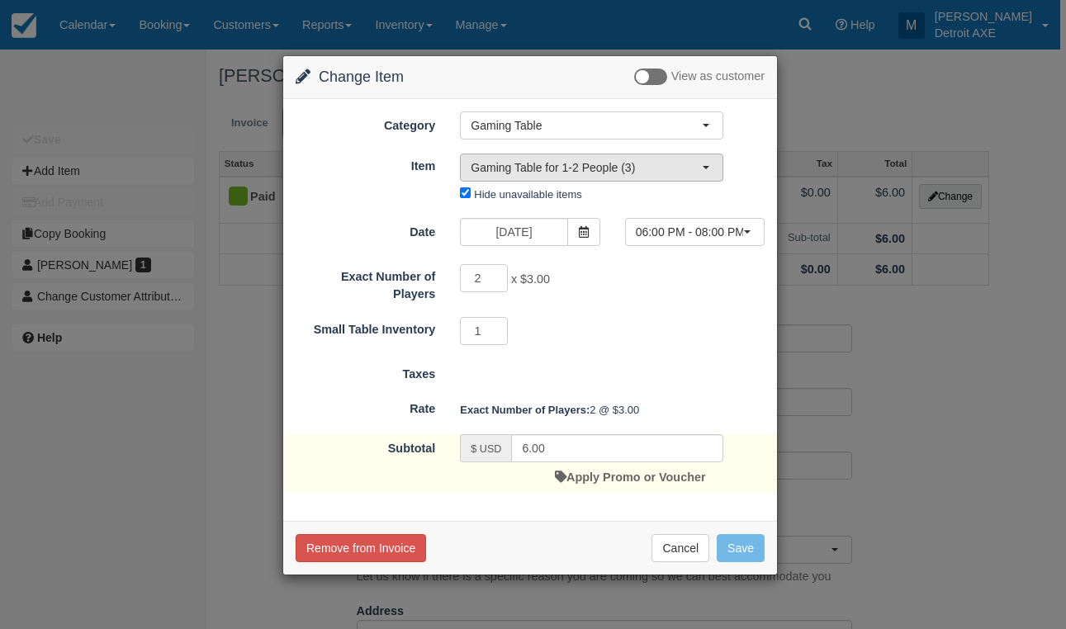
click at [709, 172] on button "Gaming Table for 1-2 People (3)" at bounding box center [592, 168] width 264 height 28
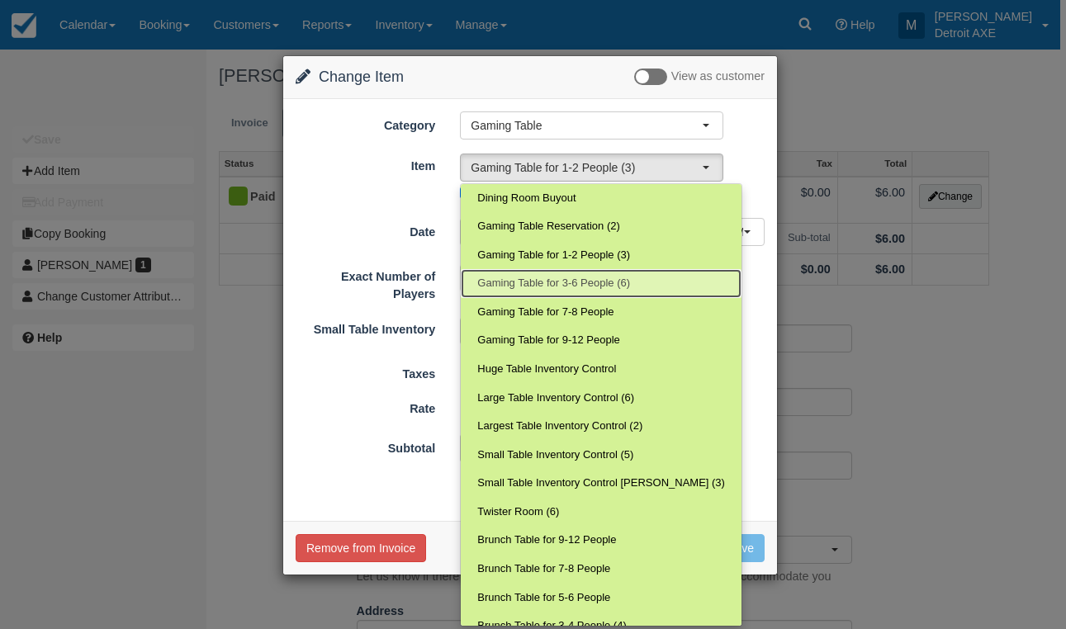
click at [644, 283] on link "Gaming Table for 3-6 People (6)" at bounding box center [601, 283] width 281 height 29
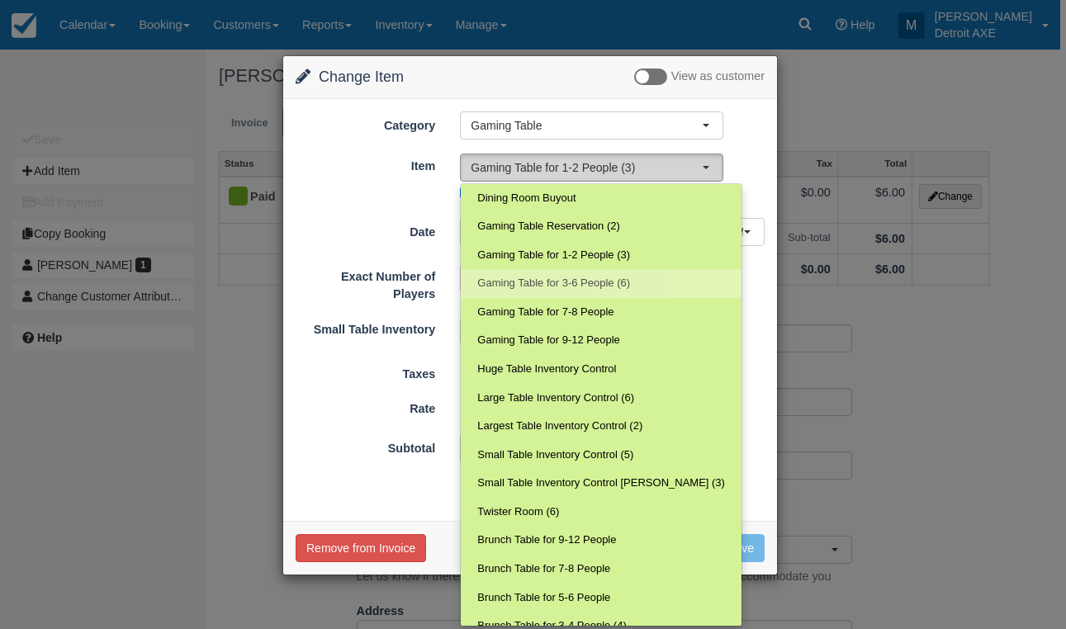
select select "29"
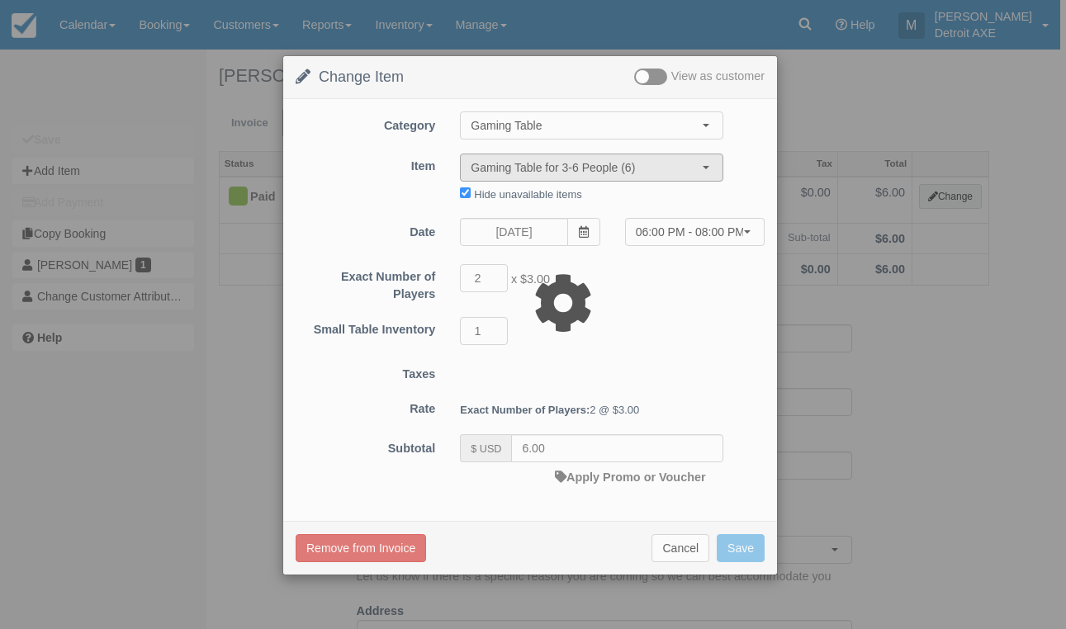
type input "9.00"
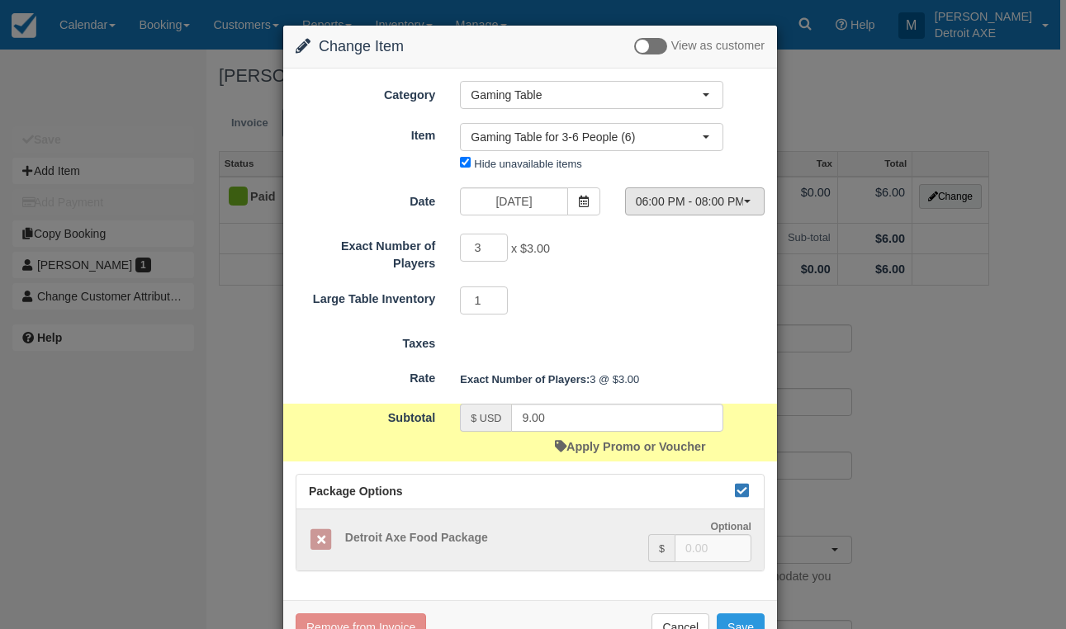
click at [676, 212] on button "06:00 PM - 08:00 PM" at bounding box center [695, 202] width 140 height 28
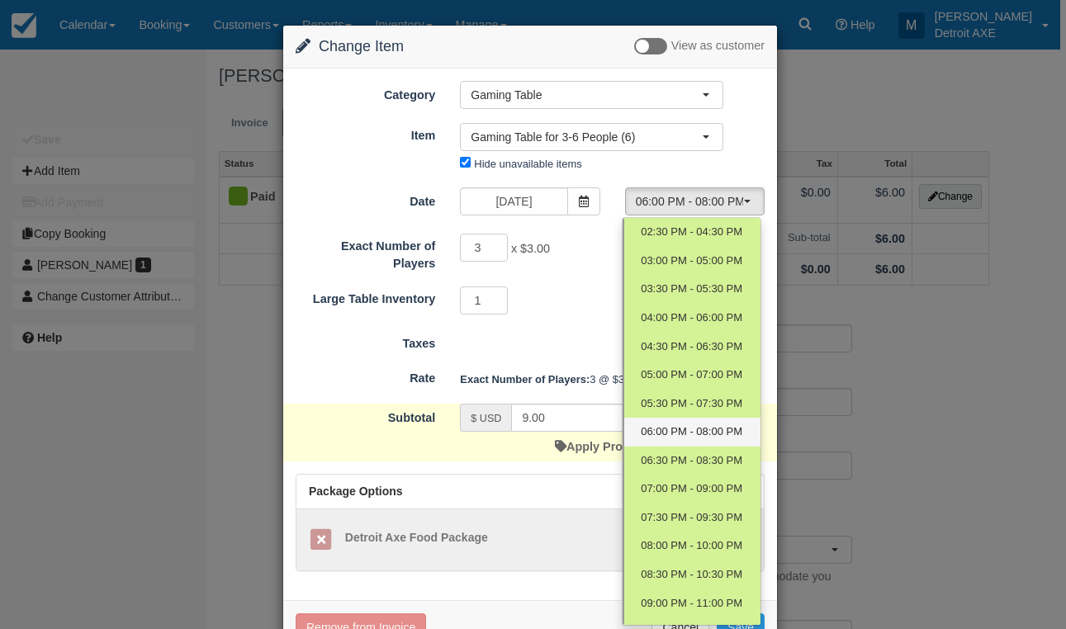
click at [674, 427] on span "06:00 PM - 08:00 PM" at bounding box center [692, 433] width 102 height 16
select select "7"
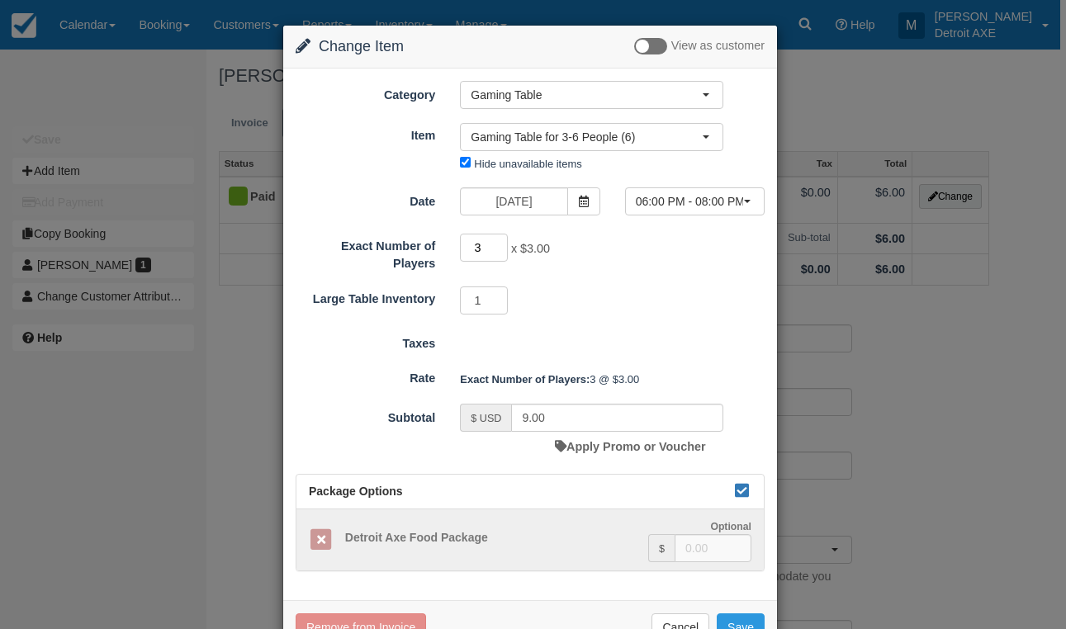
type input "4"
click at [500, 244] on input "4" at bounding box center [484, 248] width 48 height 28
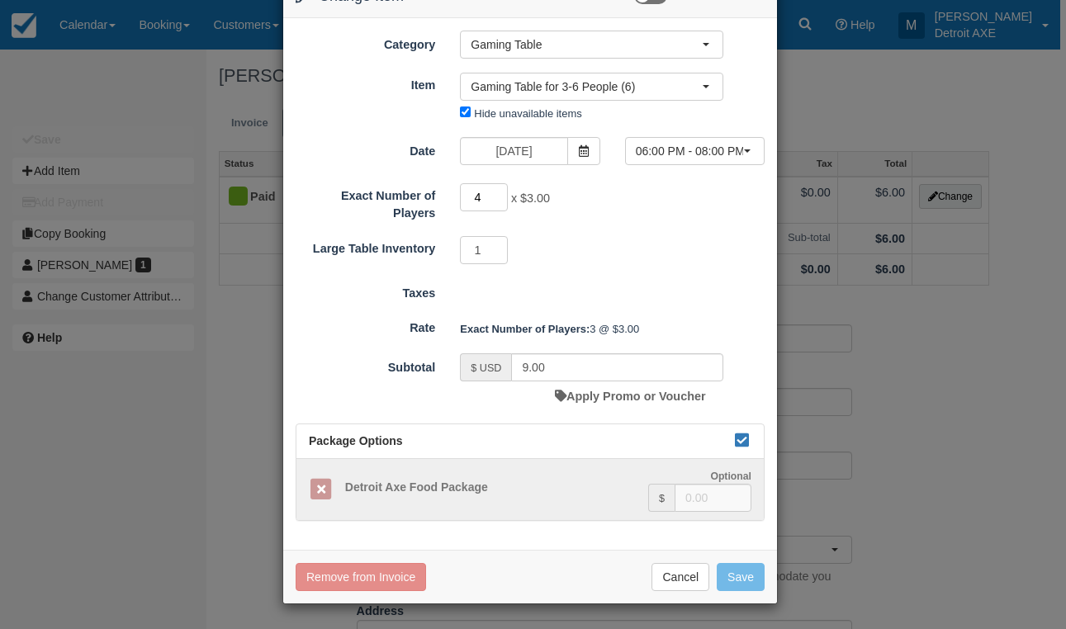
type input "12.00"
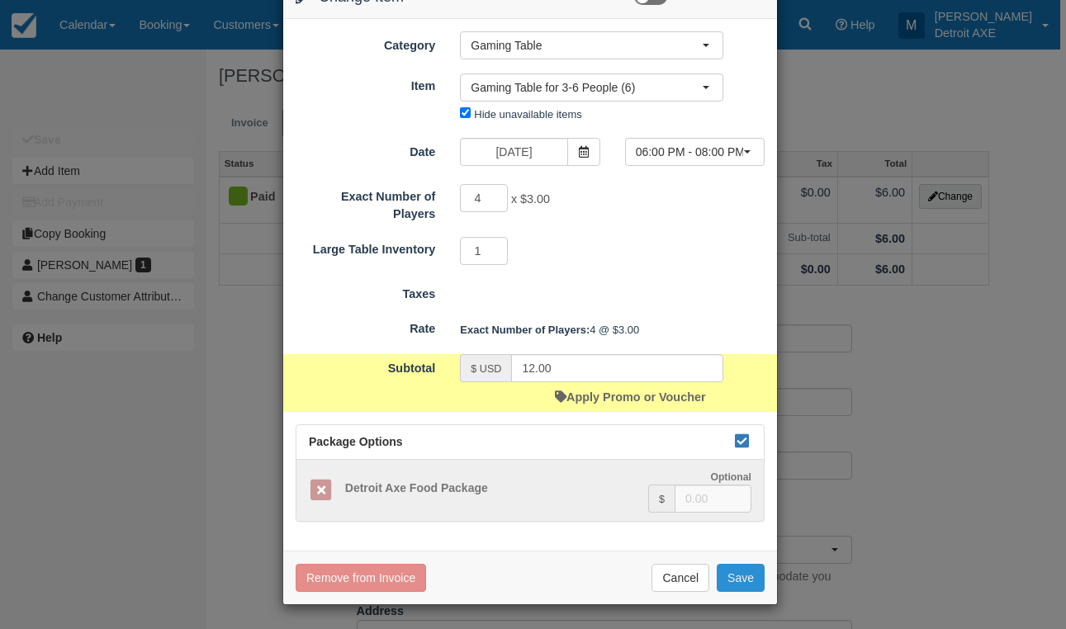
scroll to position [48, 0]
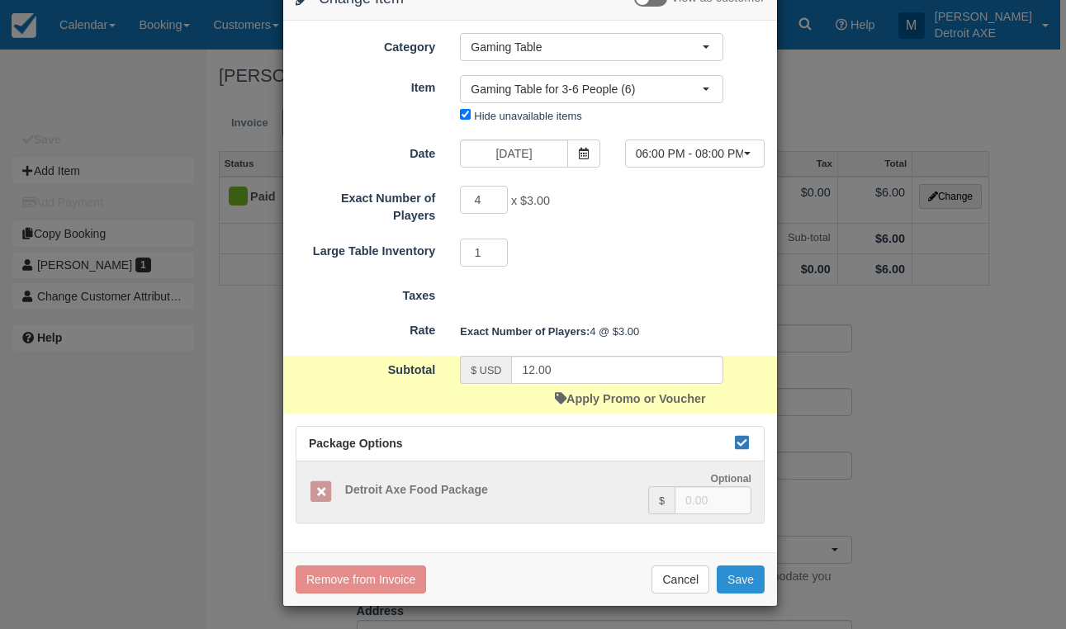
click at [732, 574] on button "Save" at bounding box center [741, 580] width 48 height 28
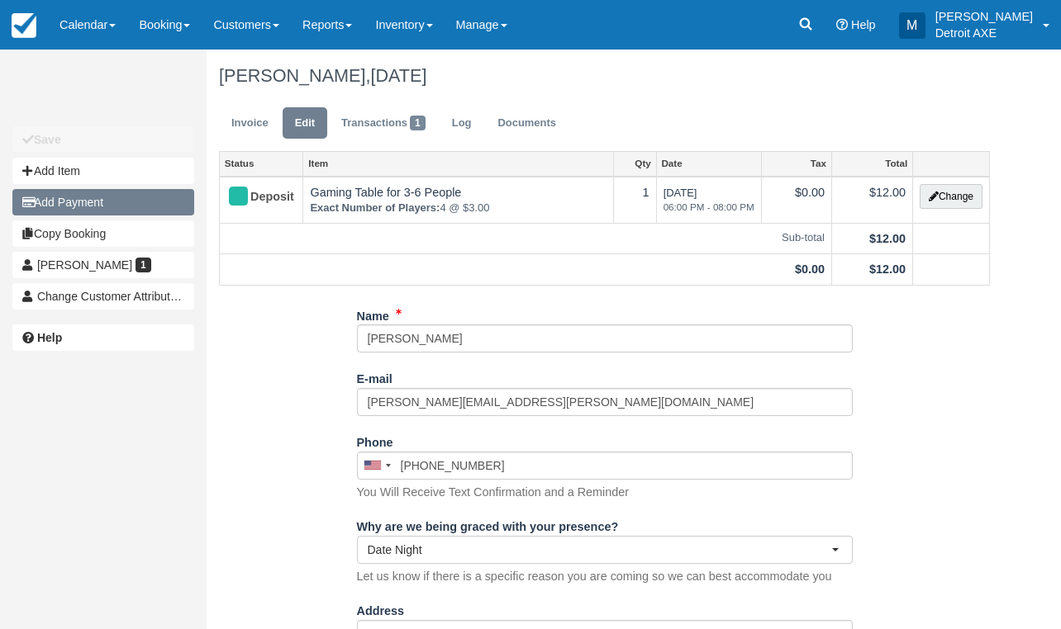
click at [171, 199] on button "Add Payment" at bounding box center [103, 202] width 182 height 26
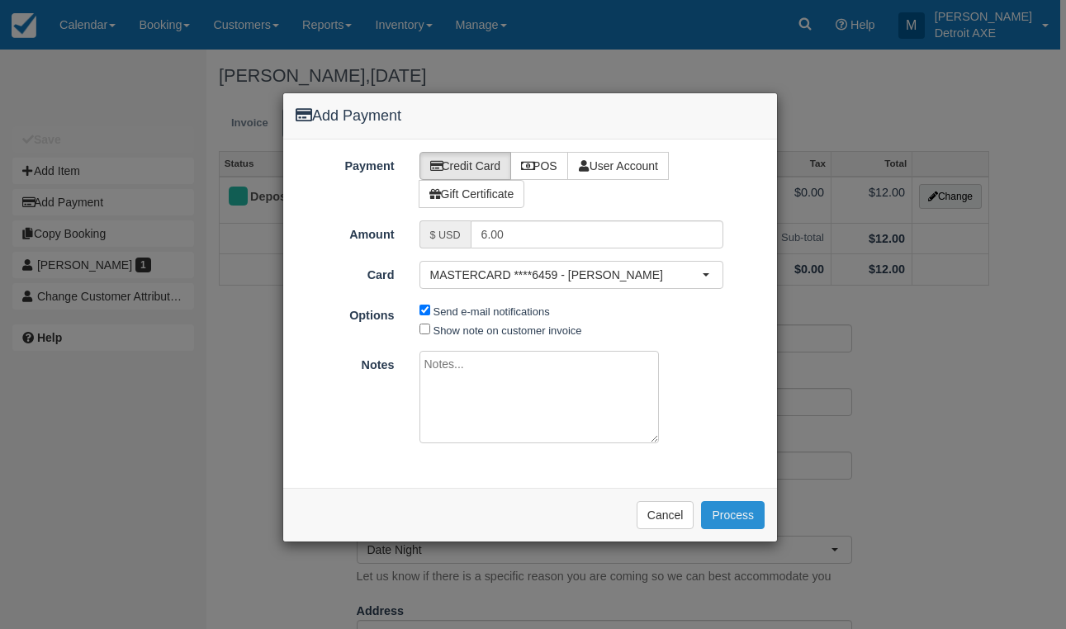
click at [742, 510] on button "Process" at bounding box center [733, 515] width 64 height 28
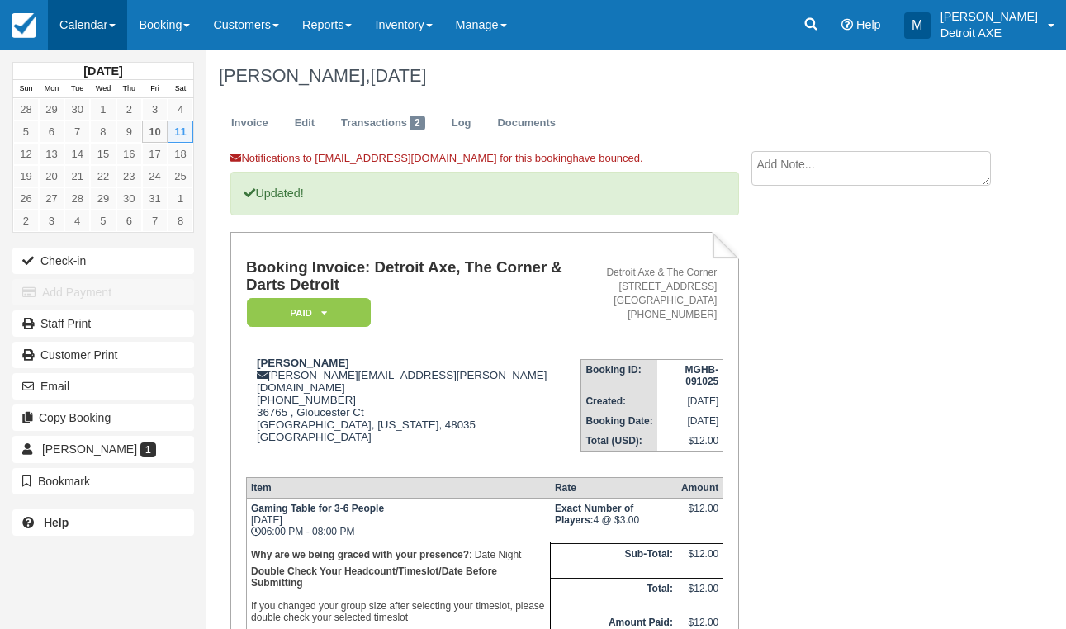
click at [86, 31] on link "Calendar" at bounding box center [87, 25] width 79 height 50
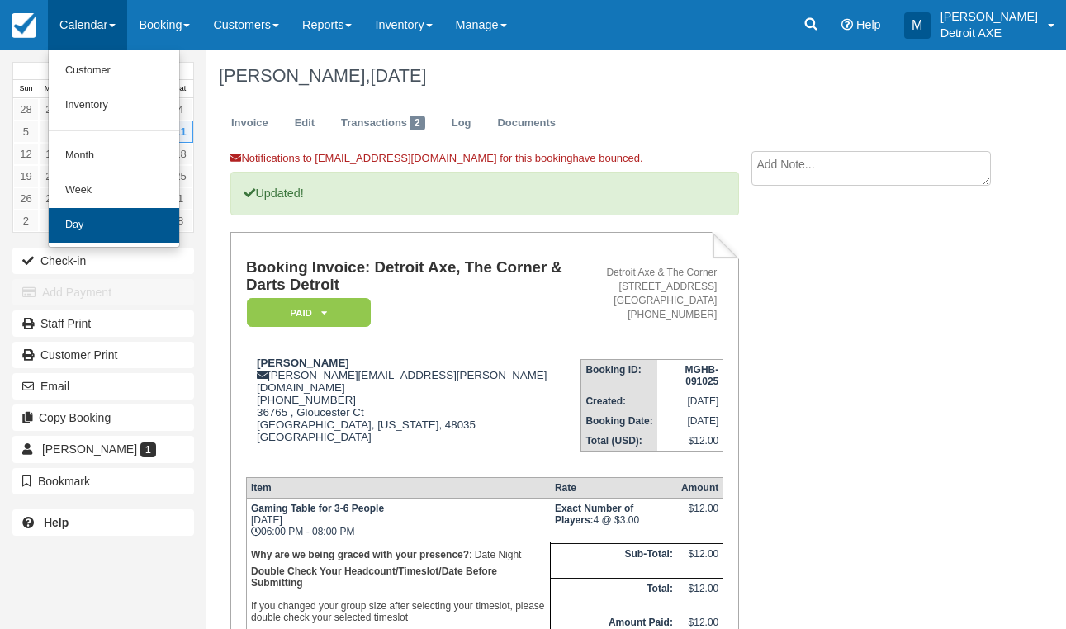
click at [121, 226] on link "Day" at bounding box center [114, 225] width 131 height 35
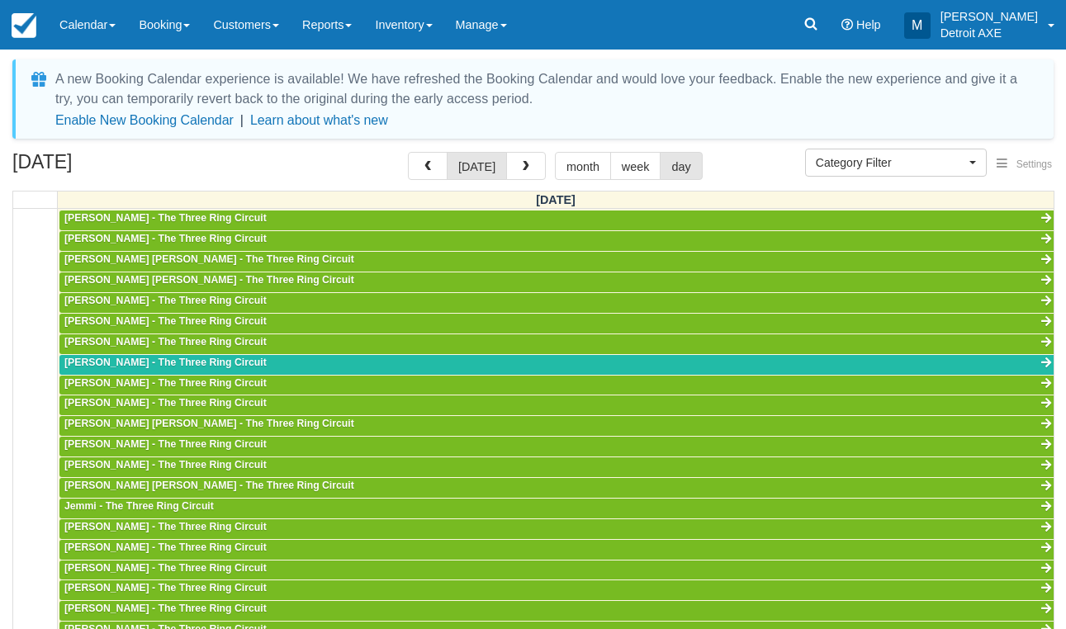
scroll to position [518, 0]
click at [882, 156] on span "Category Filter" at bounding box center [891, 162] width 150 height 17
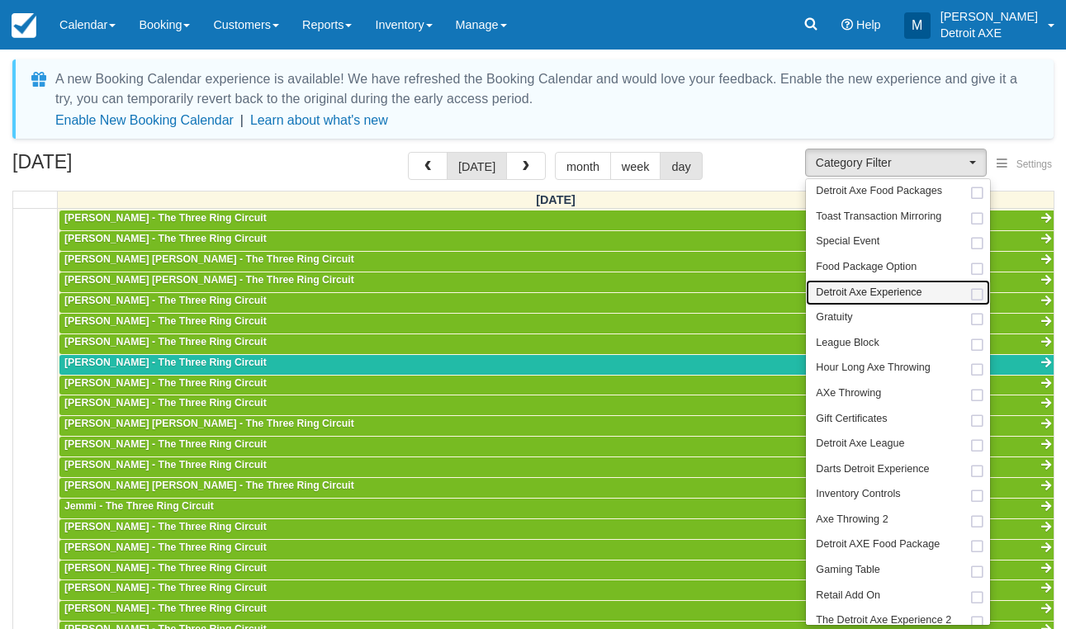
click at [900, 293] on span "Detroit Axe Experience" at bounding box center [869, 293] width 106 height 15
select select "14"
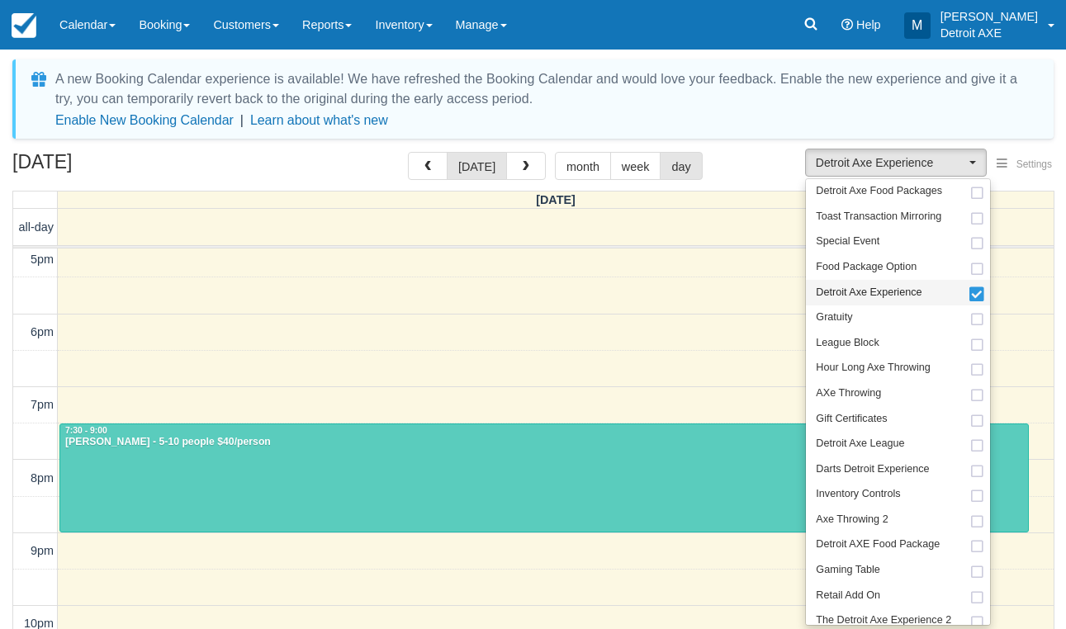
scroll to position [518, 0]
click at [913, 463] on span "Darts Detroit Experience" at bounding box center [872, 470] width 113 height 15
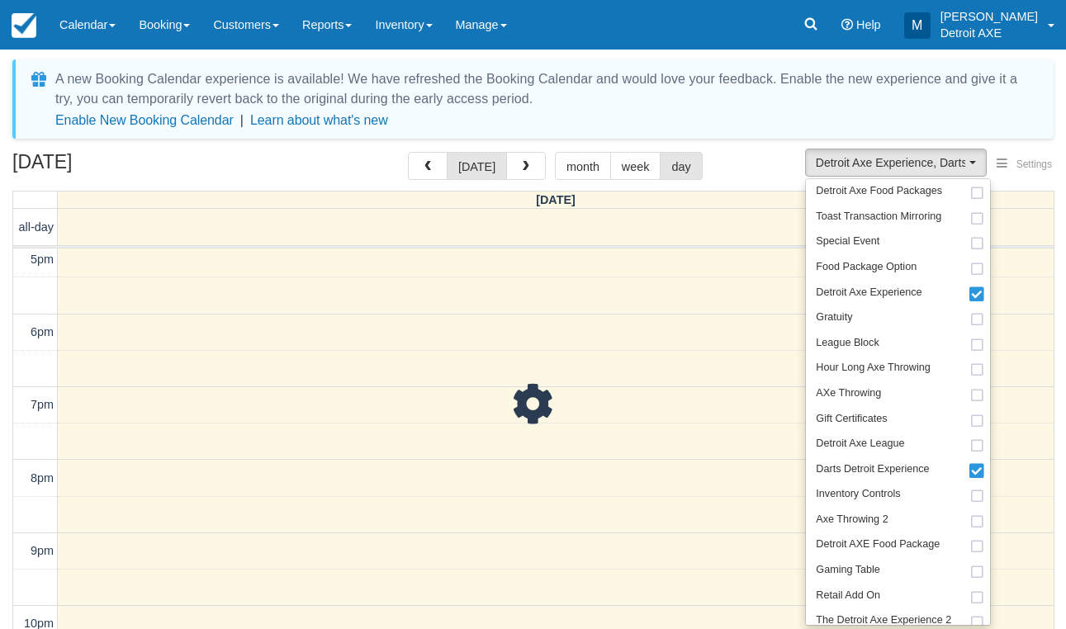
scroll to position [518, 0]
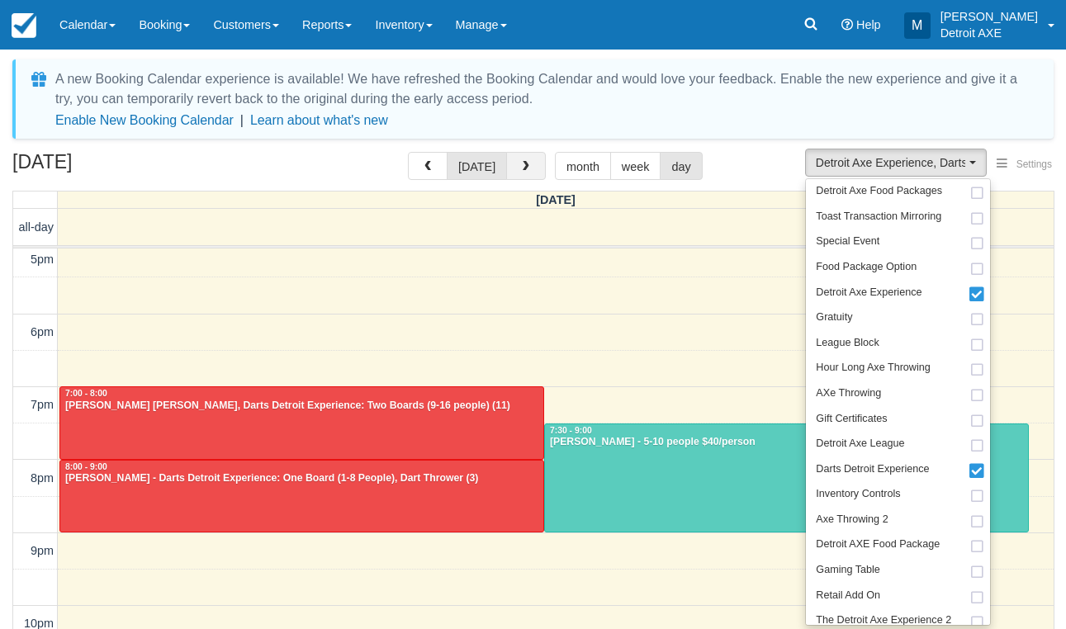
click at [513, 159] on button "button" at bounding box center [526, 166] width 40 height 28
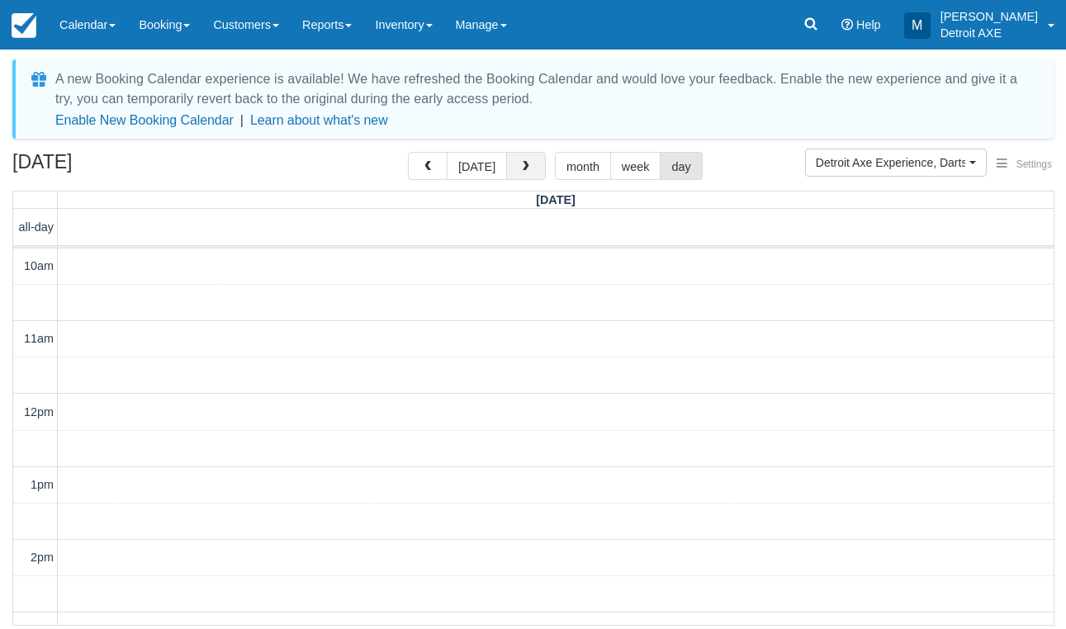
scroll to position [607, 0]
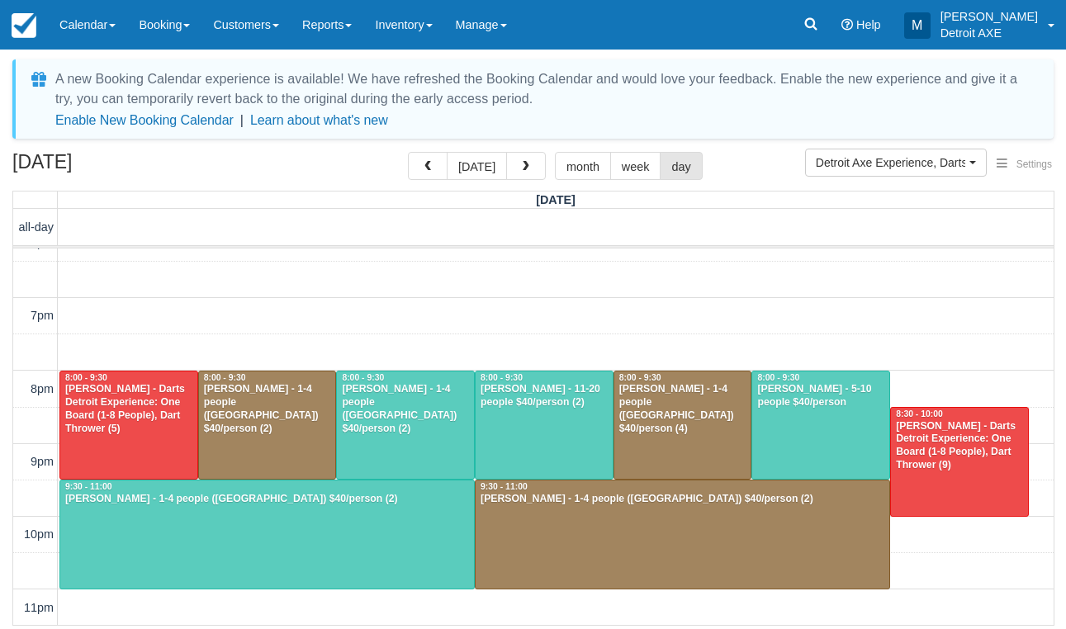
click at [430, 438] on div at bounding box center [405, 426] width 137 height 108
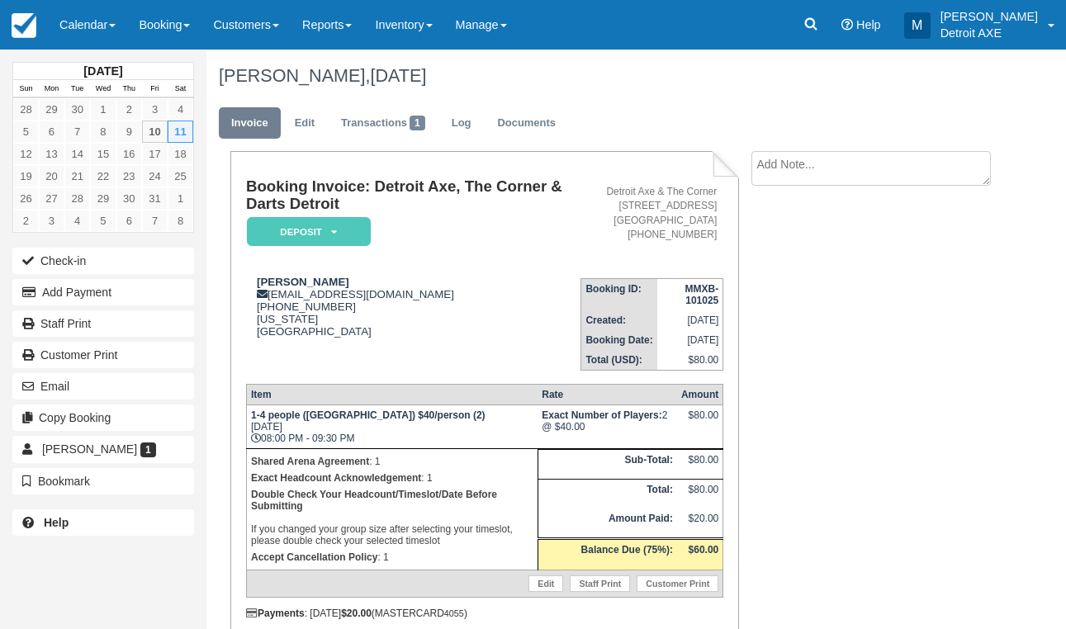
click at [313, 233] on em "Deposit" at bounding box center [309, 231] width 124 height 29
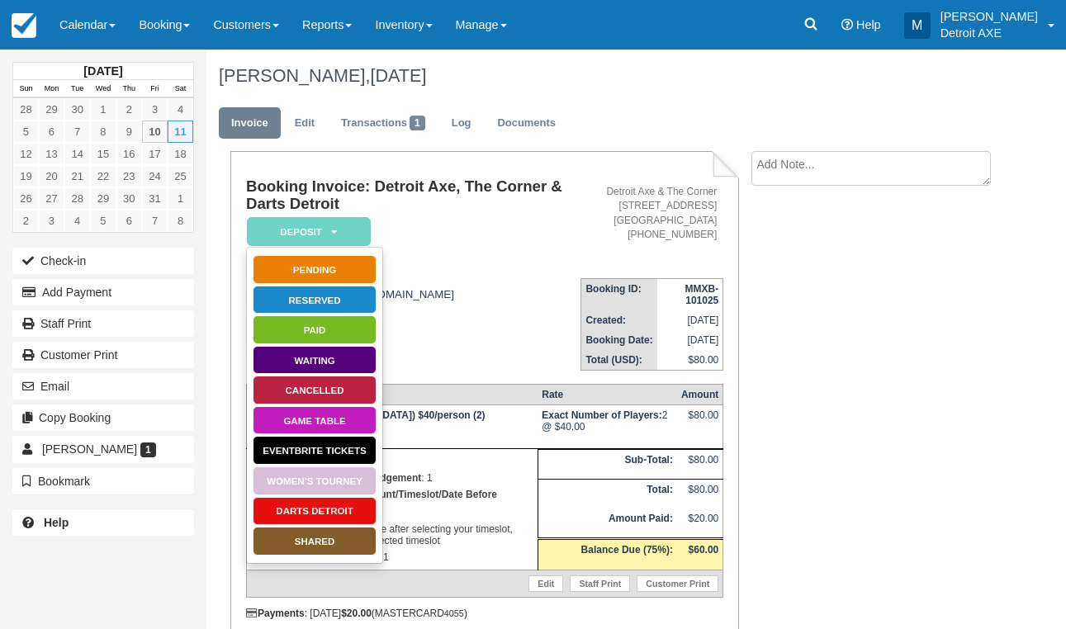
click at [307, 535] on link "SHARED" at bounding box center [315, 541] width 124 height 29
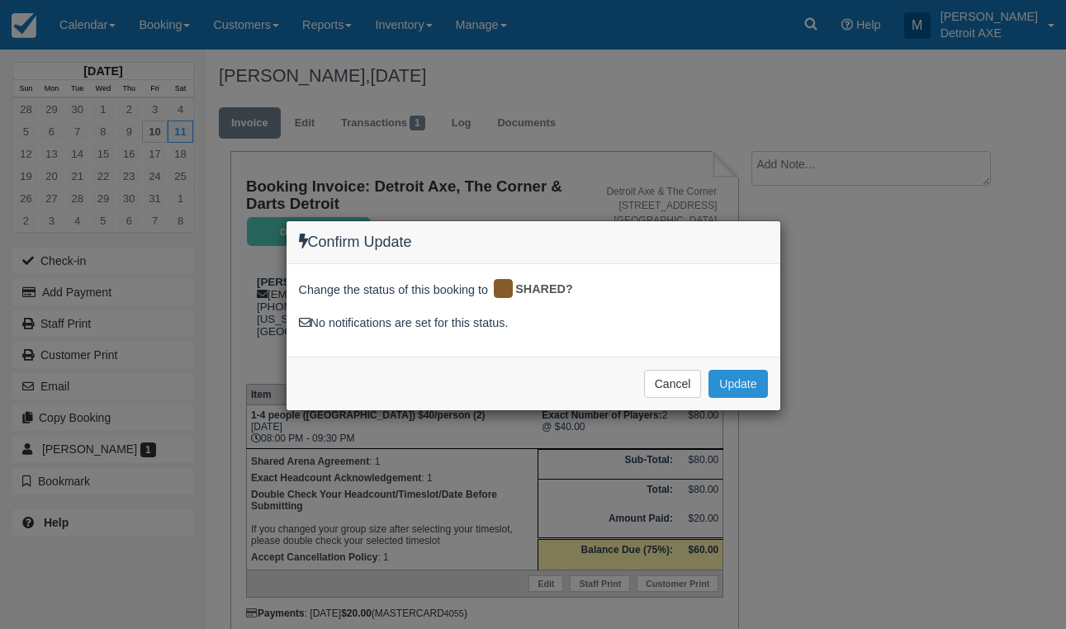
click at [745, 389] on button "Update" at bounding box center [738, 384] width 59 height 28
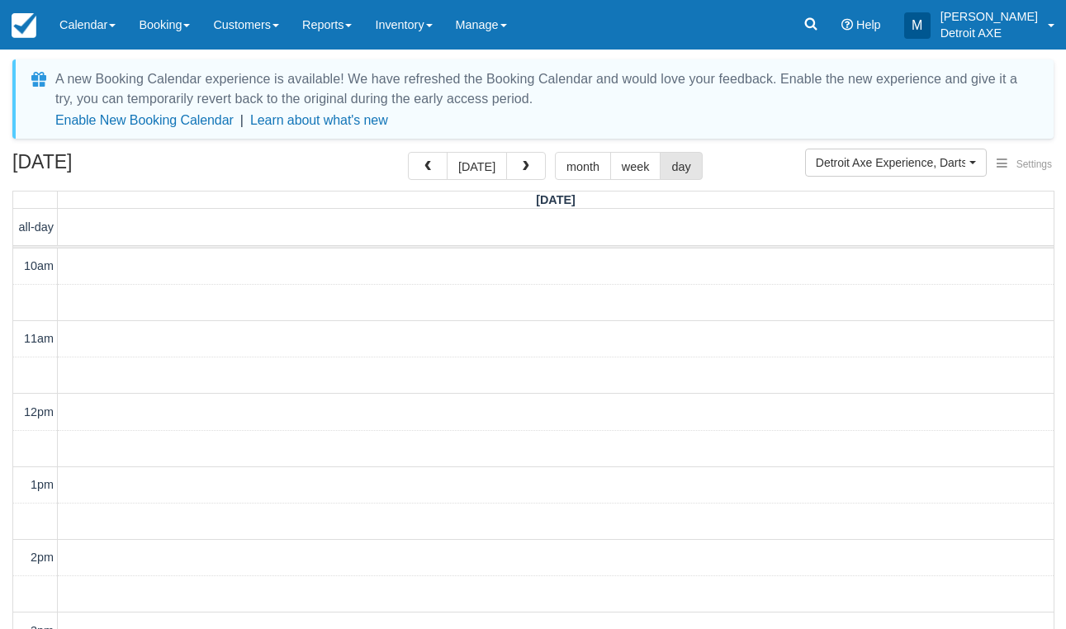
scroll to position [518, 0]
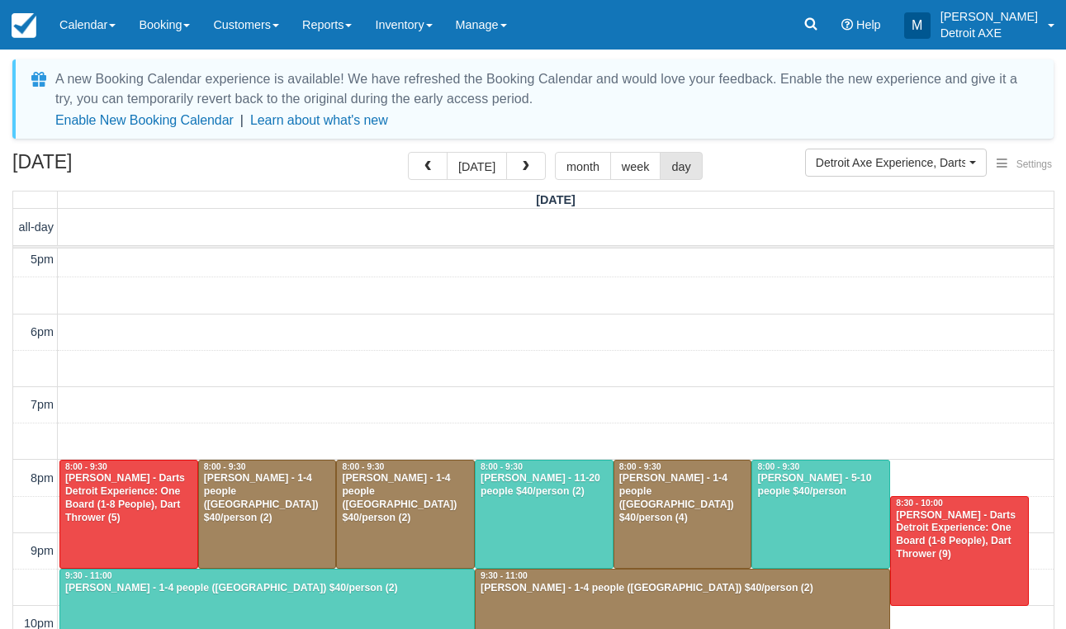
click at [865, 524] on div at bounding box center [821, 515] width 137 height 108
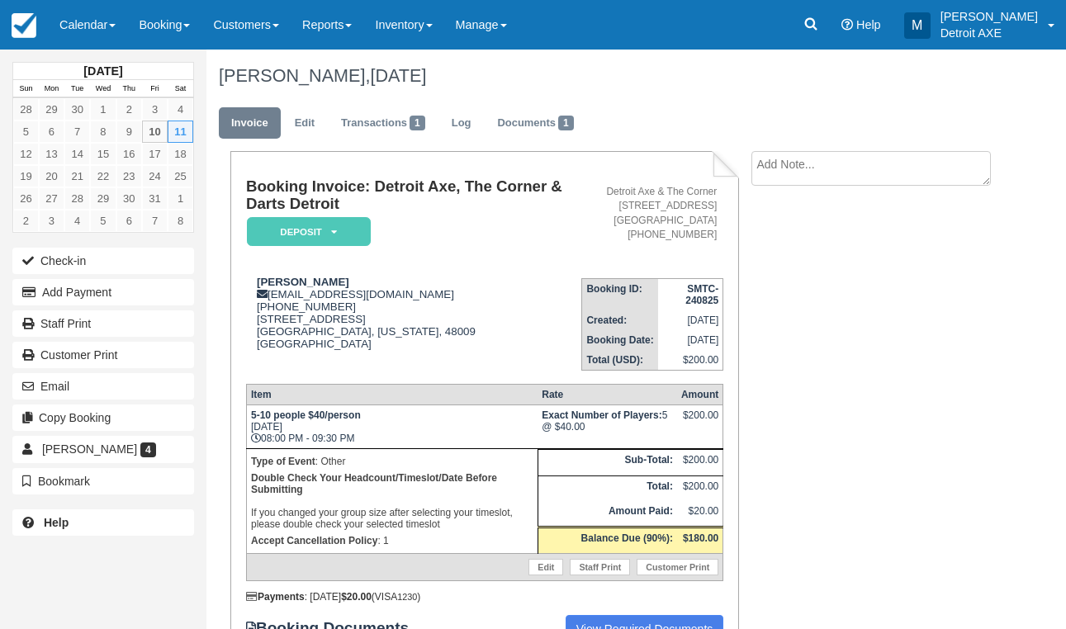
click at [798, 168] on textarea at bounding box center [872, 168] width 240 height 35
type textarea "3 ppl now"
click at [796, 265] on button "Create" at bounding box center [789, 263] width 74 height 28
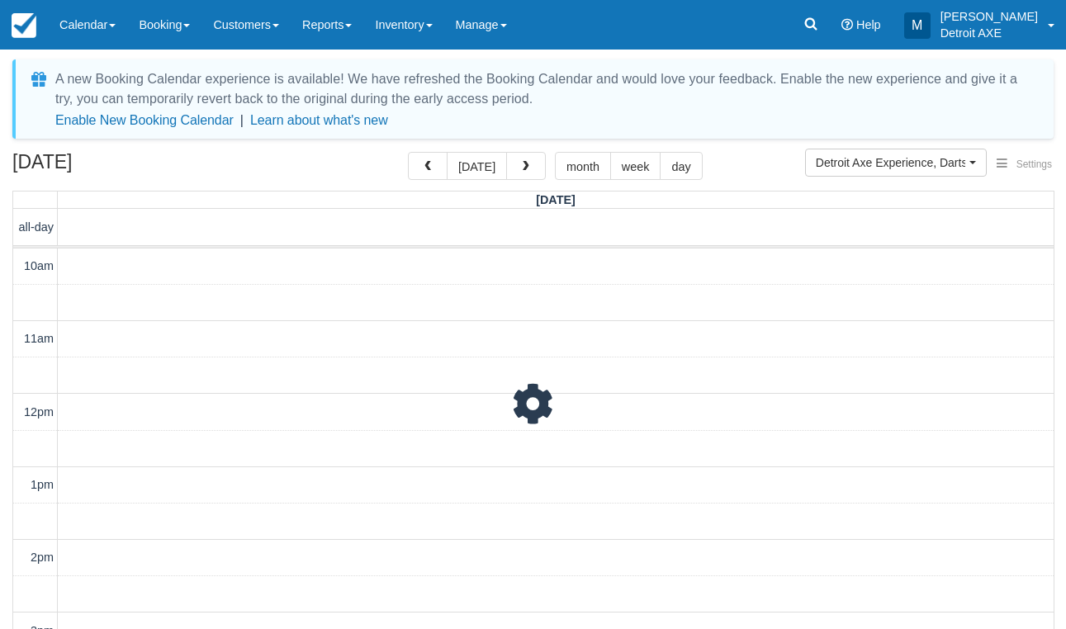
scroll to position [518, 0]
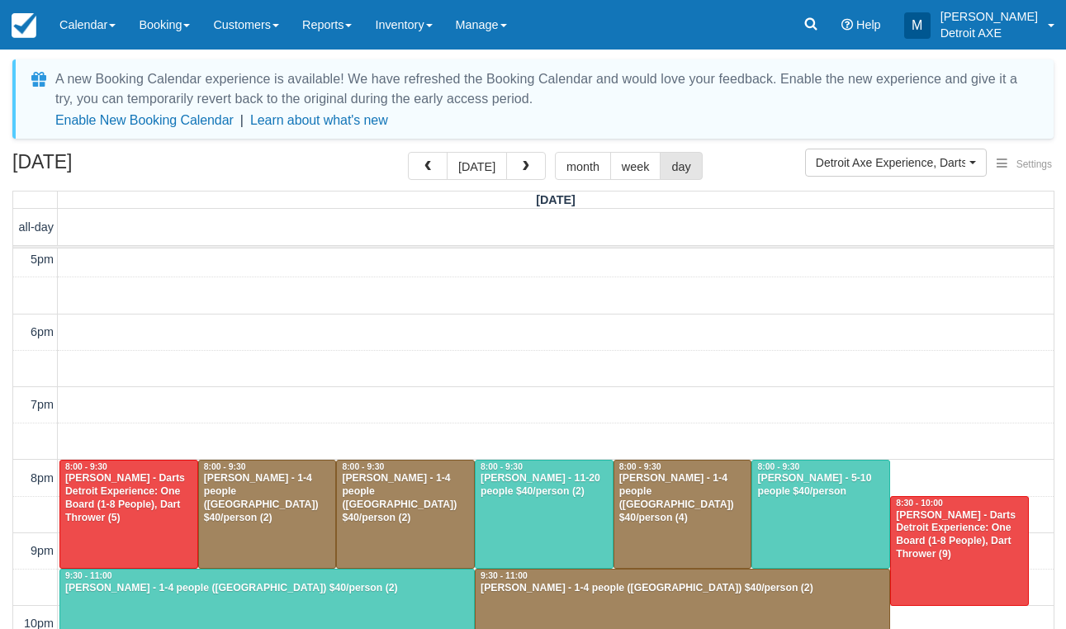
click at [151, 586] on div "Kimberley Alleman - 1-4 people (Shared Arena) $40/person (2)" at bounding box center [267, 588] width 406 height 13
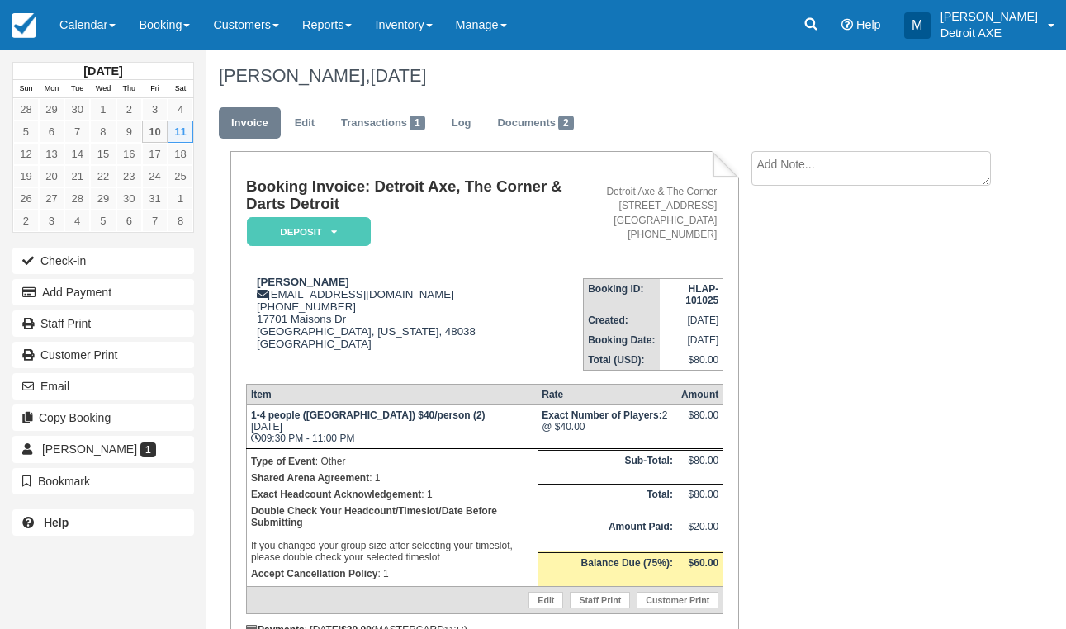
click at [298, 236] on em "Deposit" at bounding box center [309, 231] width 124 height 29
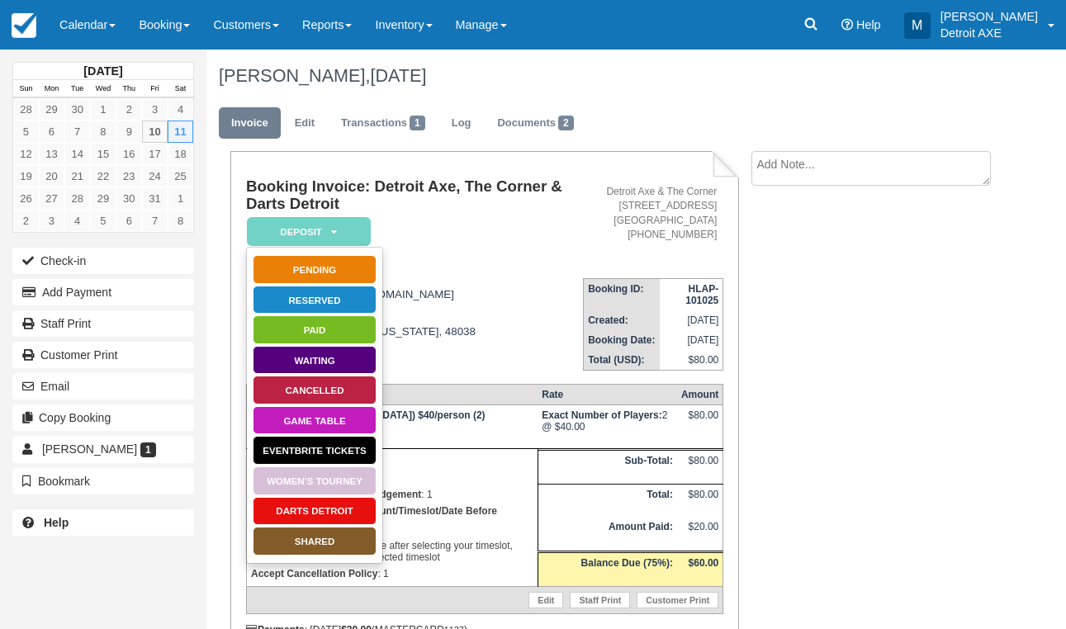
click at [304, 553] on link "SHARED" at bounding box center [315, 541] width 124 height 29
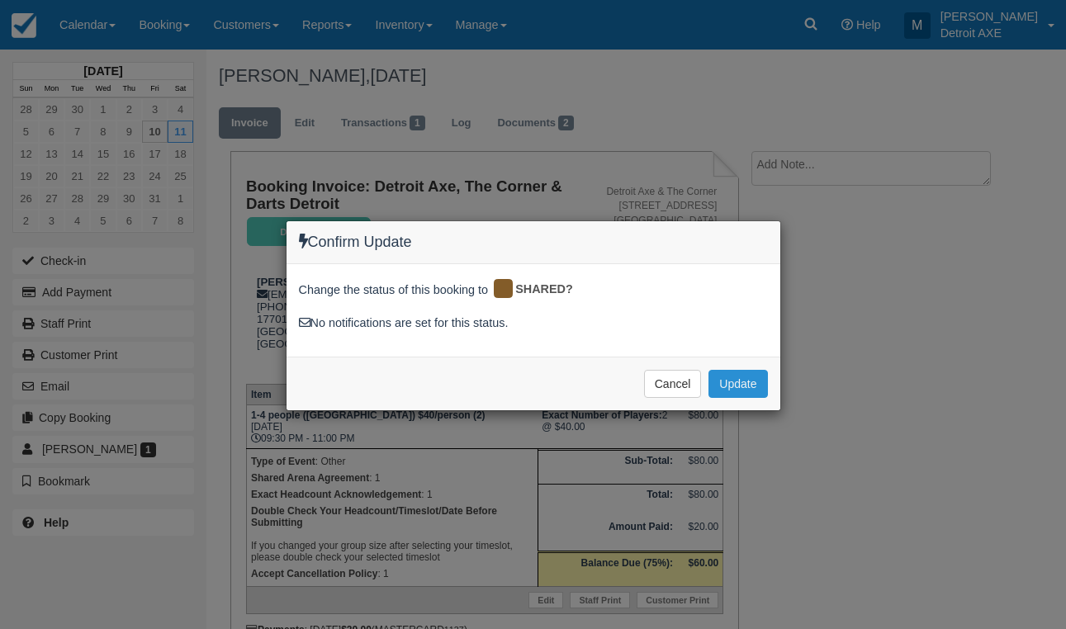
click at [756, 374] on button "Update" at bounding box center [738, 384] width 59 height 28
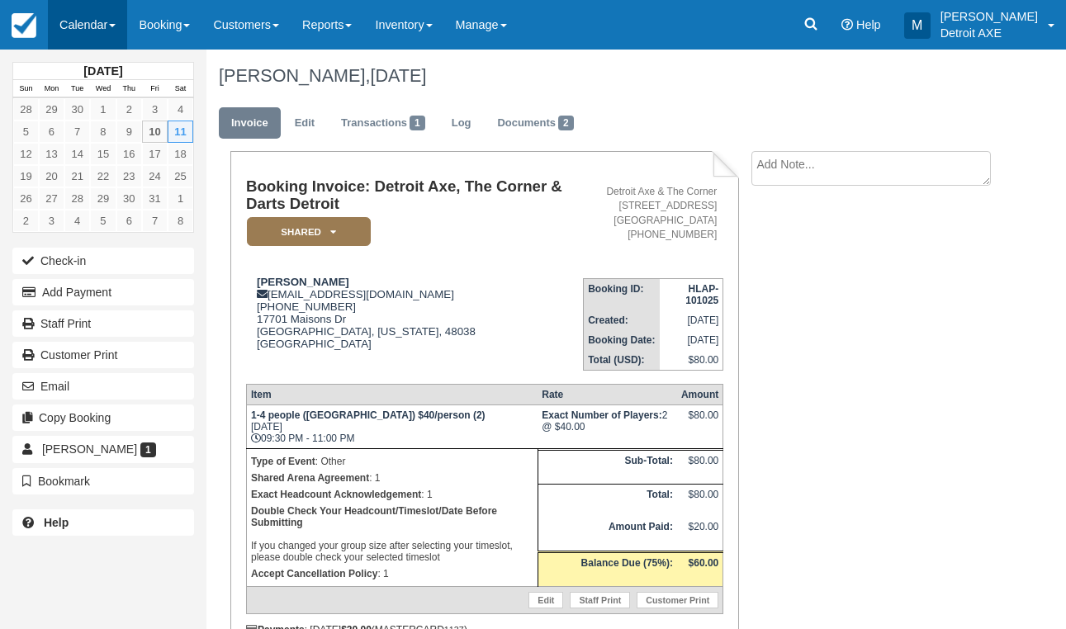
click at [82, 36] on link "Calendar" at bounding box center [87, 25] width 79 height 50
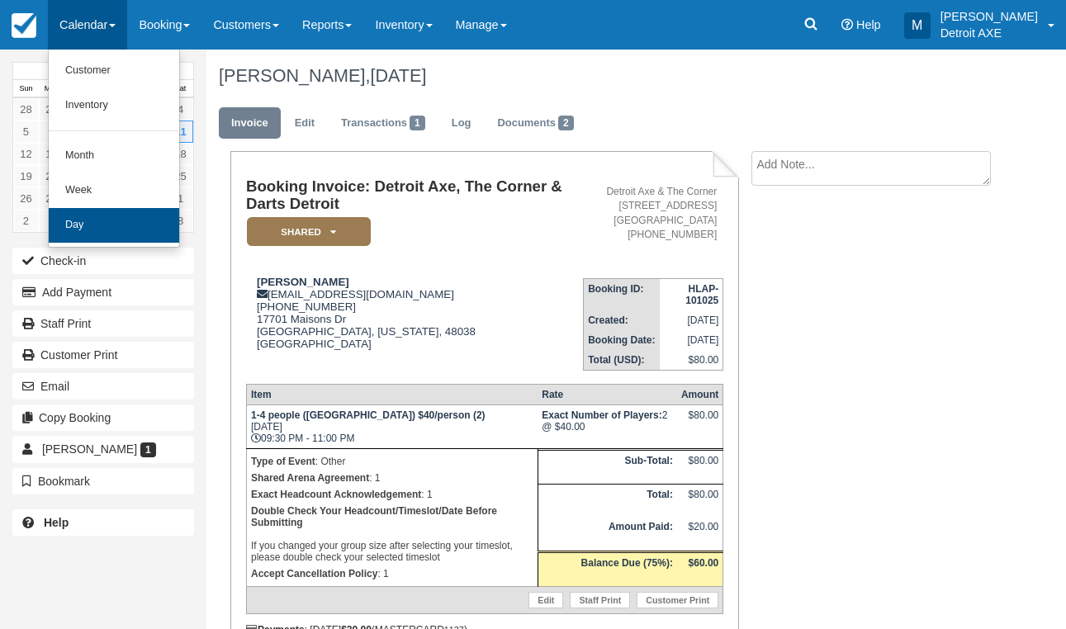
click at [116, 211] on link "Day" at bounding box center [114, 225] width 131 height 35
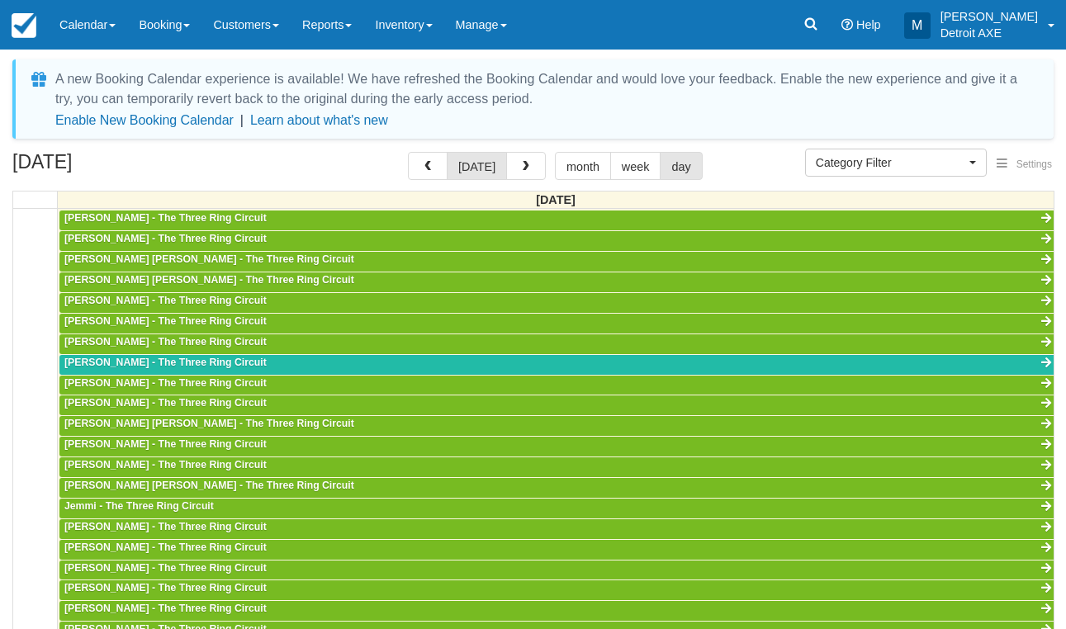
scroll to position [518, 0]
click at [525, 165] on span "button" at bounding box center [526, 167] width 12 height 12
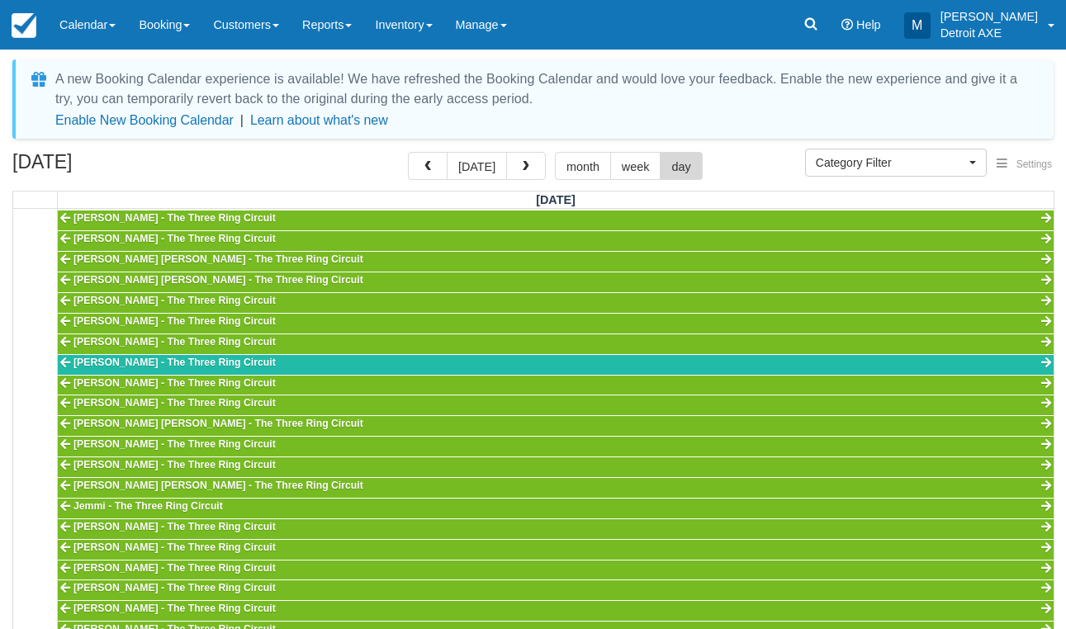
scroll to position [607, 0]
click at [881, 158] on span "Category Filter" at bounding box center [891, 162] width 150 height 17
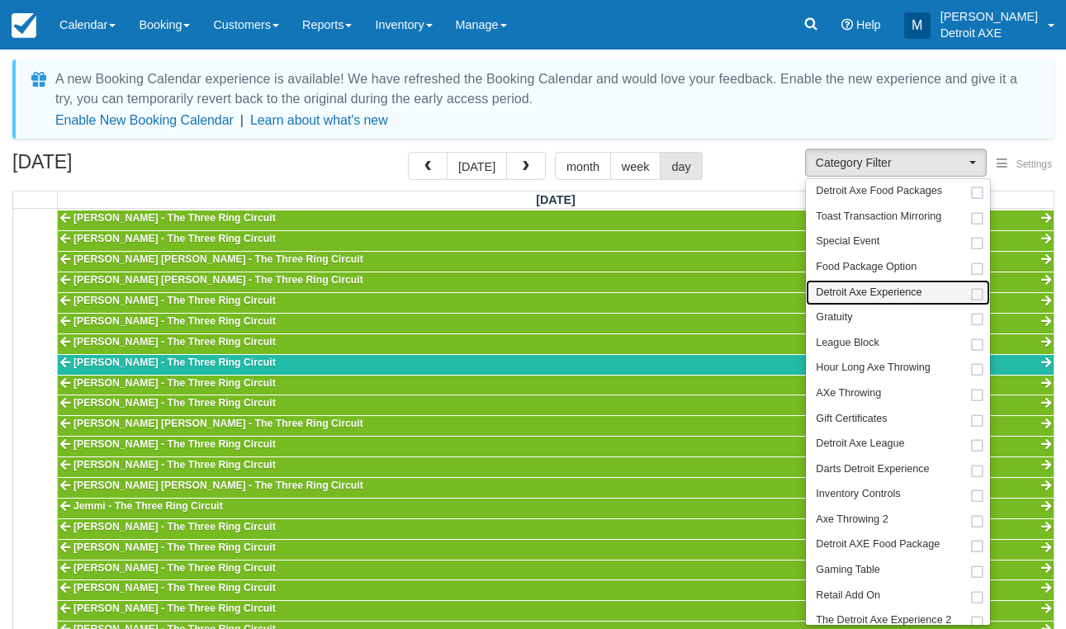
click at [885, 298] on link "Detroit Axe Experience" at bounding box center [898, 293] width 184 height 26
select select "14"
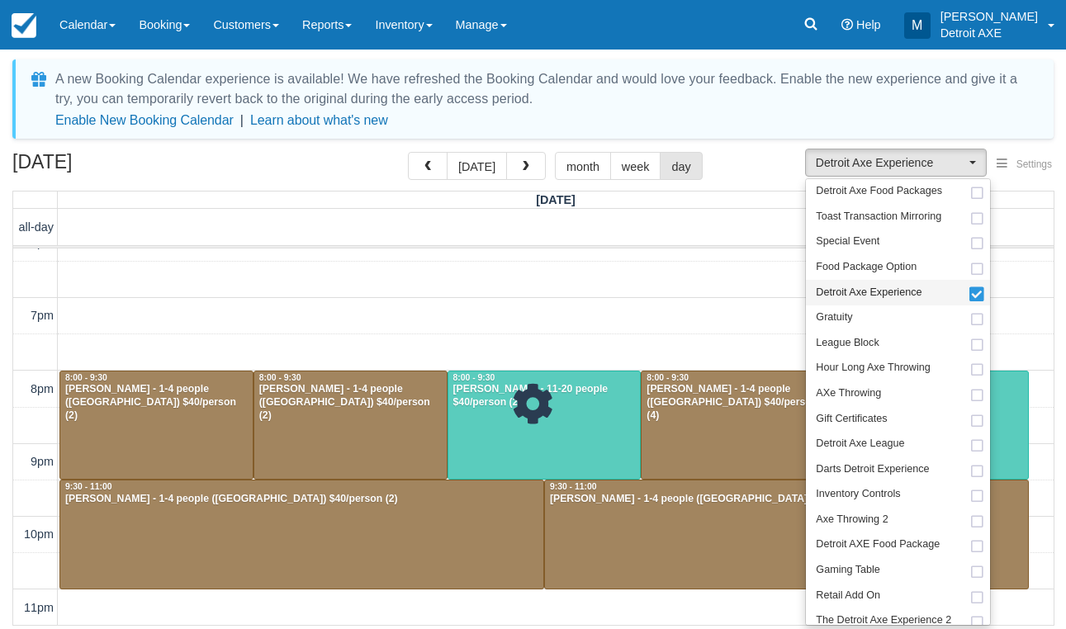
scroll to position [607, 0]
click at [751, 170] on div "[DATE] [DATE] month week day" at bounding box center [533, 170] width 1042 height 36
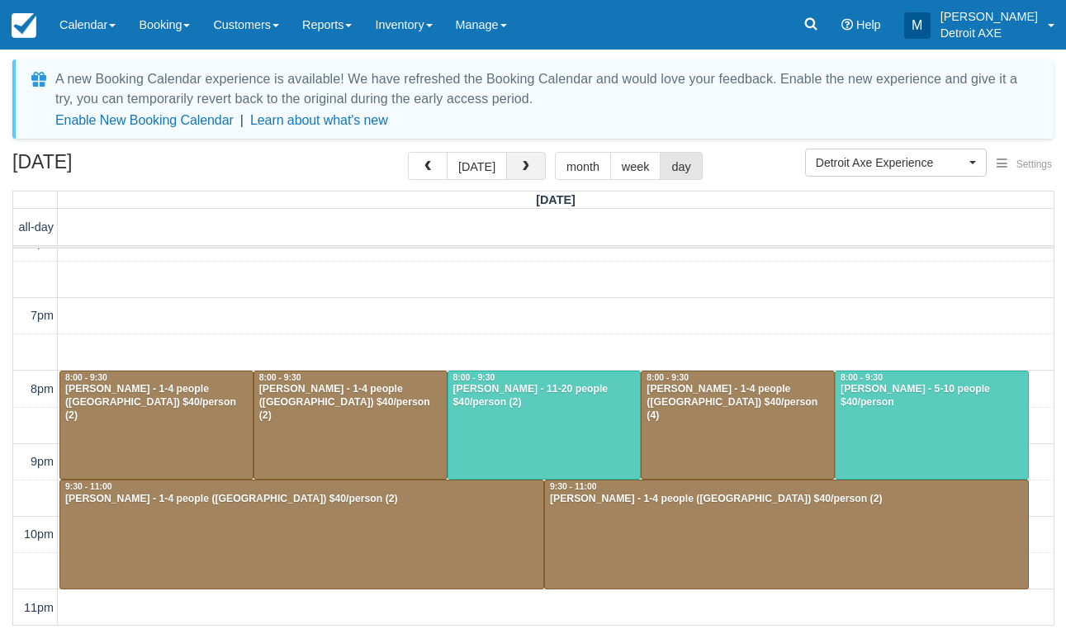
click at [523, 164] on span "button" at bounding box center [526, 167] width 12 height 12
